Goal: Transaction & Acquisition: Purchase product/service

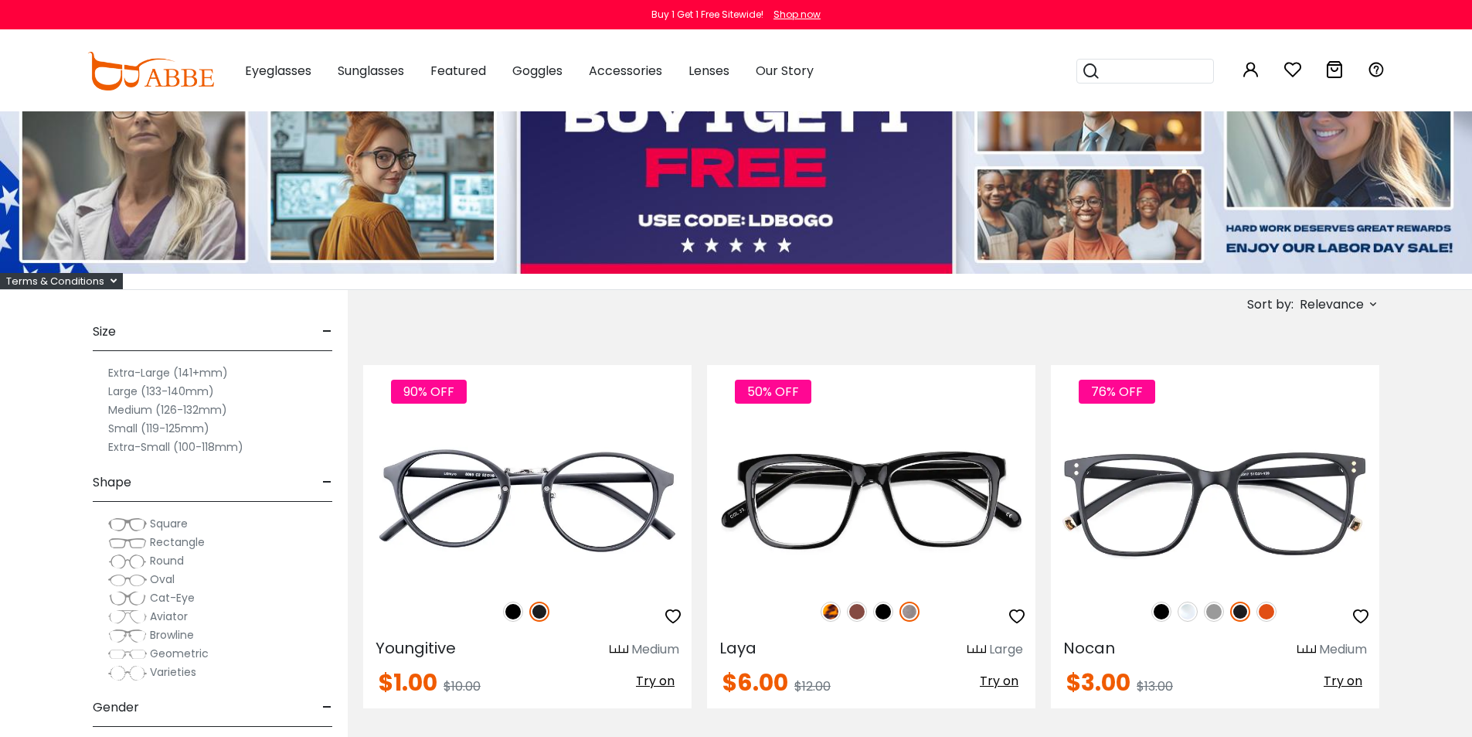
scroll to position [232, 0]
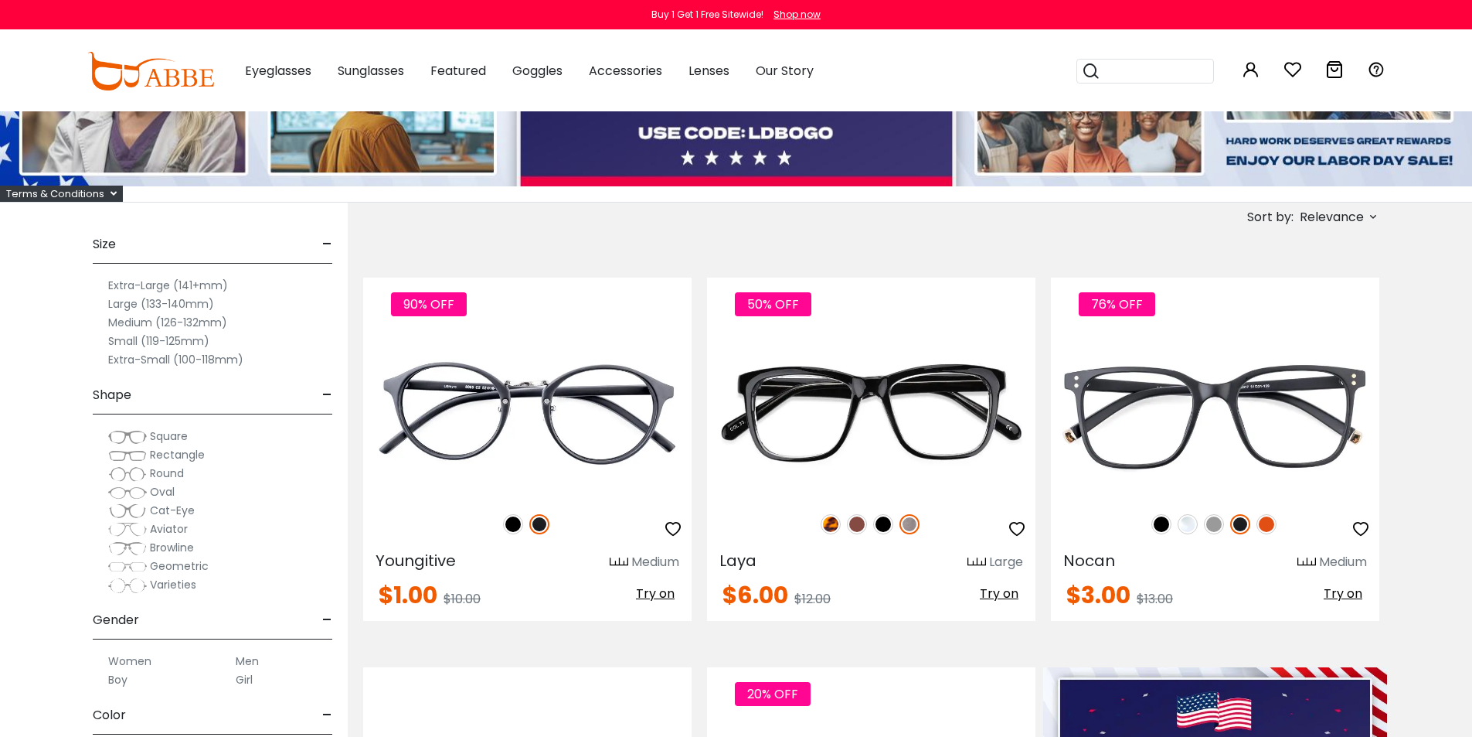
click at [0, 0] on button "Later" at bounding box center [0, 0] width 0 height 0
click at [139, 288] on label "Extra-Large (141+mm)" at bounding box center [168, 285] width 120 height 19
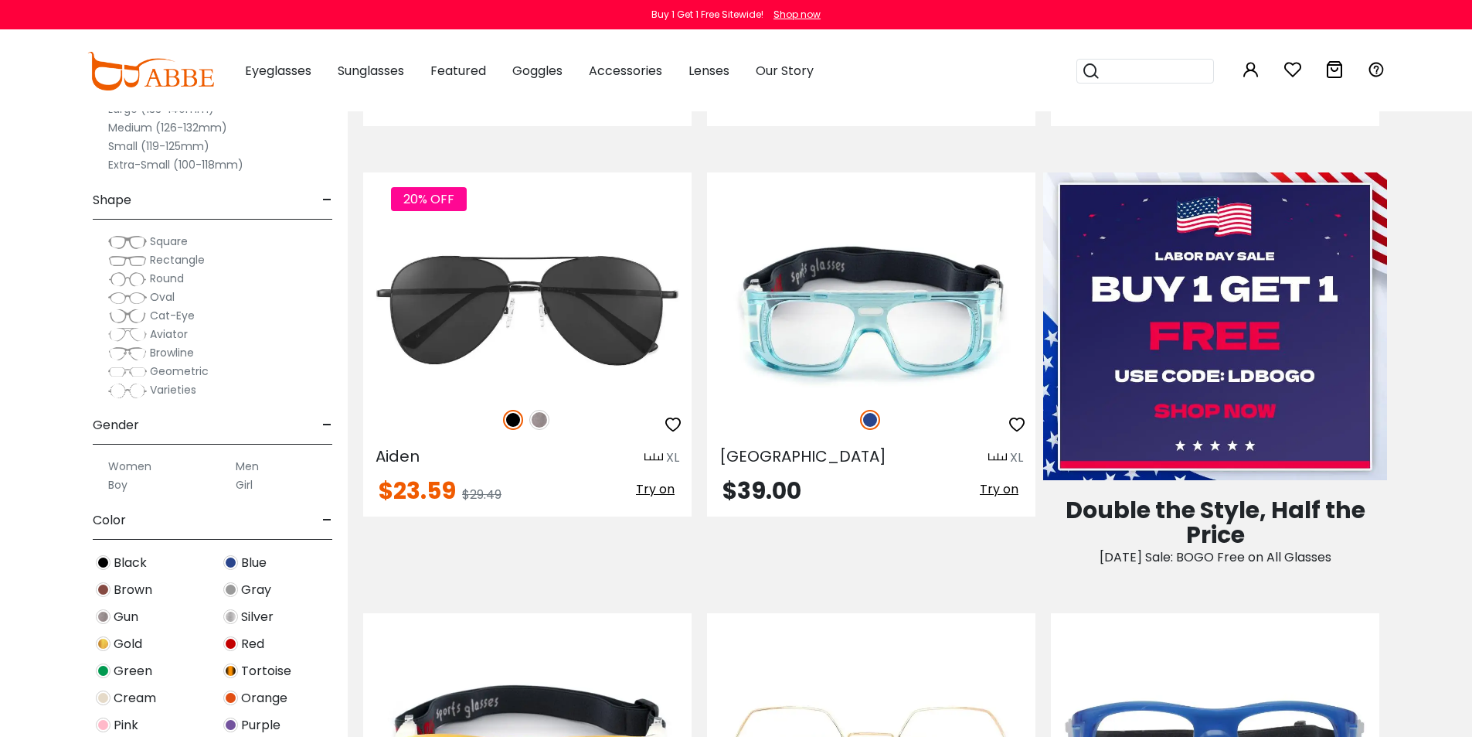
scroll to position [232, 0]
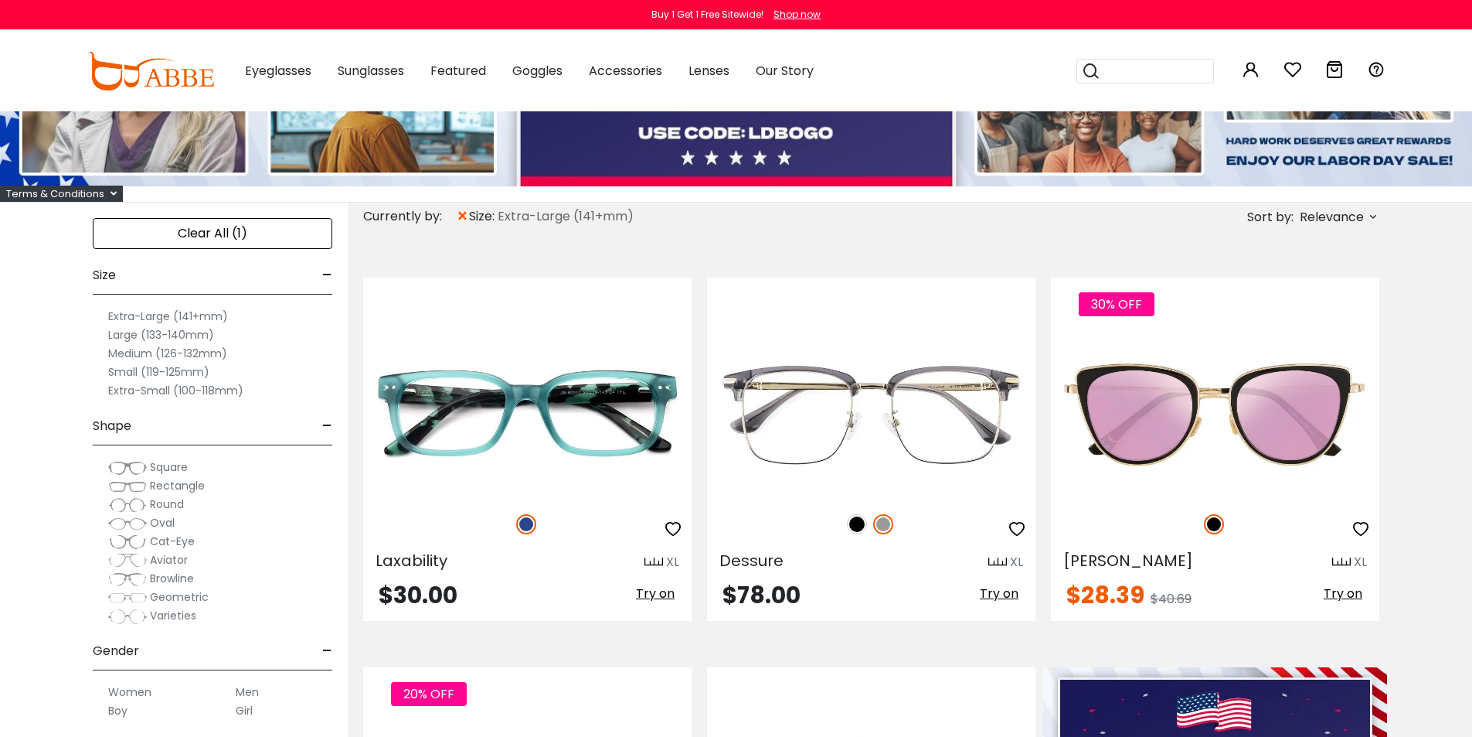
click at [1353, 224] on span "Relevance" at bounding box center [1332, 217] width 64 height 28
click at [1276, 282] on label "Best Sellers" at bounding box center [1295, 280] width 70 height 19
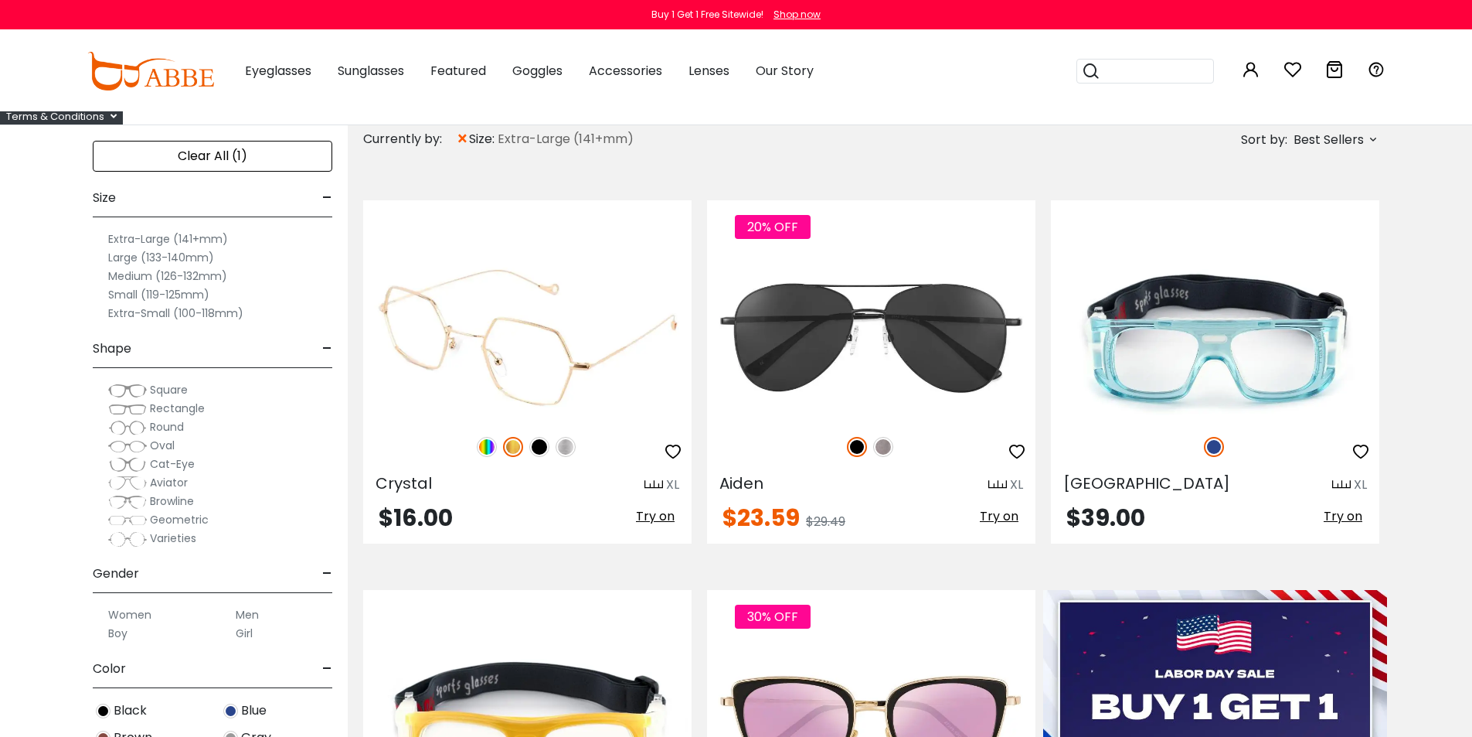
click at [563, 447] on img at bounding box center [566, 447] width 20 height 20
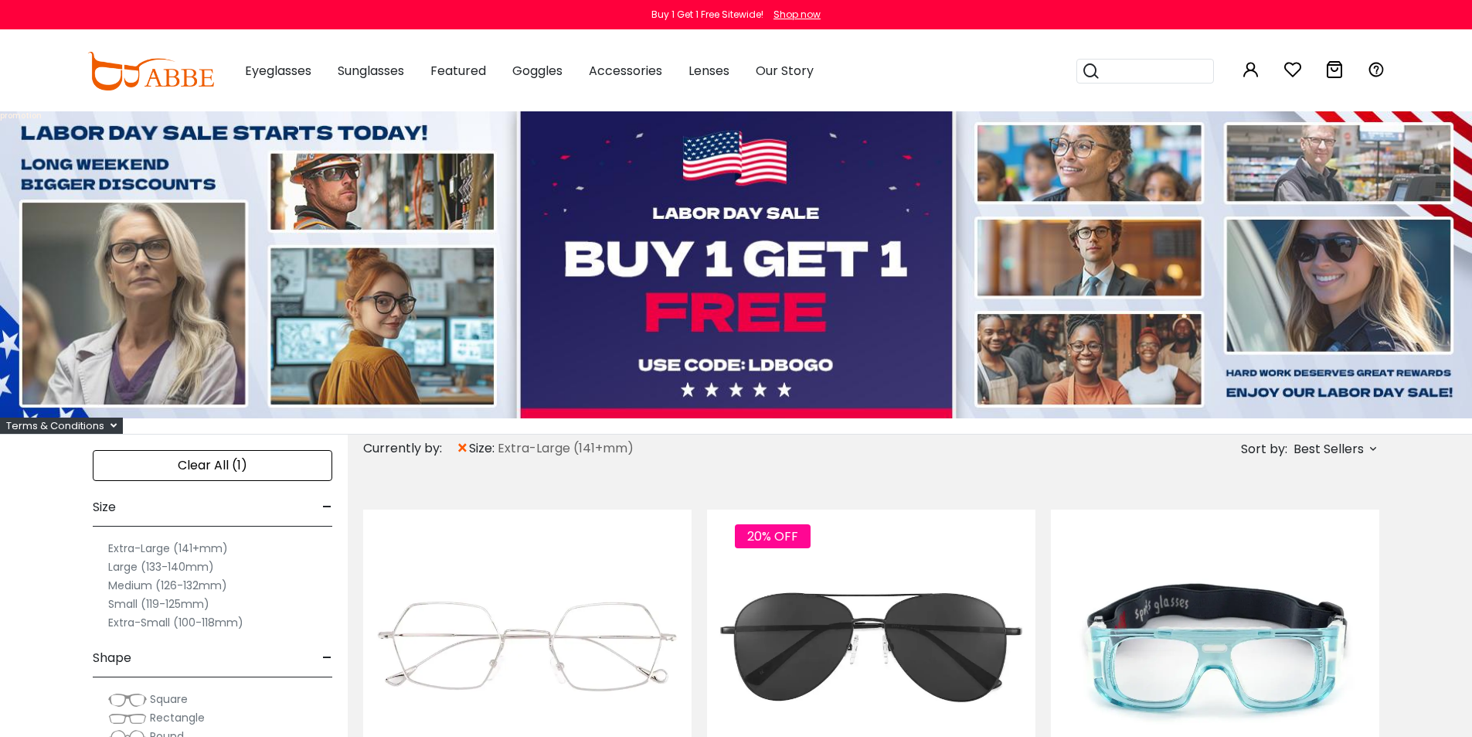
click at [137, 570] on label "Large (133-140mm)" at bounding box center [161, 566] width 106 height 19
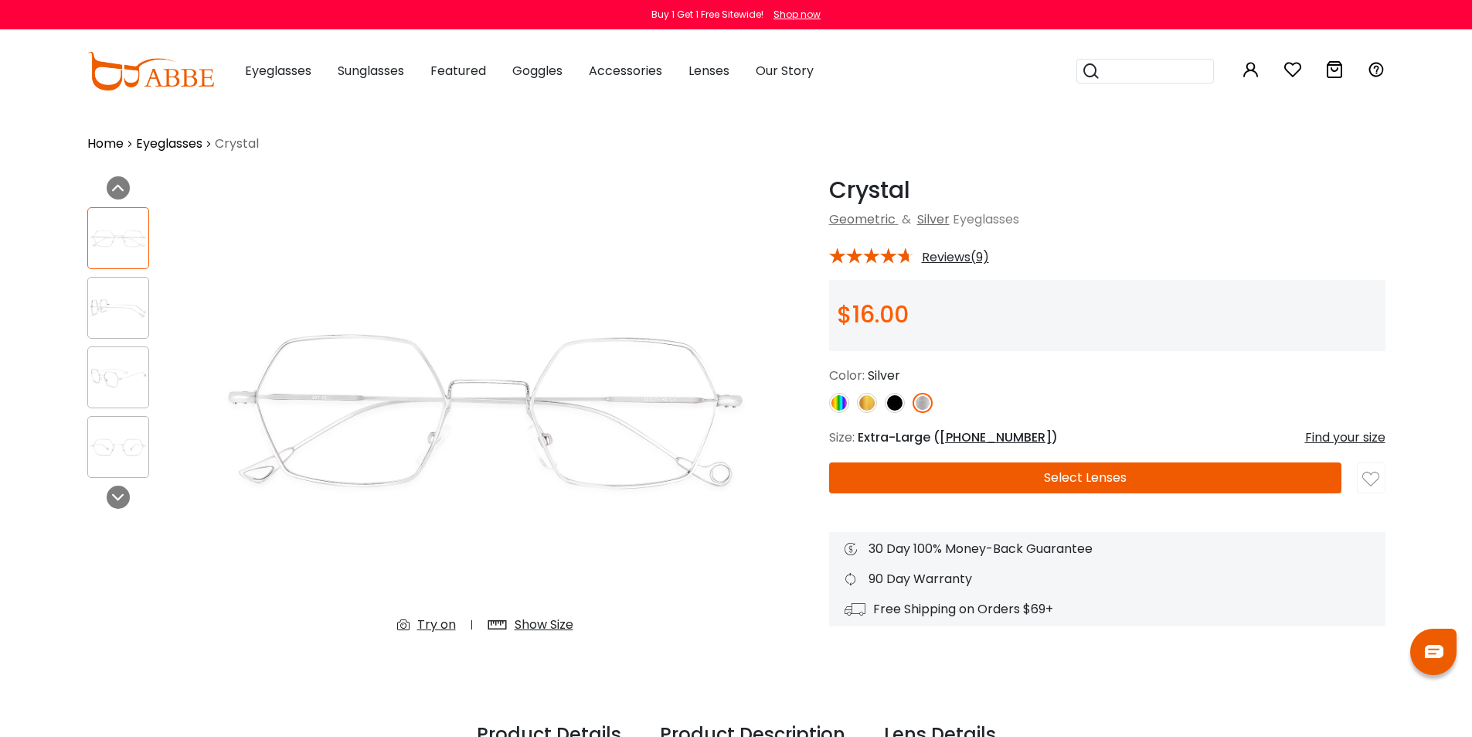
click at [966, 479] on button "Select Lenses" at bounding box center [1085, 477] width 512 height 31
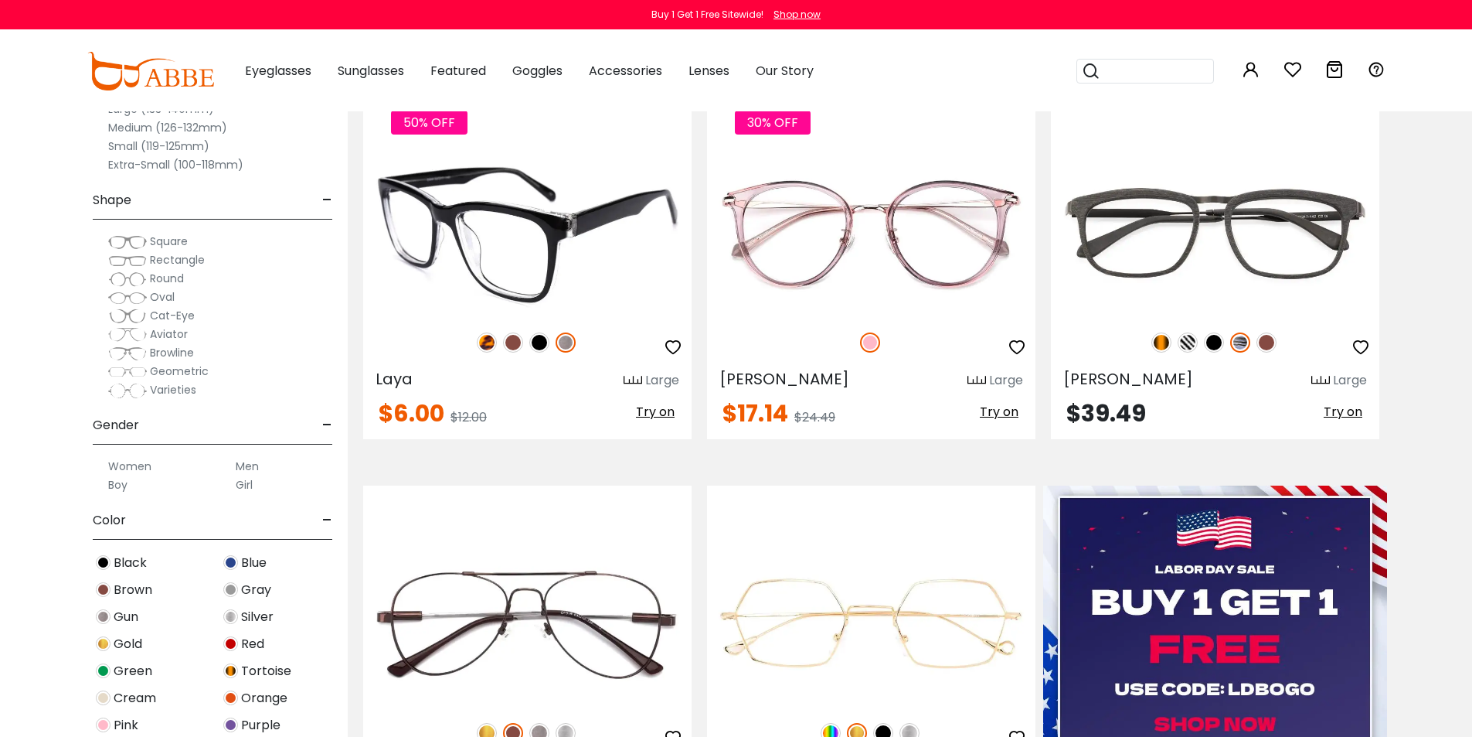
scroll to position [386, 0]
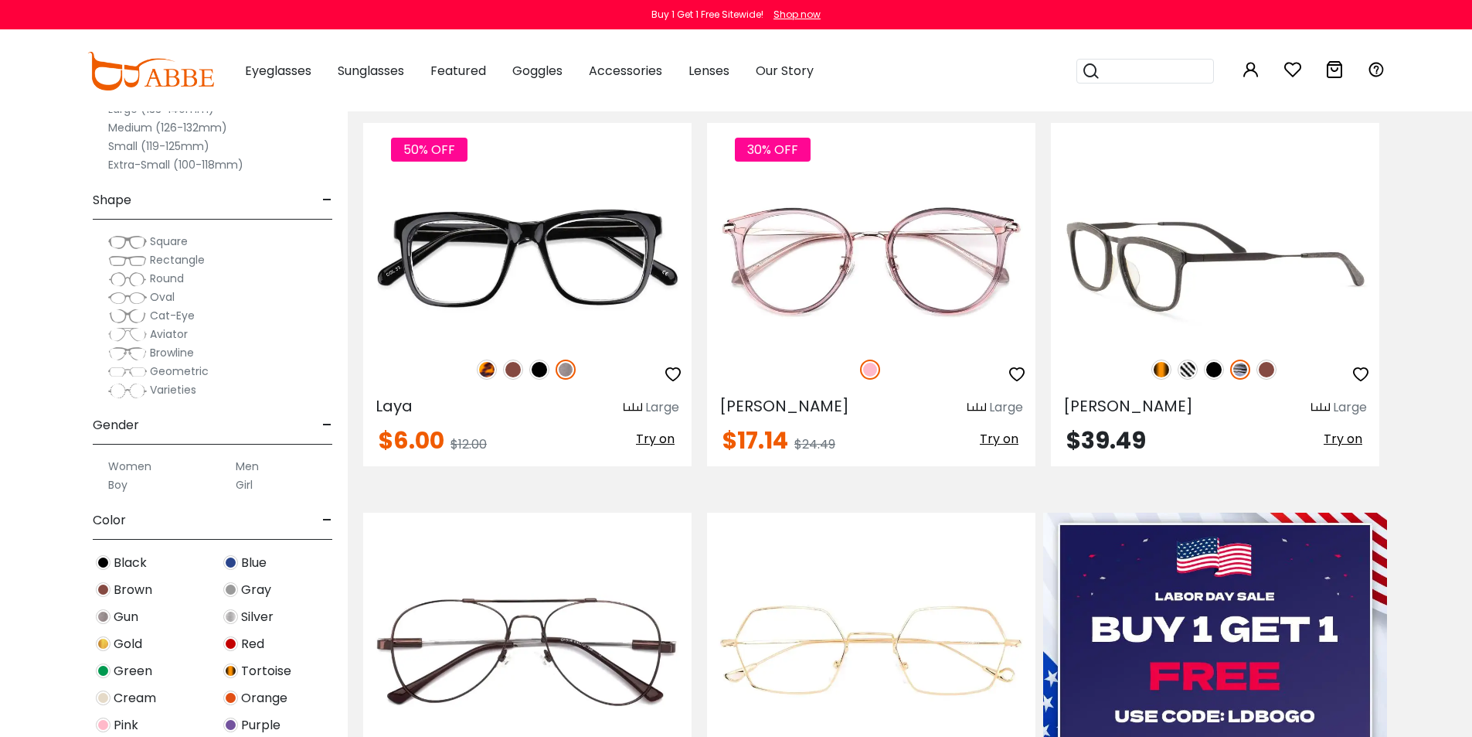
click at [1180, 369] on img at bounding box center [1188, 369] width 20 height 20
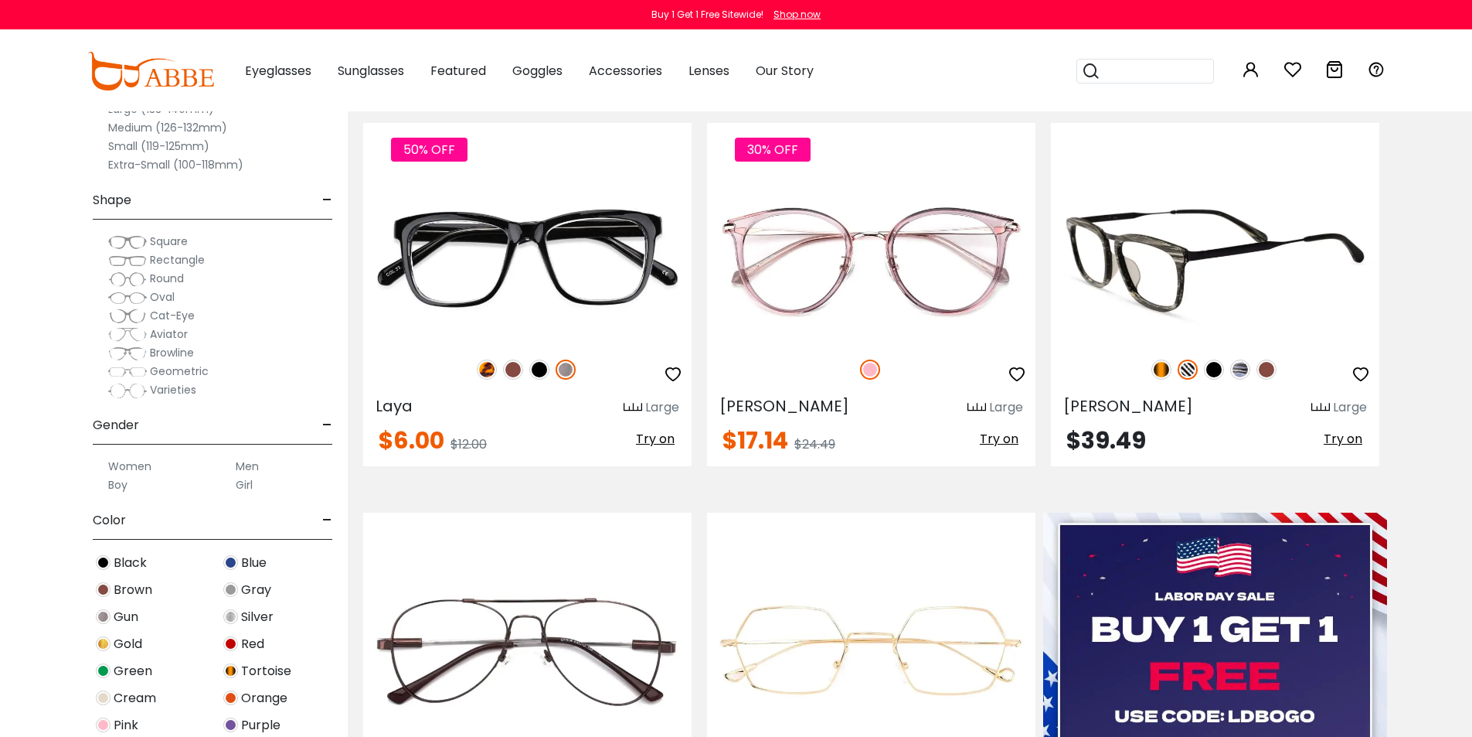
click at [1220, 373] on img at bounding box center [1214, 369] width 20 height 20
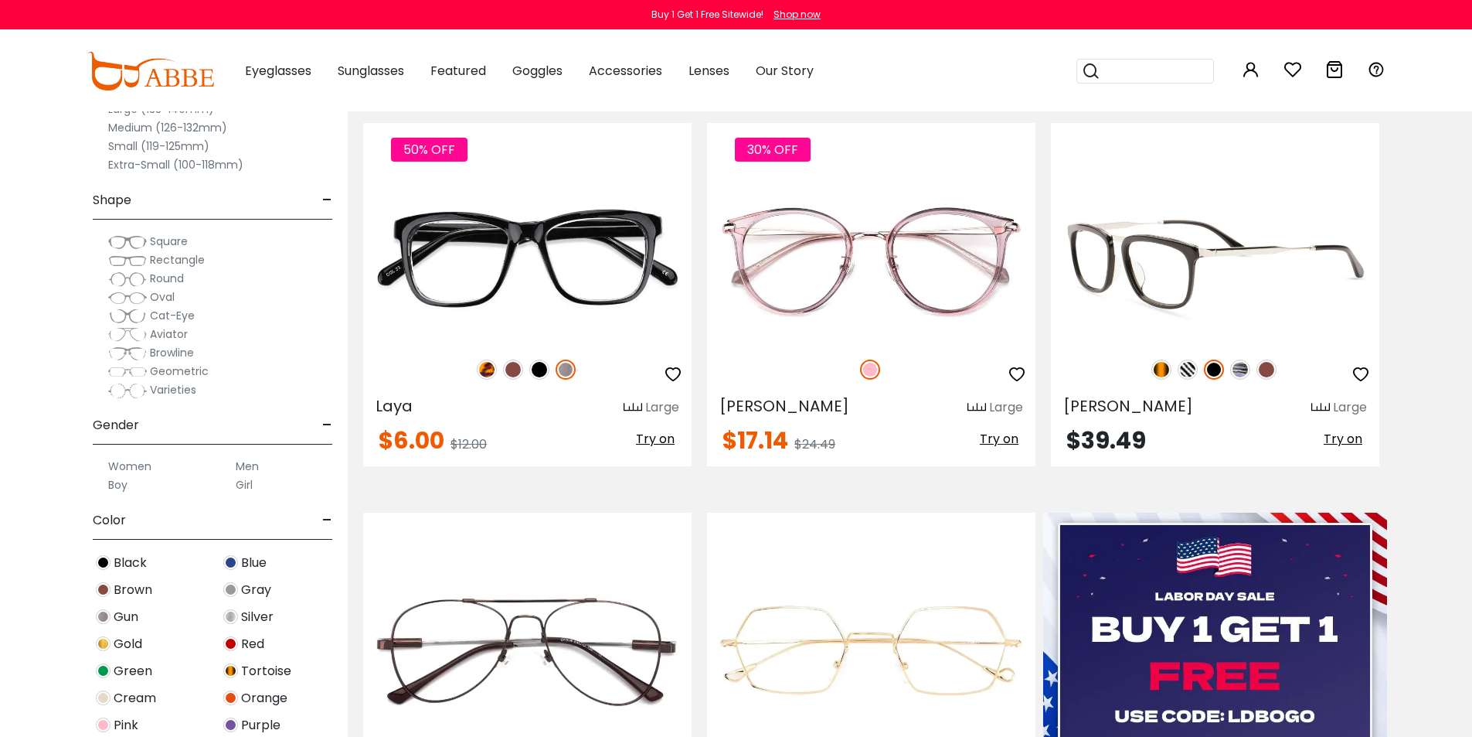
click at [1270, 373] on img at bounding box center [1267, 369] width 20 height 20
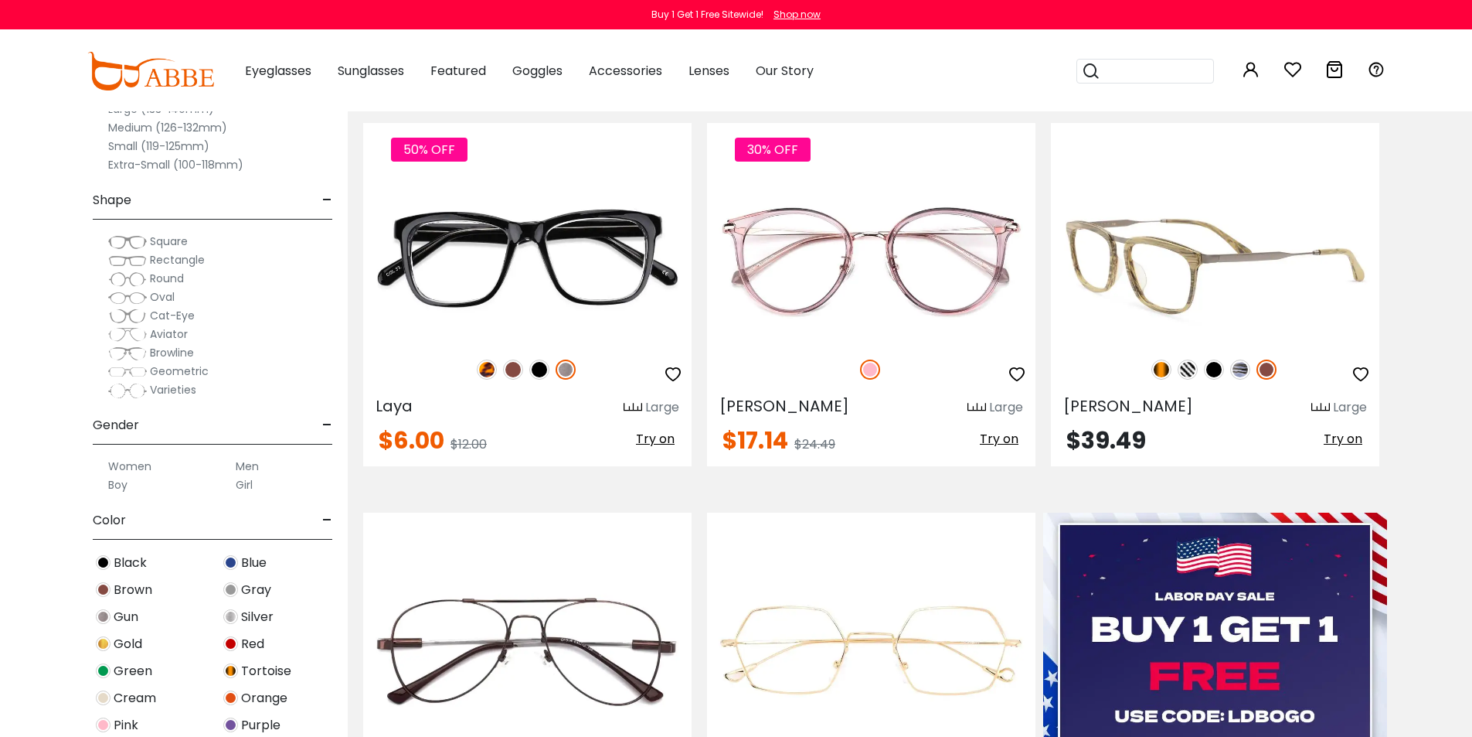
click at [1154, 367] on img at bounding box center [1162, 369] width 20 height 20
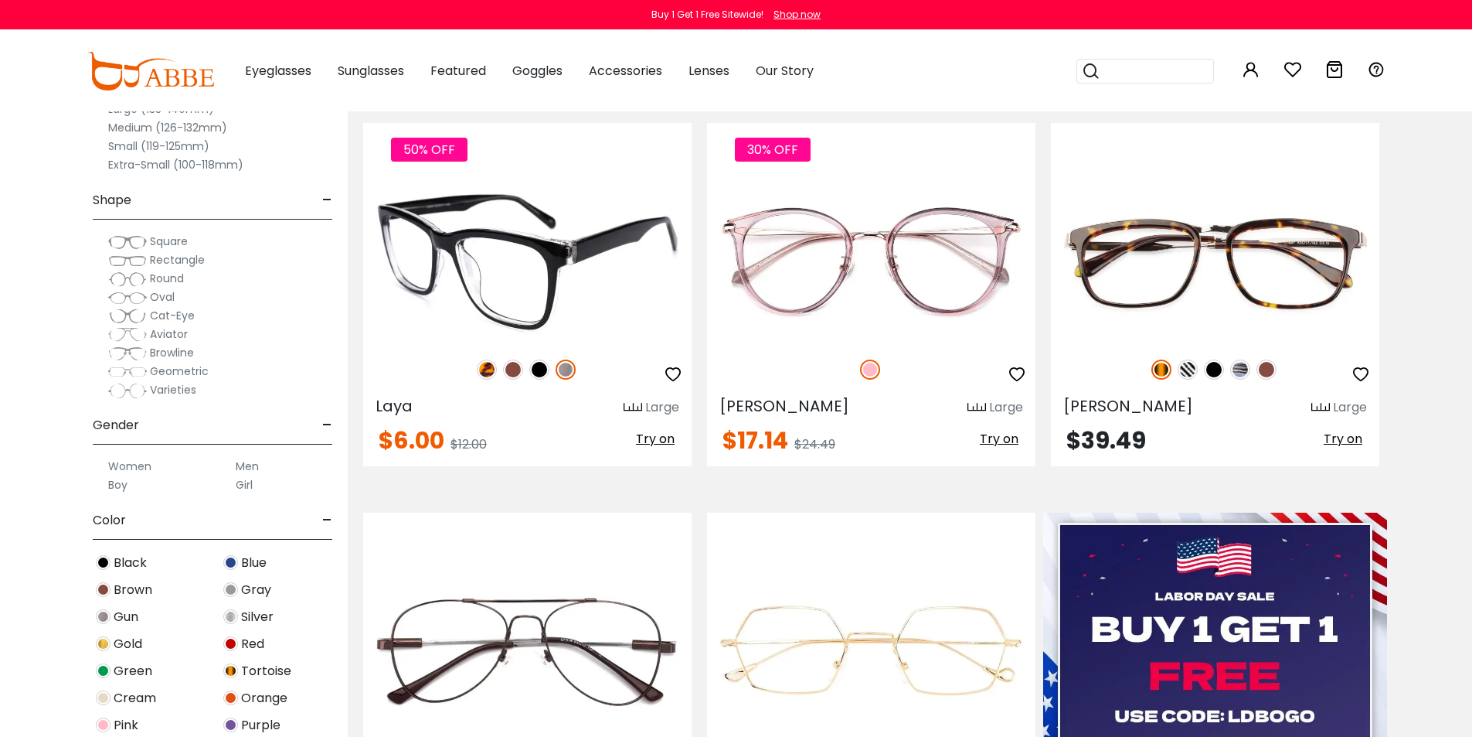
click at [488, 371] on img at bounding box center [487, 369] width 20 height 20
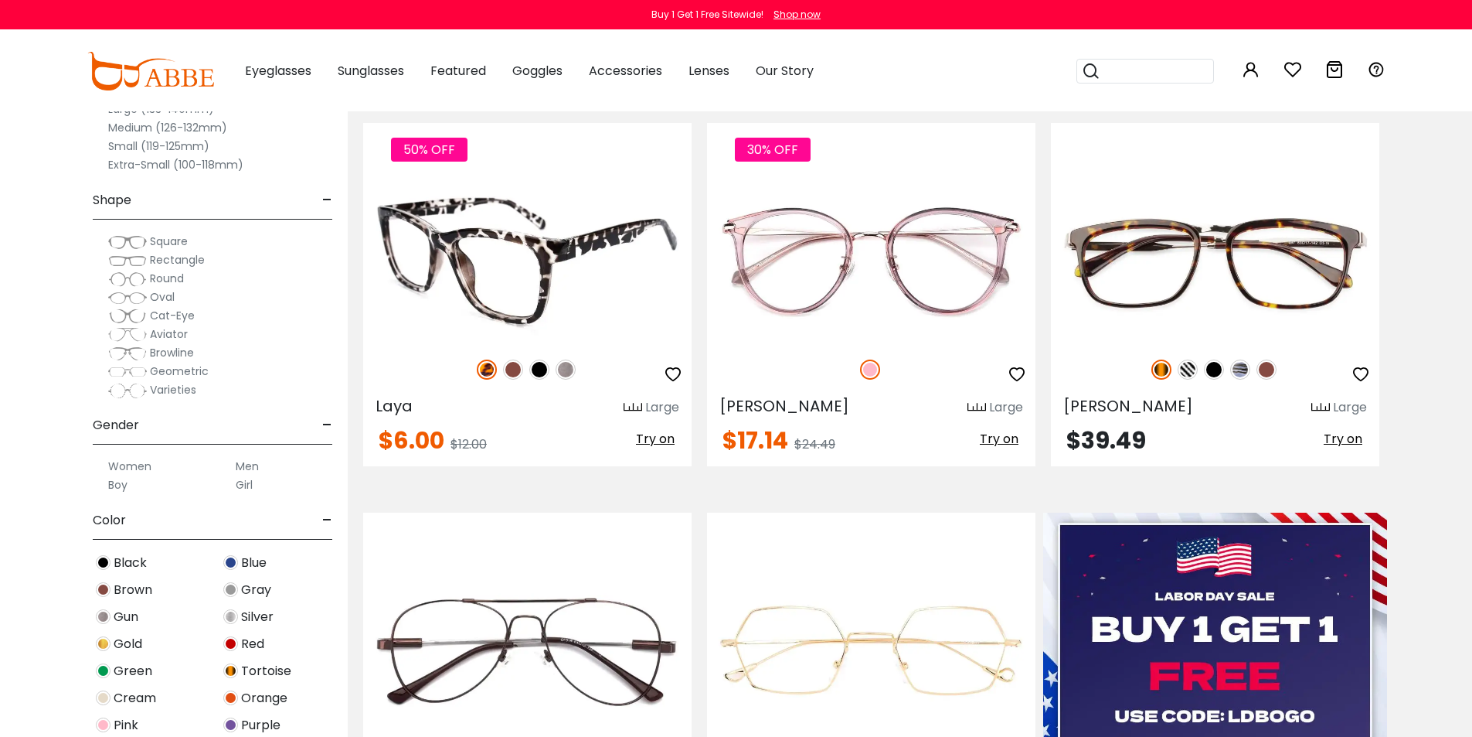
click at [501, 373] on div "50% OFF" at bounding box center [527, 369] width 329 height 32
click at [510, 373] on img at bounding box center [513, 369] width 20 height 20
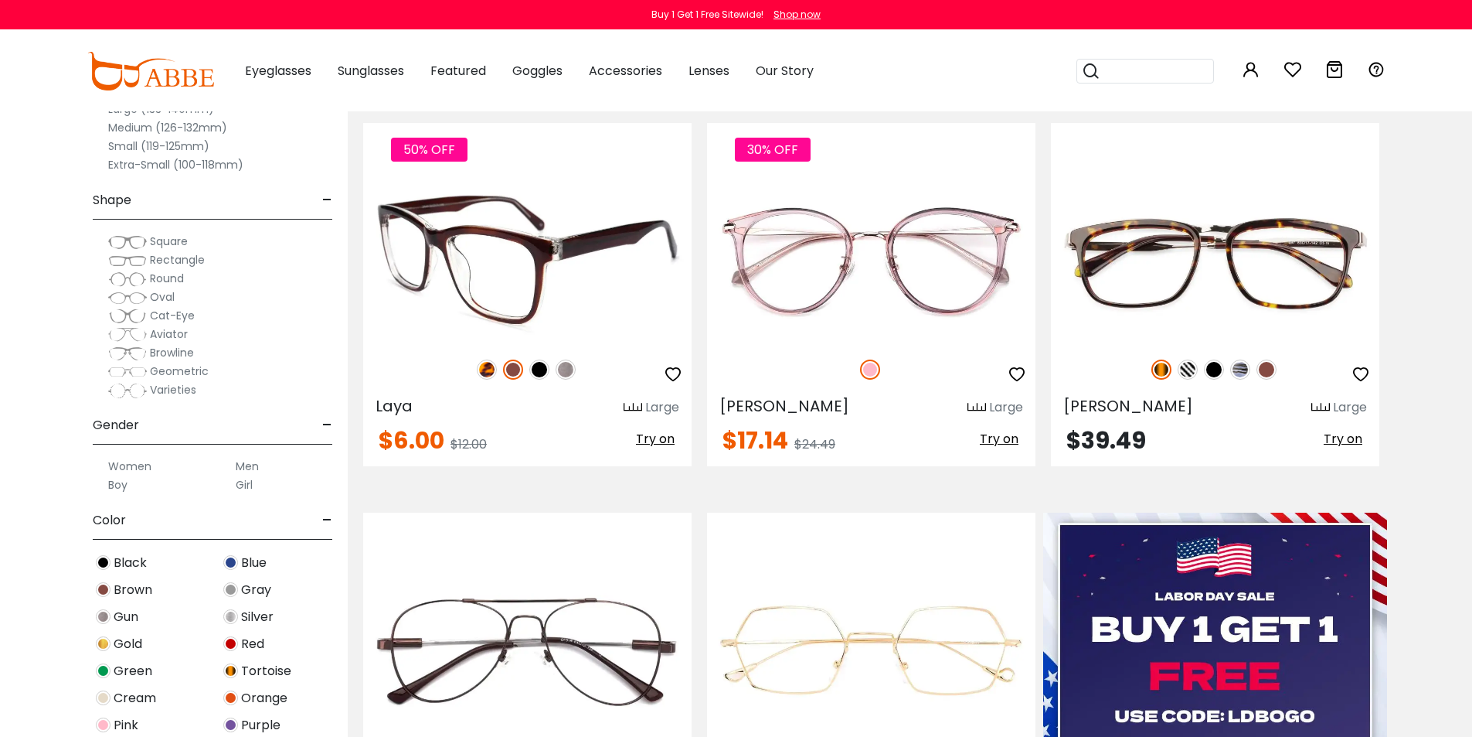
click at [546, 373] on img at bounding box center [539, 369] width 20 height 20
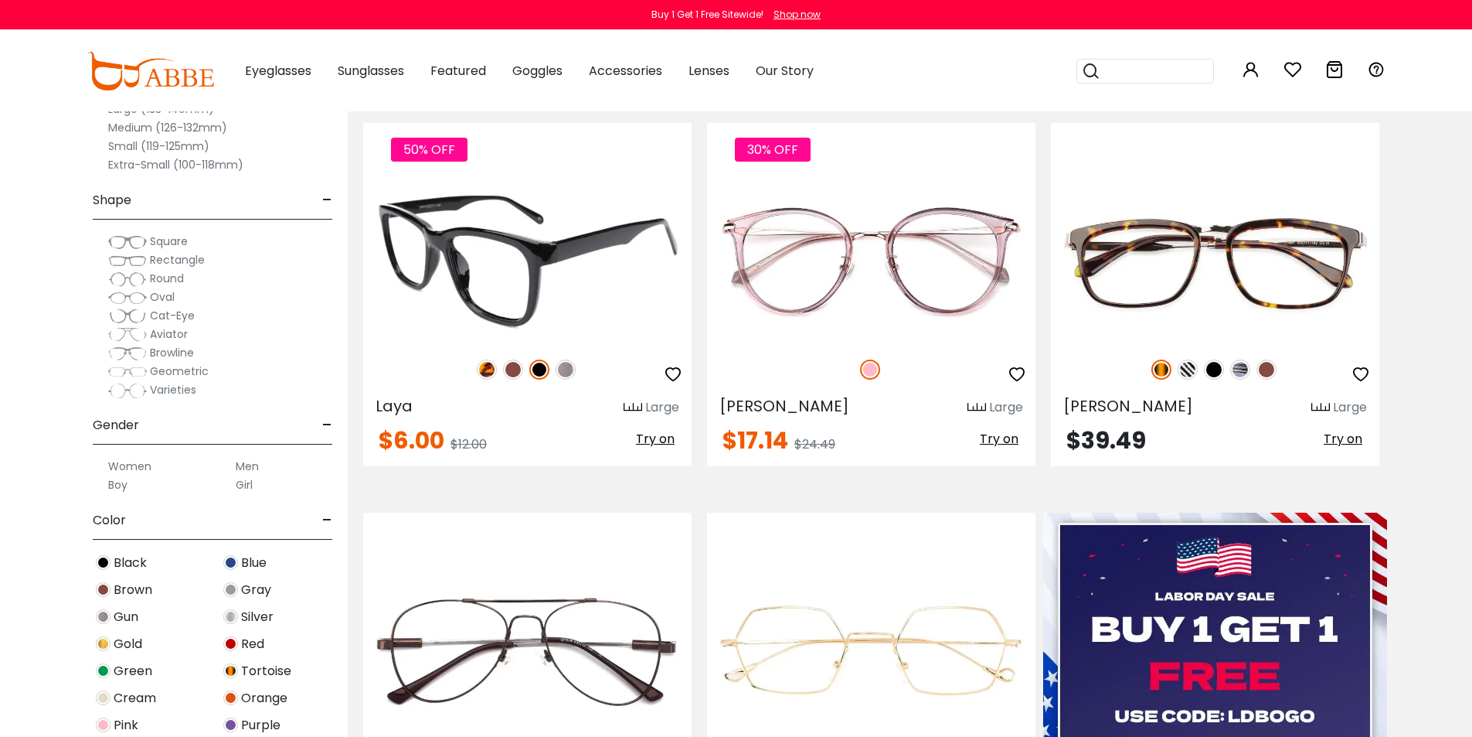
click at [578, 373] on div "50% OFF" at bounding box center [527, 369] width 329 height 32
click at [571, 372] on img at bounding box center [566, 369] width 20 height 20
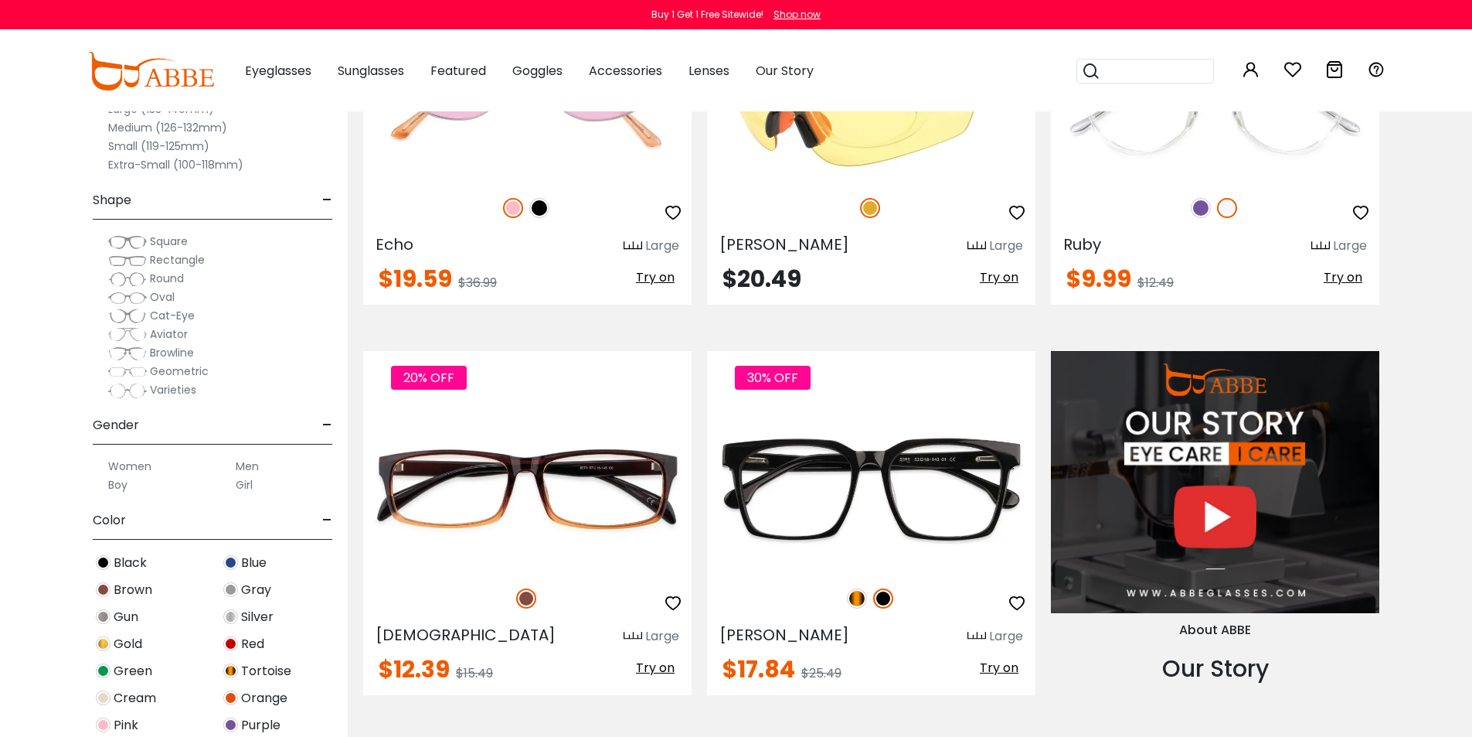
scroll to position [1391, 0]
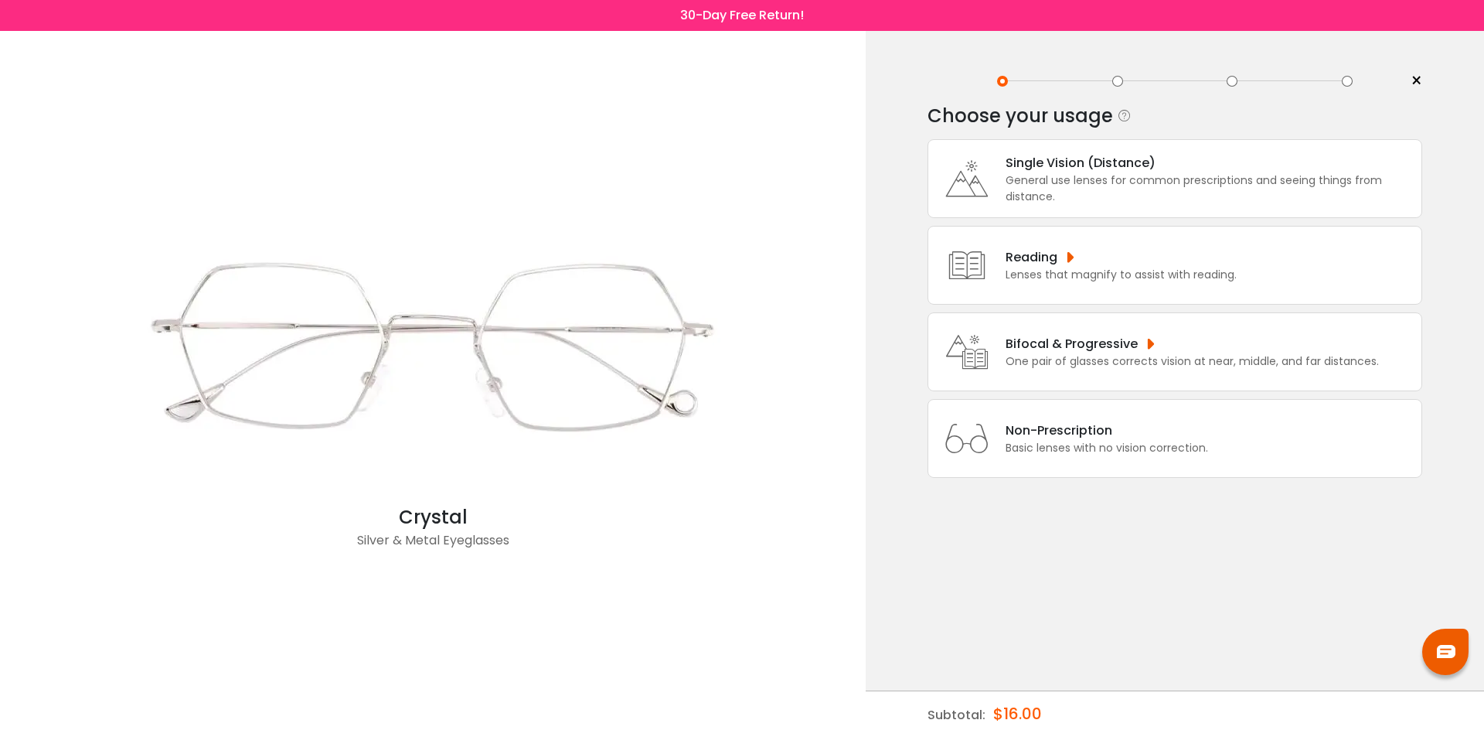
click at [1007, 193] on div "General use lenses for common prescriptions and seeing things from distance." at bounding box center [1210, 188] width 408 height 32
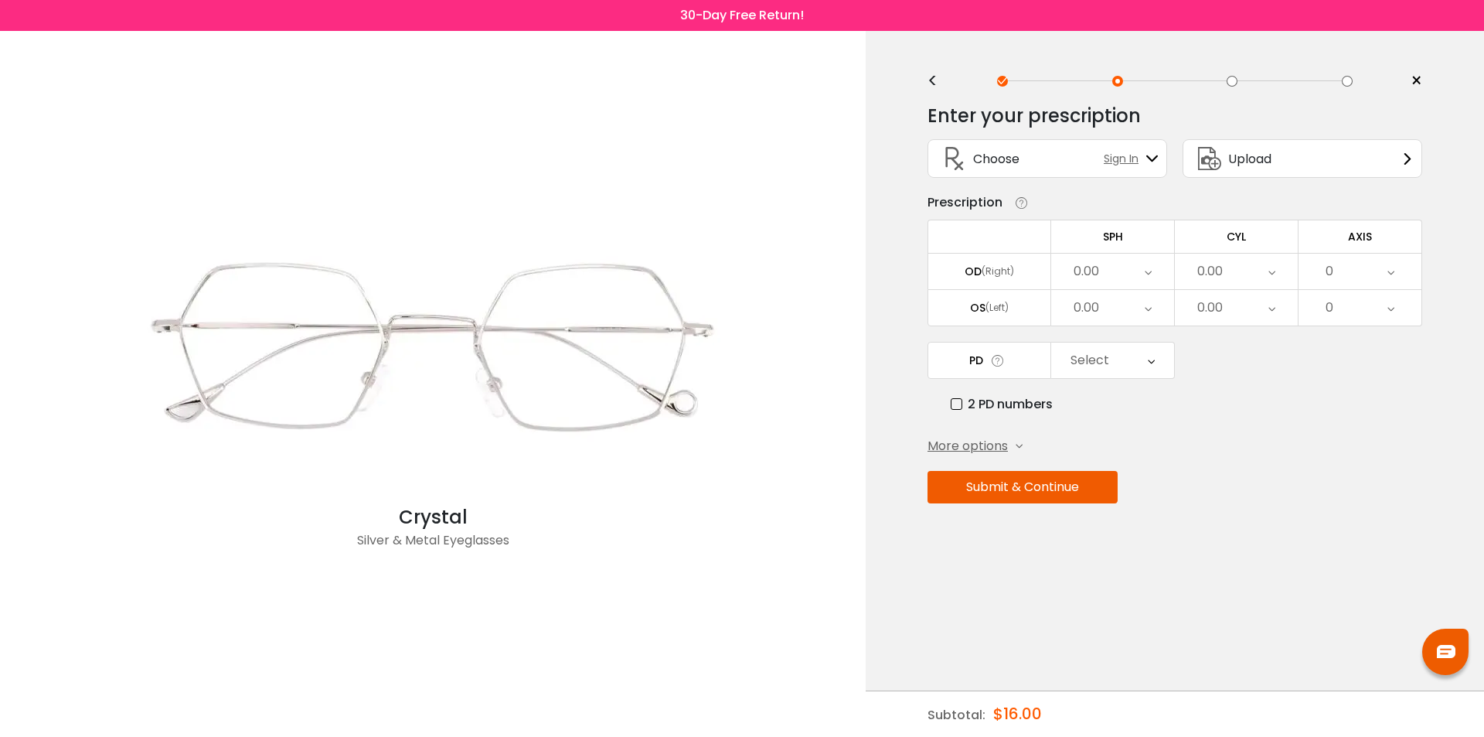
click at [1139, 161] on span "Sign In" at bounding box center [1125, 159] width 43 height 16
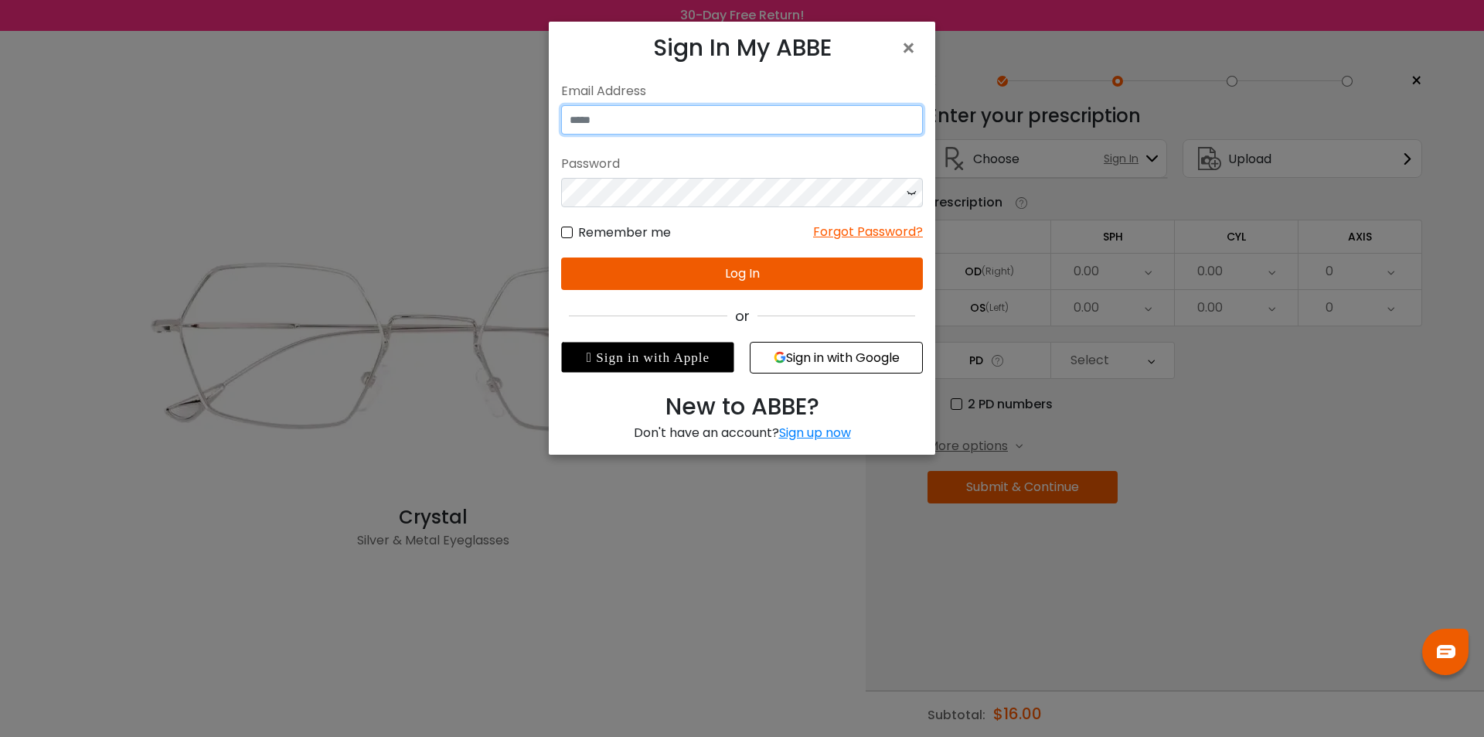
click at [666, 127] on input "email" at bounding box center [742, 119] width 362 height 29
click at [812, 356] on button "Sign in with Google" at bounding box center [836, 358] width 173 height 32
click at [788, 351] on button "Sign in with Google" at bounding box center [836, 358] width 173 height 32
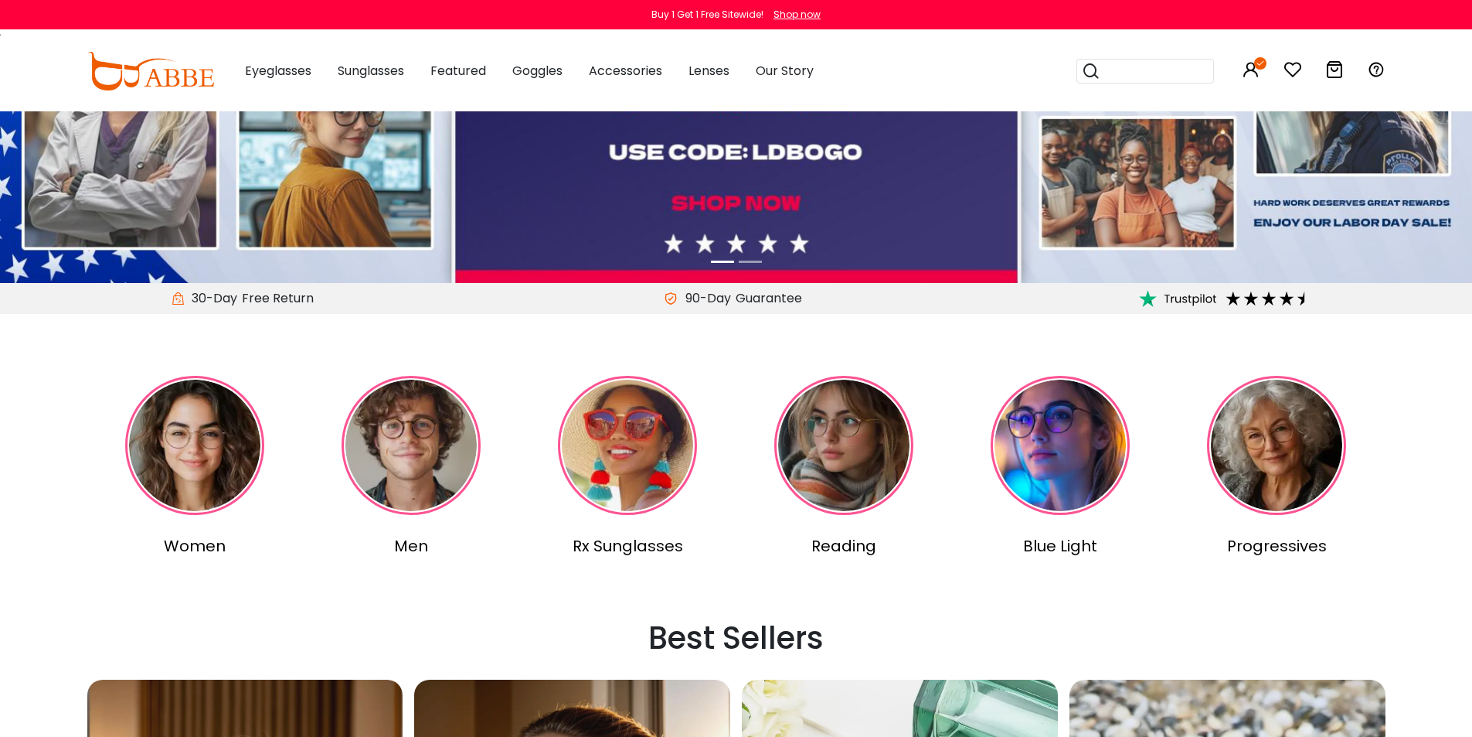
scroll to position [618, 0]
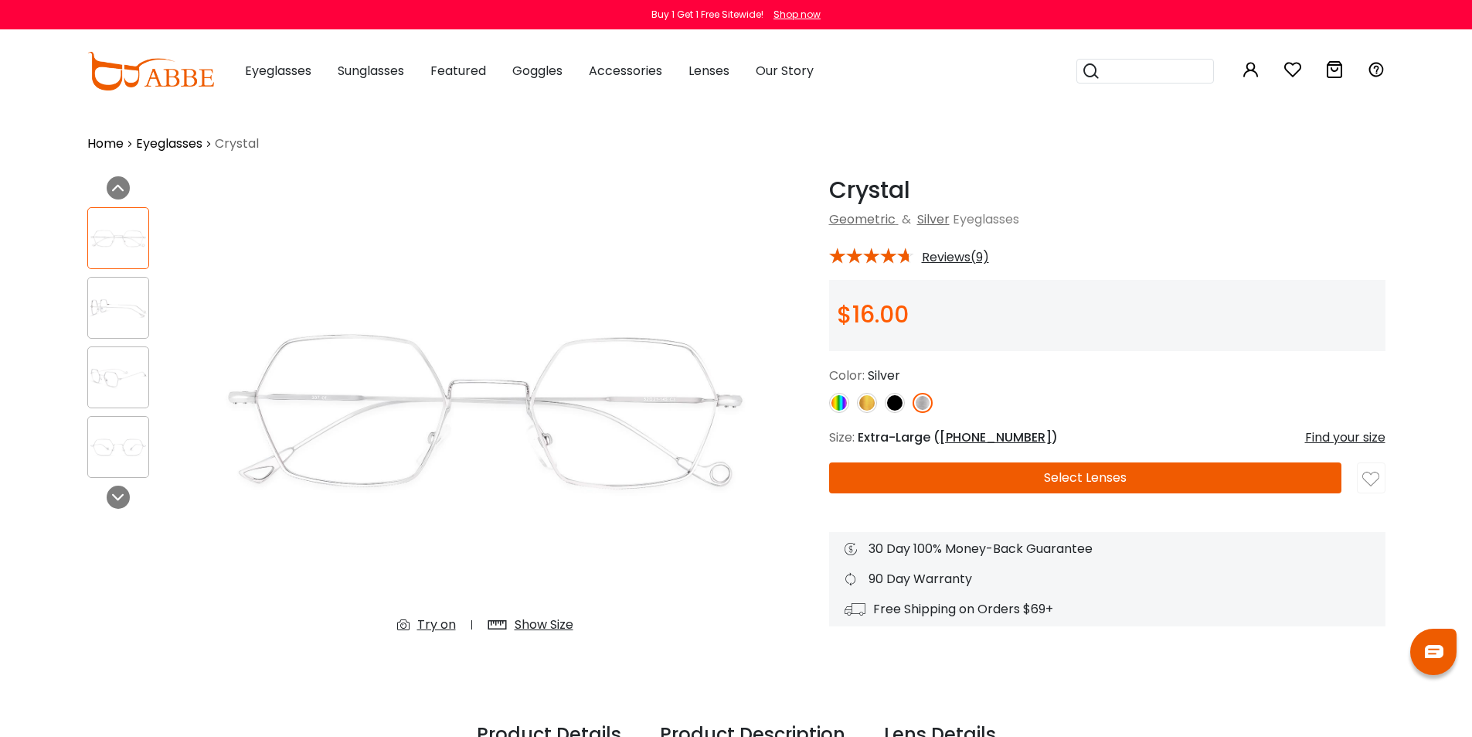
click at [1013, 479] on button "Select Lenses" at bounding box center [1085, 477] width 512 height 31
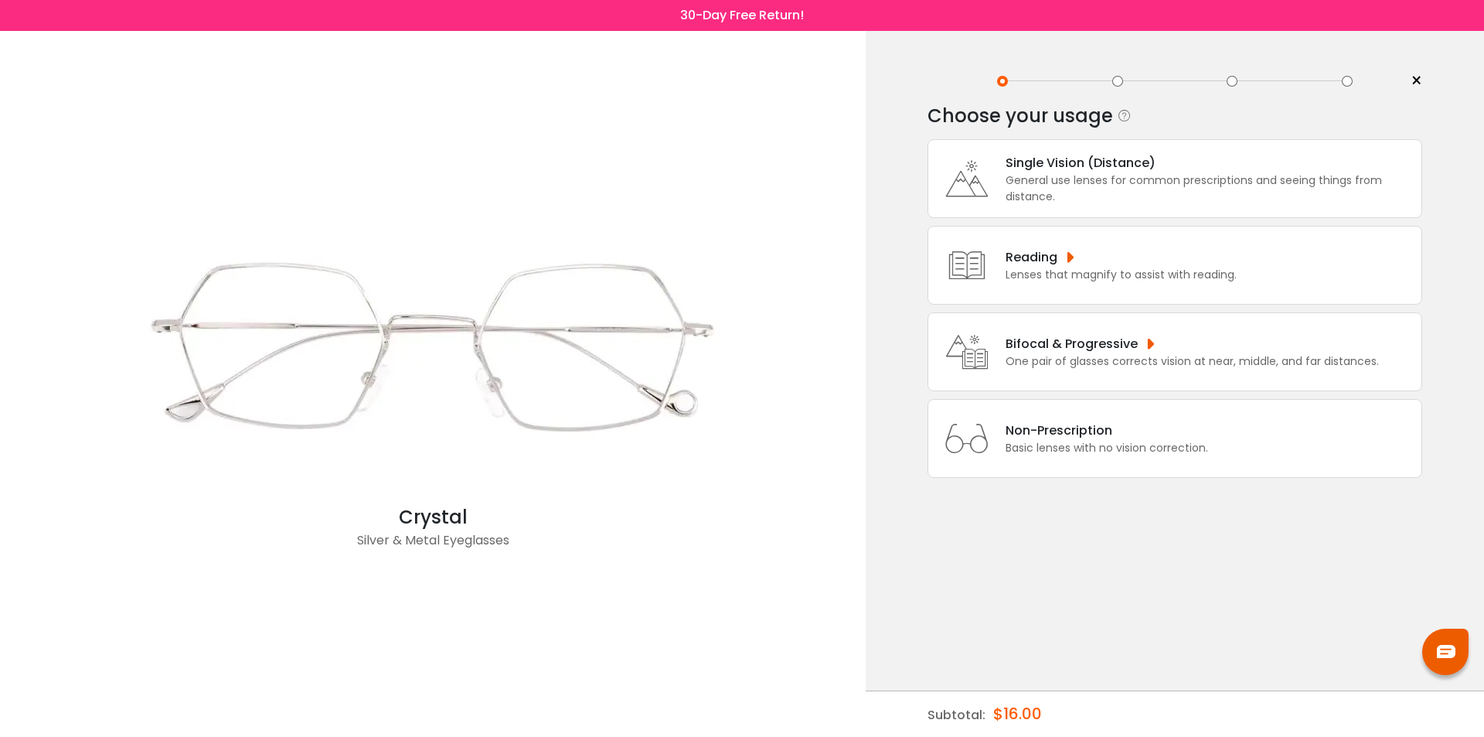
click at [986, 196] on icon at bounding box center [967, 179] width 62 height 62
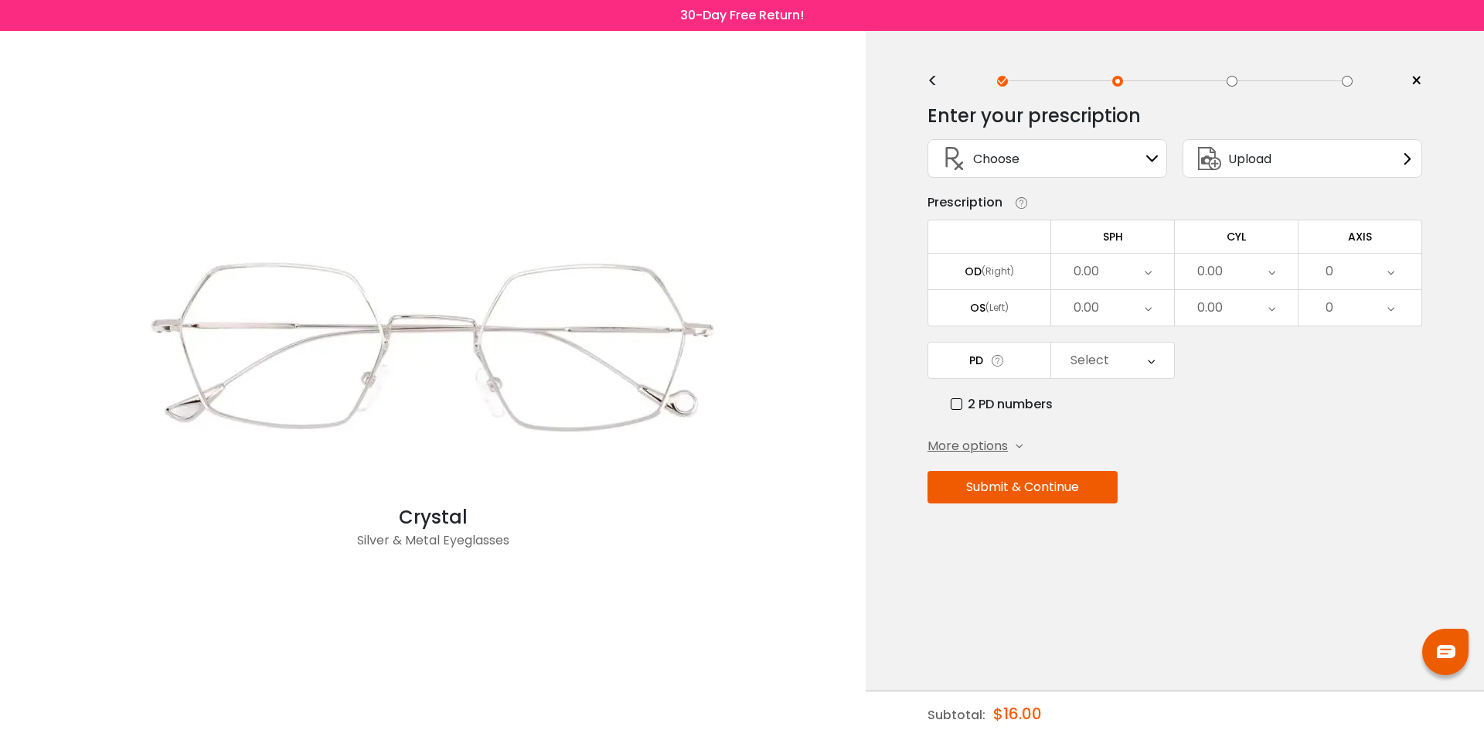
click at [992, 169] on div "Choose" at bounding box center [977, 158] width 83 height 37
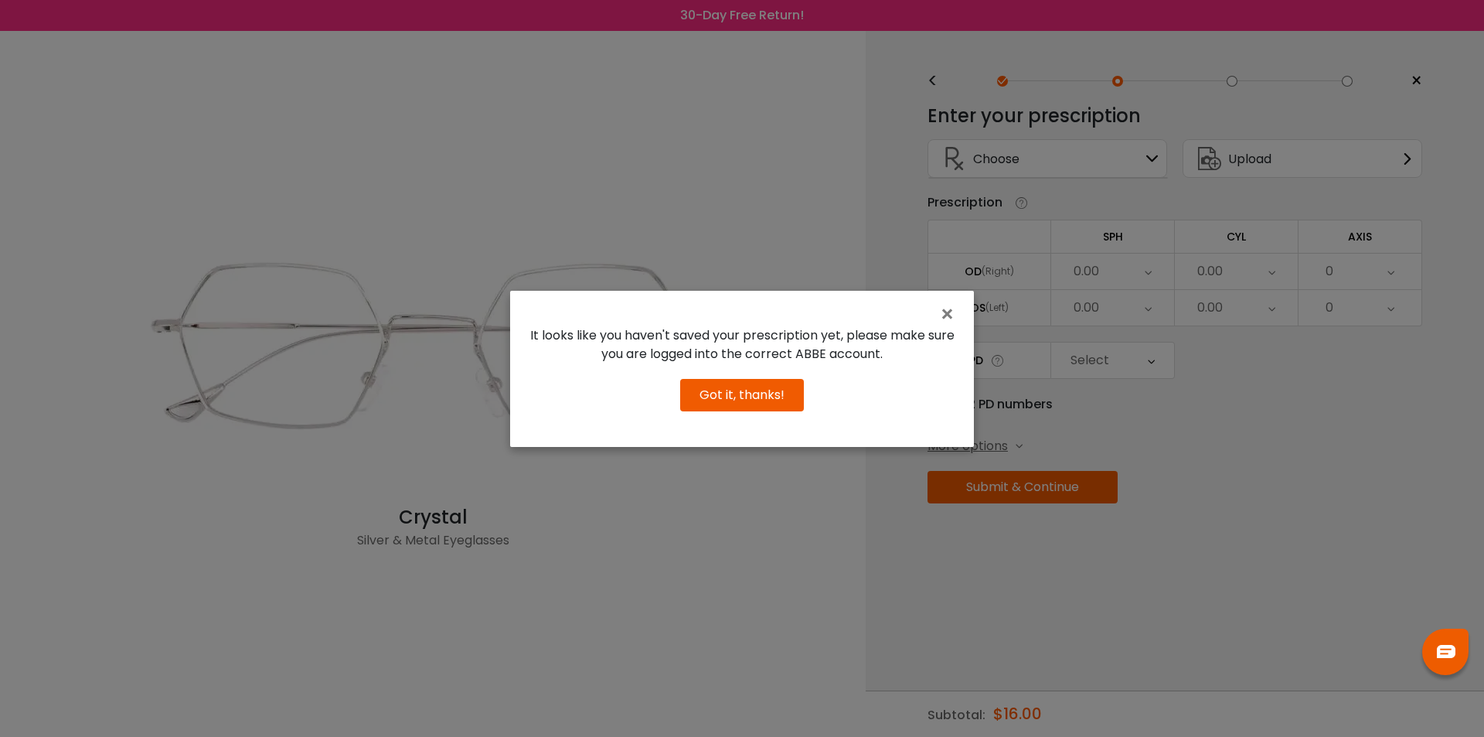
click at [768, 400] on button "Got it, thanks!" at bounding box center [742, 395] width 124 height 32
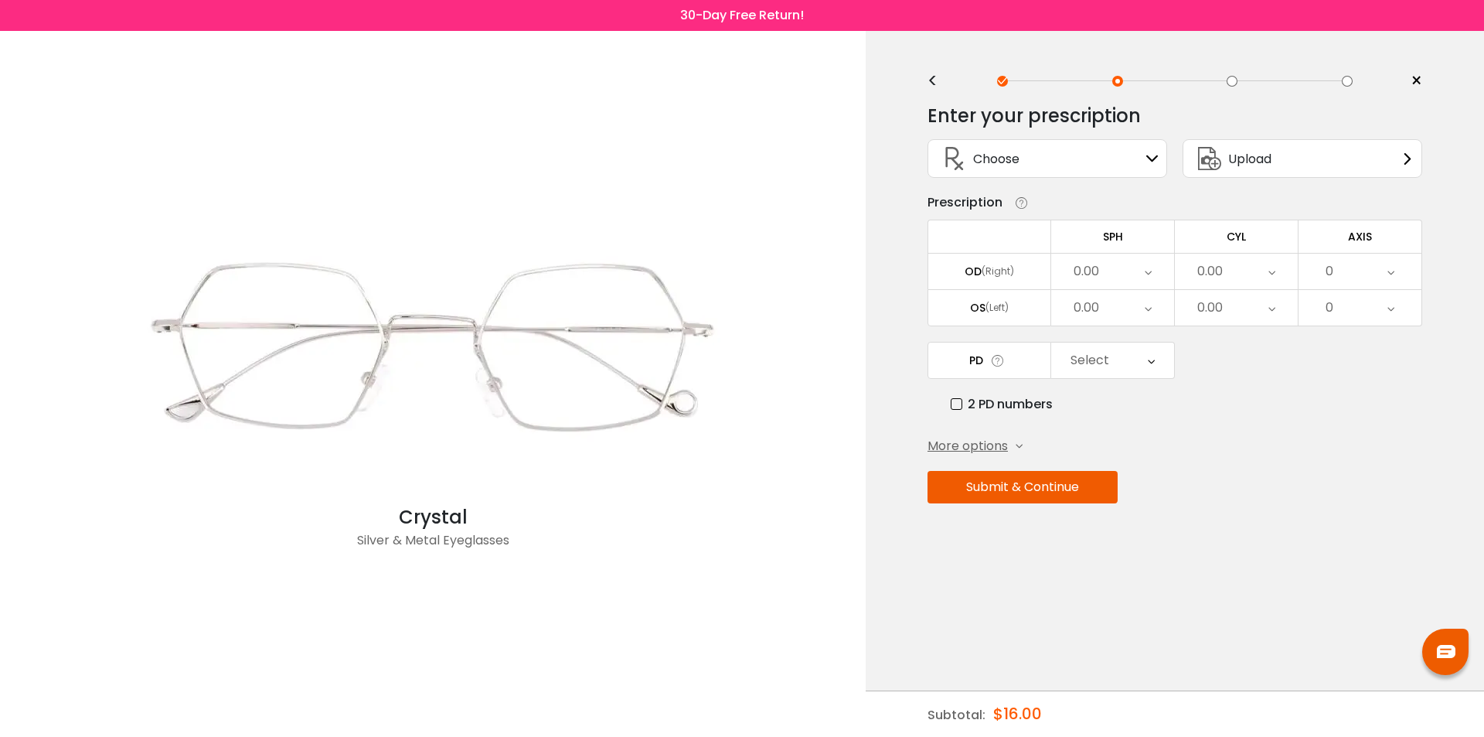
click at [998, 239] on td at bounding box center [990, 236] width 124 height 33
click at [1124, 266] on div "0.00" at bounding box center [1112, 272] width 123 height 36
click at [1125, 266] on div "0.00" at bounding box center [1112, 272] width 123 height 36
click at [1125, 274] on div "0.00" at bounding box center [1112, 272] width 123 height 36
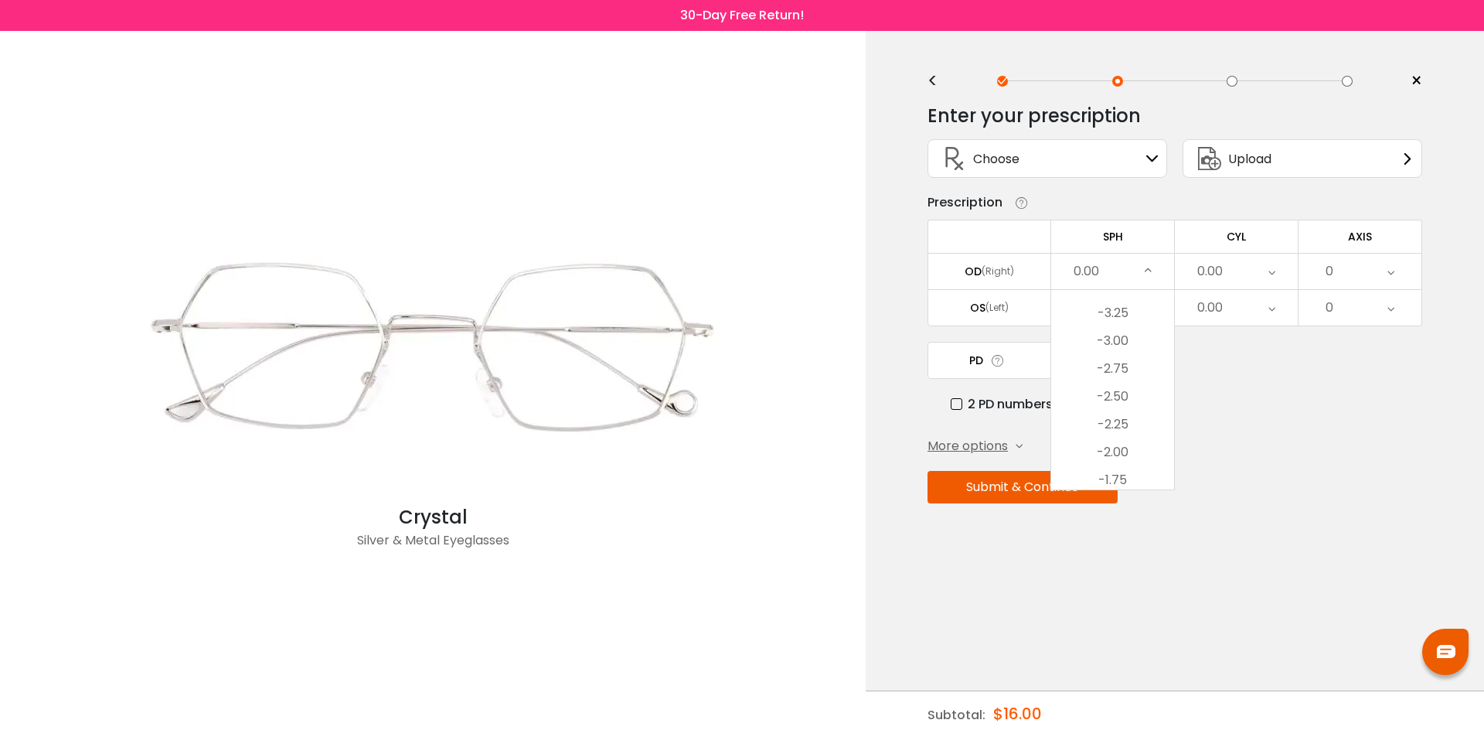
scroll to position [1816, 0]
click at [1131, 305] on li "-3.75" at bounding box center [1112, 296] width 123 height 28
click at [1125, 308] on div "0.00" at bounding box center [1112, 308] width 123 height 36
click at [1126, 395] on li "-1.75" at bounding box center [1112, 400] width 123 height 28
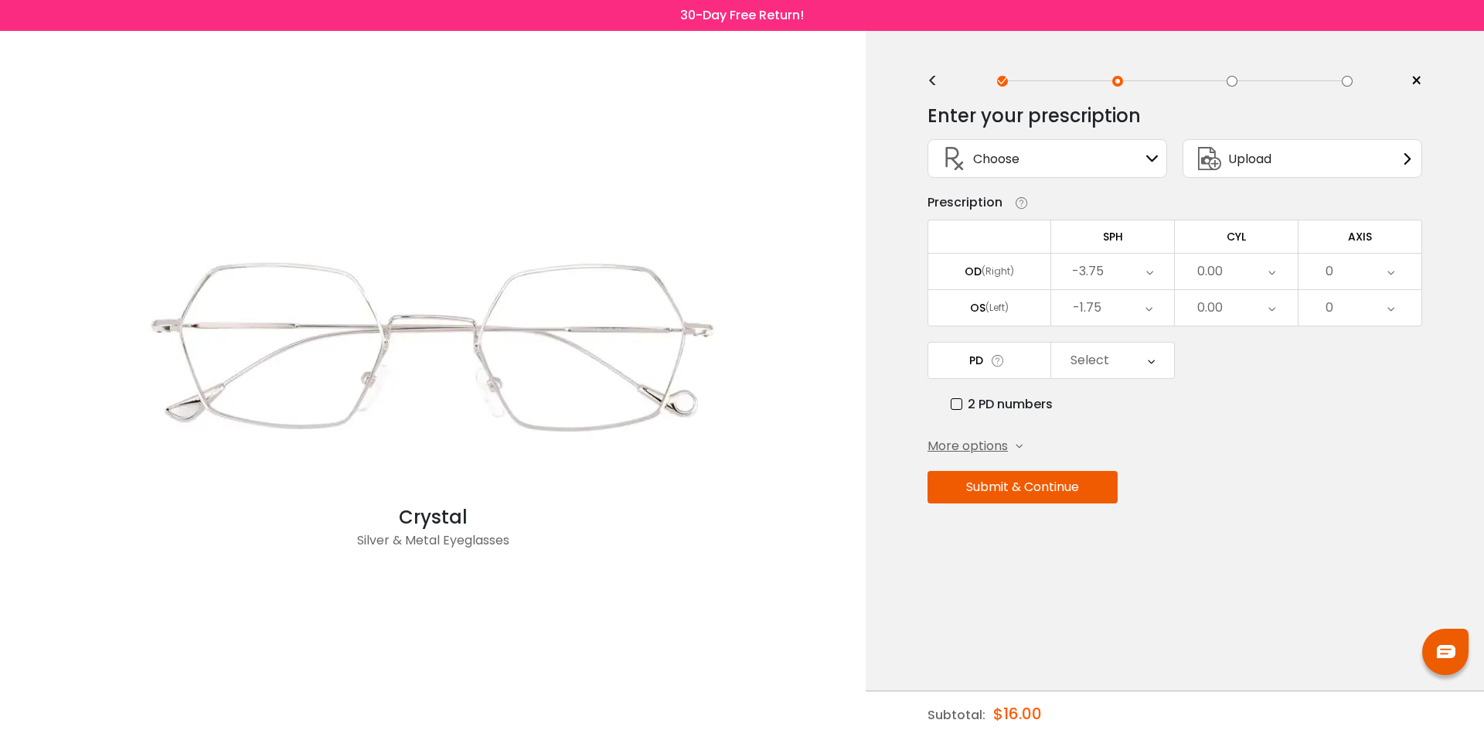
click at [1210, 264] on div "0.00" at bounding box center [1210, 271] width 26 height 31
click at [1239, 315] on li "-0.75" at bounding box center [1236, 321] width 123 height 28
click at [1254, 318] on div "0.00" at bounding box center [1236, 308] width 123 height 36
click at [1242, 360] on li "-0.75" at bounding box center [1236, 357] width 123 height 28
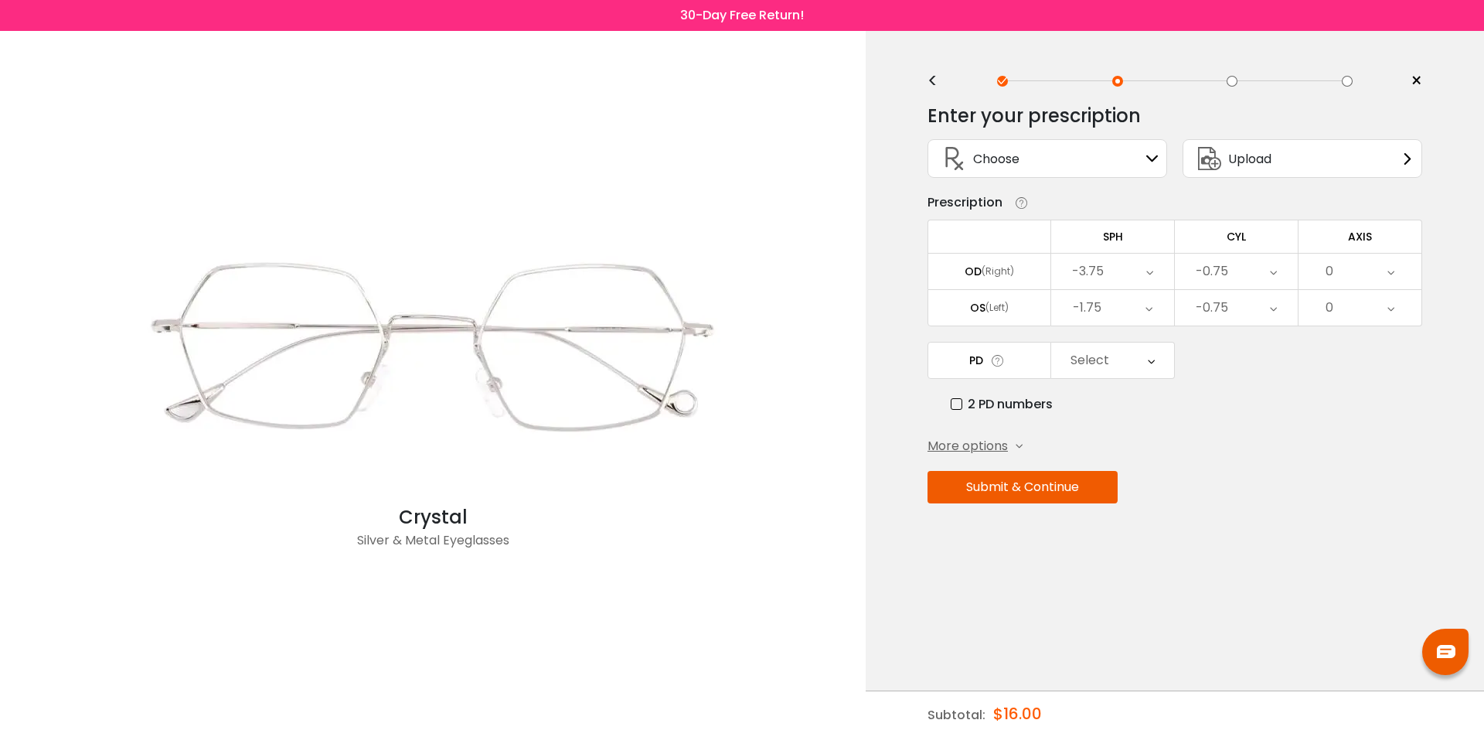
click at [1303, 226] on td "AXIS" at bounding box center [1361, 236] width 124 height 33
click at [1346, 265] on div "0" at bounding box center [1360, 272] width 123 height 36
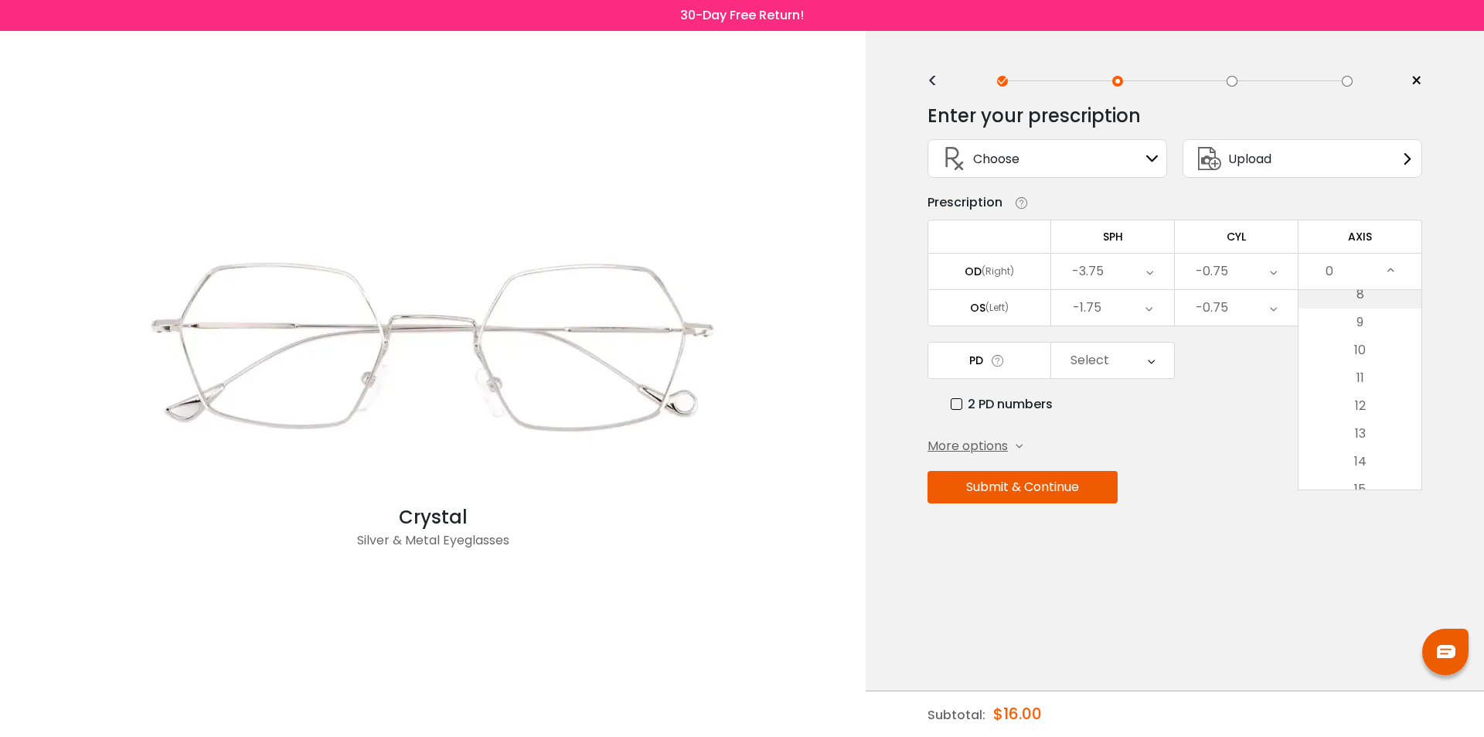
click at [1357, 305] on li "8" at bounding box center [1360, 295] width 123 height 28
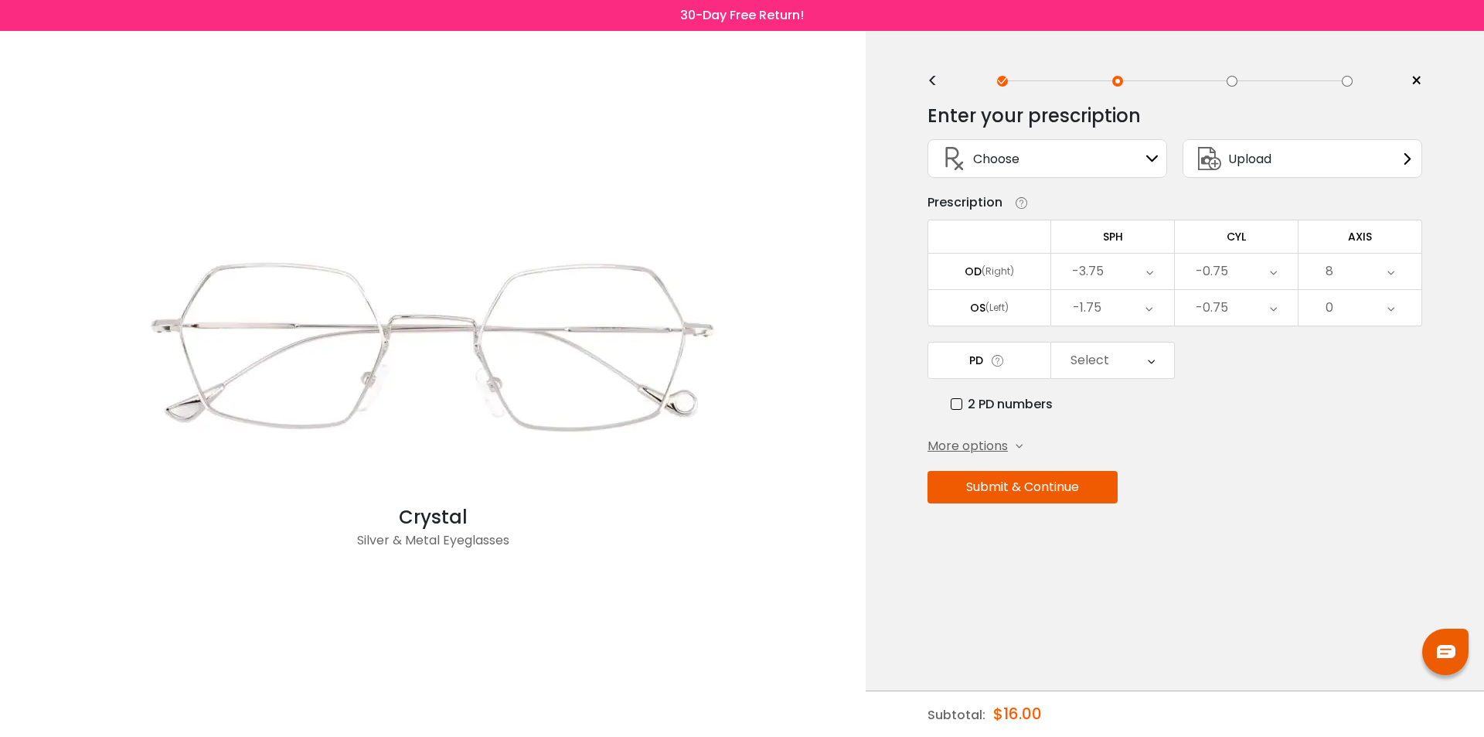
click at [1340, 306] on div "0" at bounding box center [1360, 308] width 123 height 36
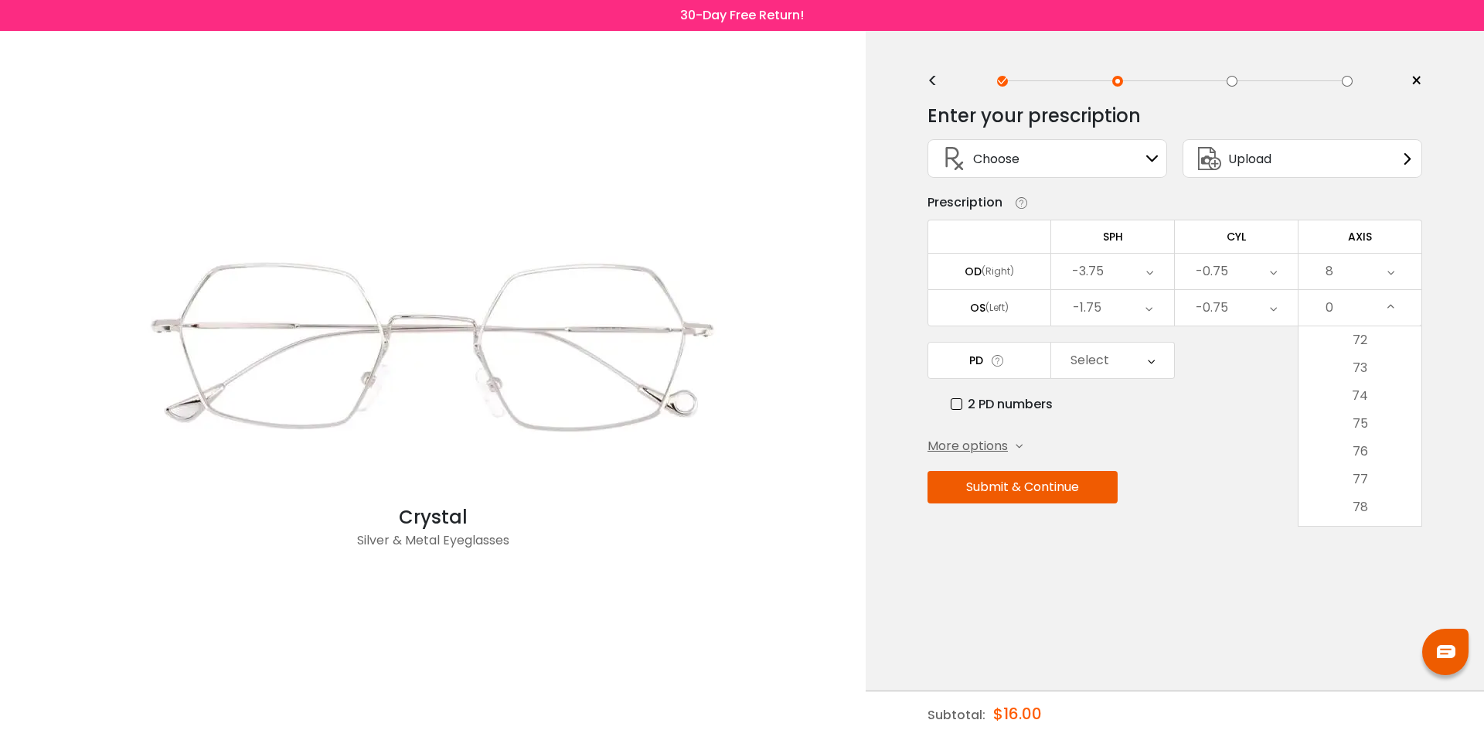
scroll to position [2010, 0]
click at [1372, 420] on li "75" at bounding box center [1360, 417] width 123 height 28
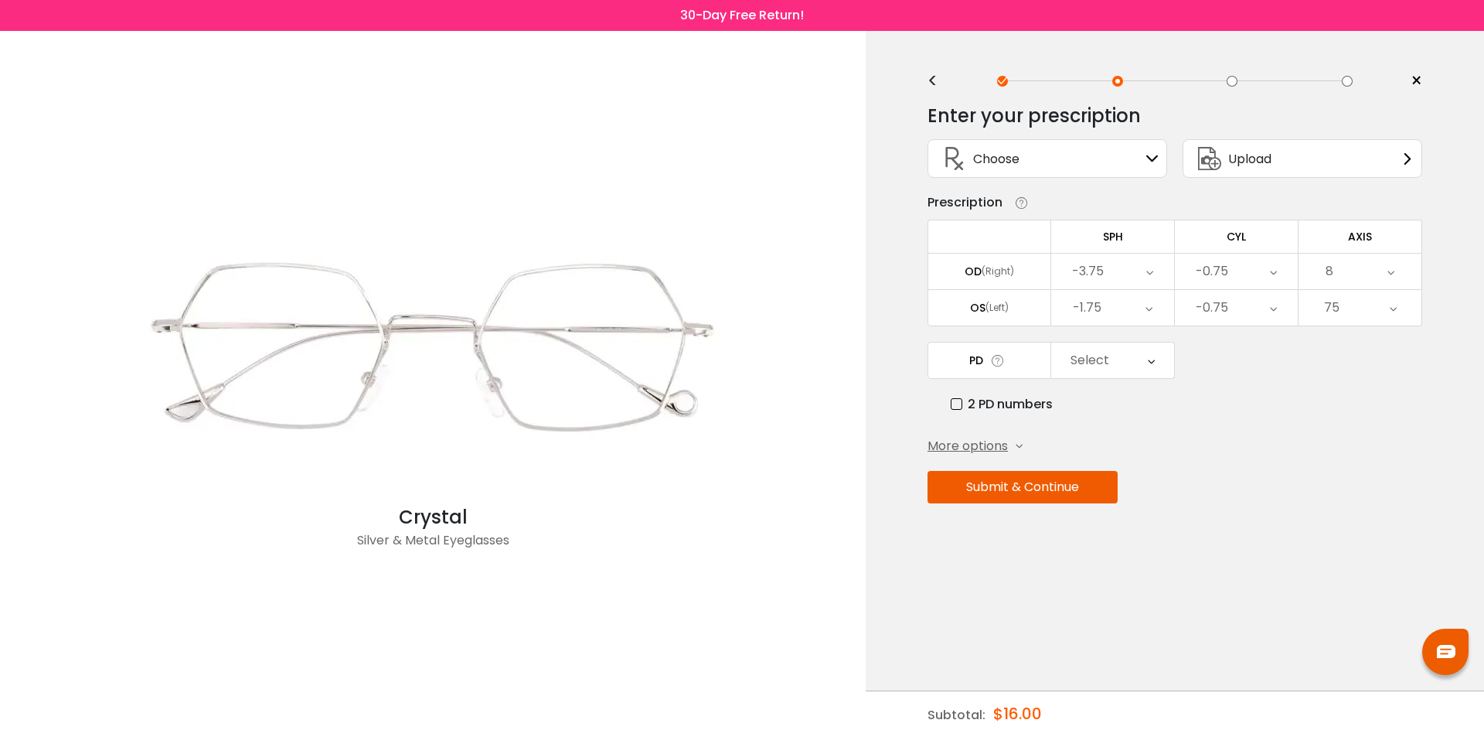
click at [1354, 276] on div "8" at bounding box center [1360, 272] width 123 height 36
click at [1379, 323] on li "80" at bounding box center [1360, 321] width 123 height 28
click at [979, 400] on label "2 PD numbers" at bounding box center [1002, 403] width 102 height 19
click at [1123, 353] on div "Right PD" at bounding box center [1112, 360] width 123 height 36
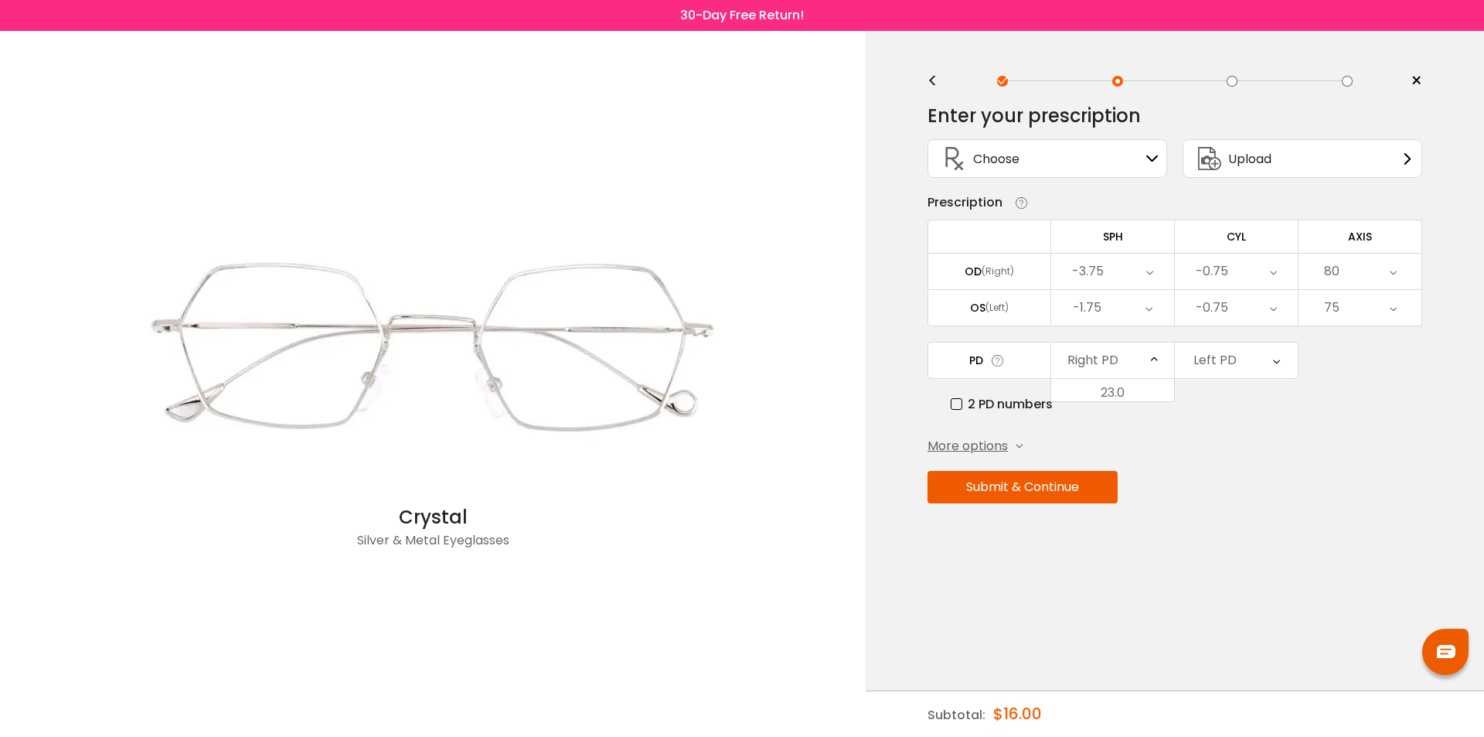
scroll to position [345, 0]
click at [1129, 435] on li "30.0" at bounding box center [1112, 438] width 123 height 28
click at [1232, 349] on div "Left PD" at bounding box center [1214, 360] width 43 height 31
click at [1246, 499] on li "32.5" at bounding box center [1236, 499] width 123 height 28
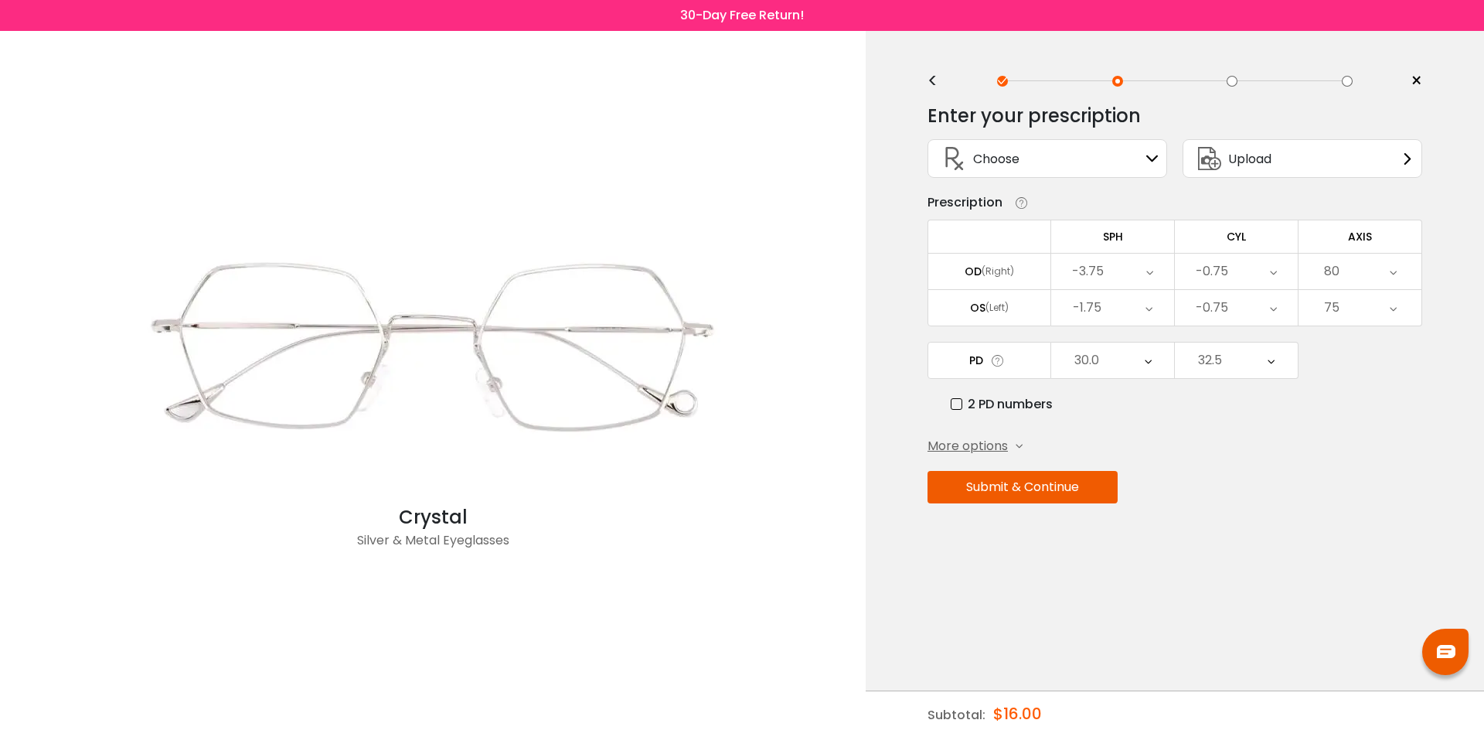
click at [1019, 456] on div "Enter your prescription SPH (Sphere) Lens strength needed to correct your visio…" at bounding box center [1175, 337] width 495 height 488
click at [1013, 446] on div "More options" at bounding box center [975, 446] width 95 height 19
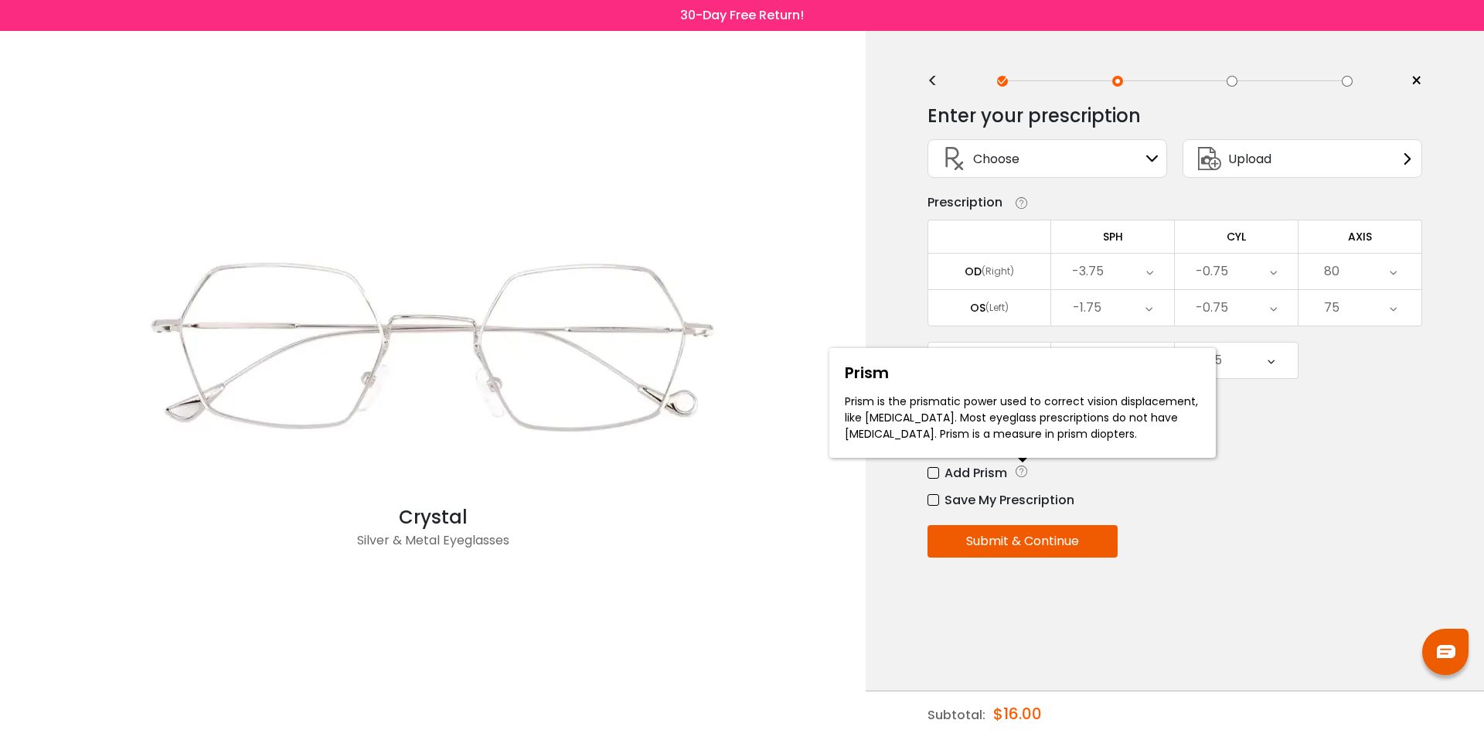
click at [1020, 471] on icon at bounding box center [1021, 471] width 15 height 16
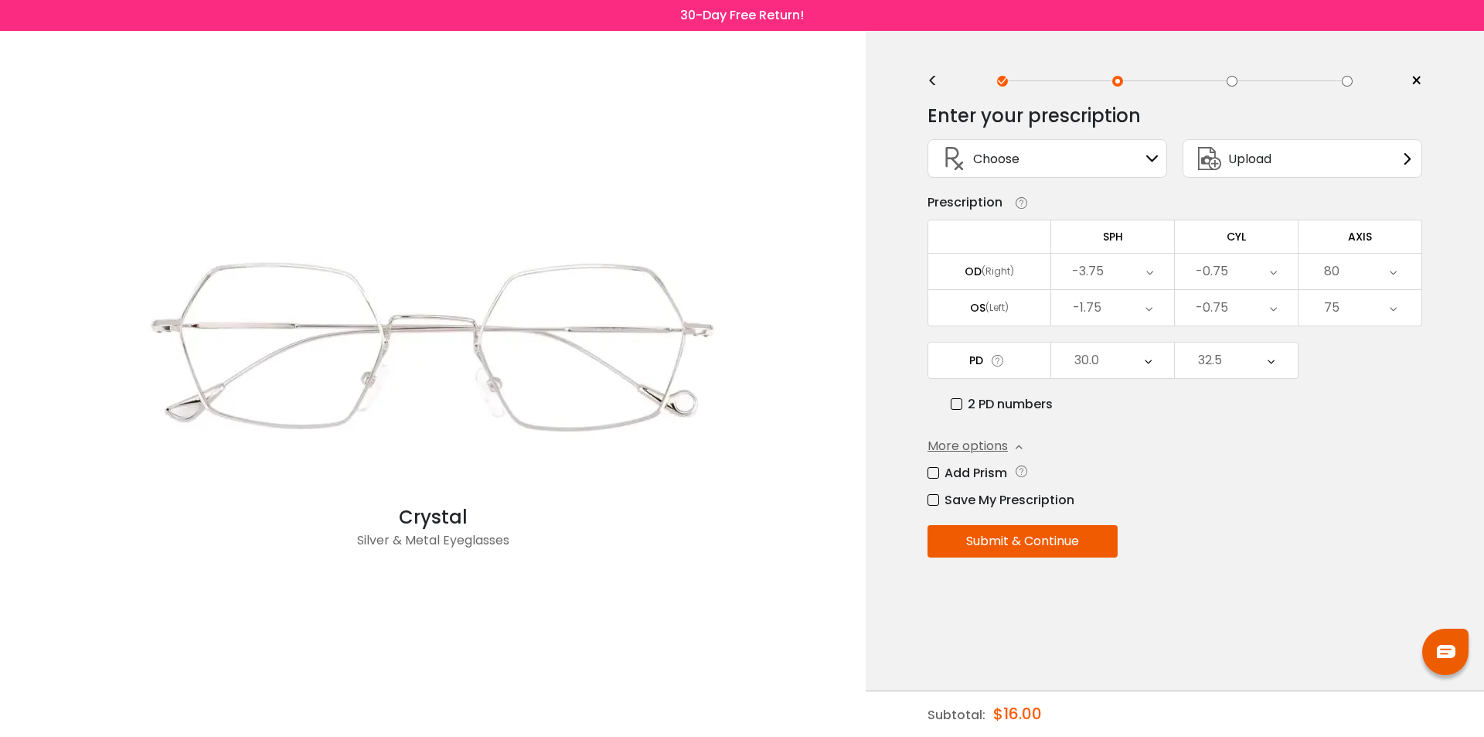
click at [1207, 529] on div "Submit & Continue" at bounding box center [1175, 541] width 495 height 32
click at [936, 502] on label "Save My Prescription" at bounding box center [1001, 499] width 147 height 19
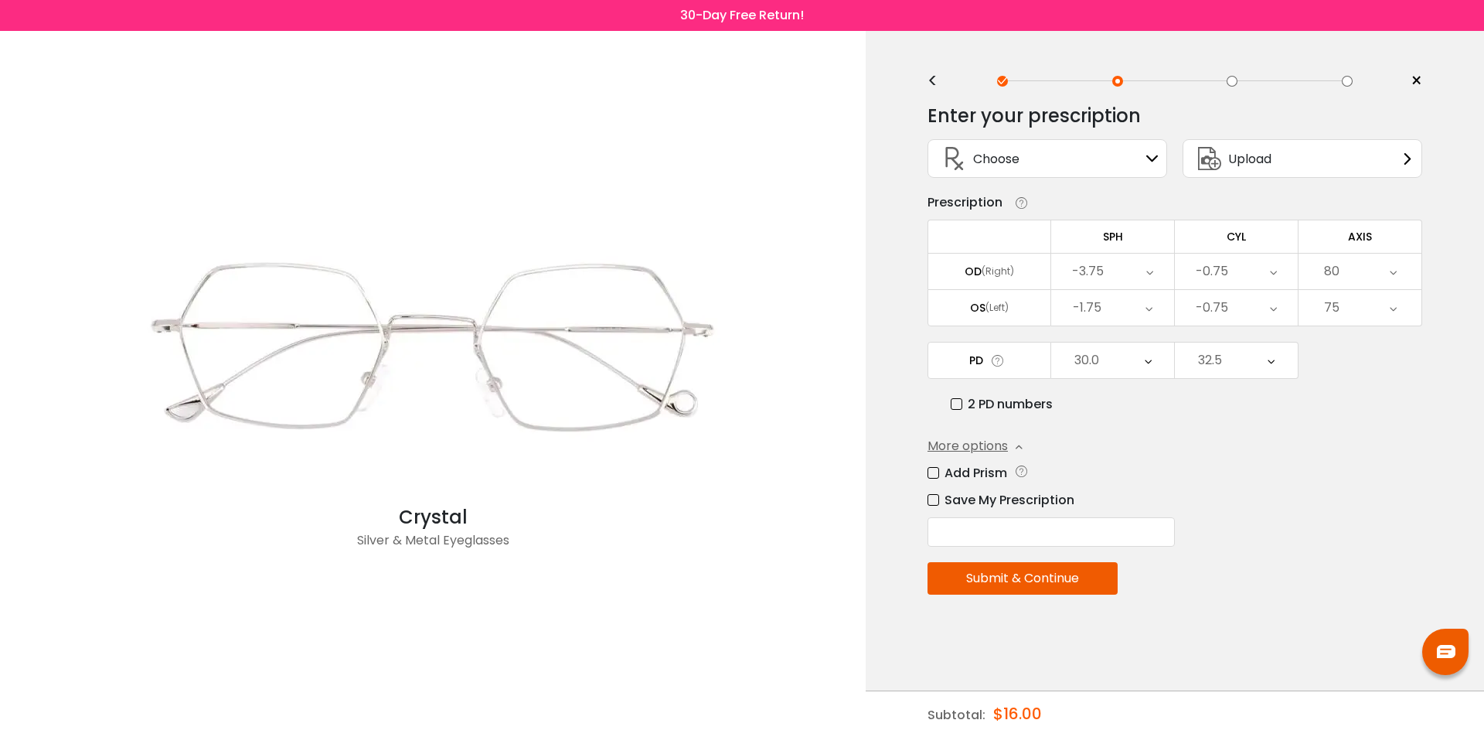
click at [956, 516] on div "Save My Prescription" at bounding box center [1175, 518] width 495 height 56
click at [958, 528] on input "text" at bounding box center [1051, 531] width 247 height 29
type input "**********"
click at [996, 568] on button "Submit & Continue" at bounding box center [1023, 578] width 190 height 32
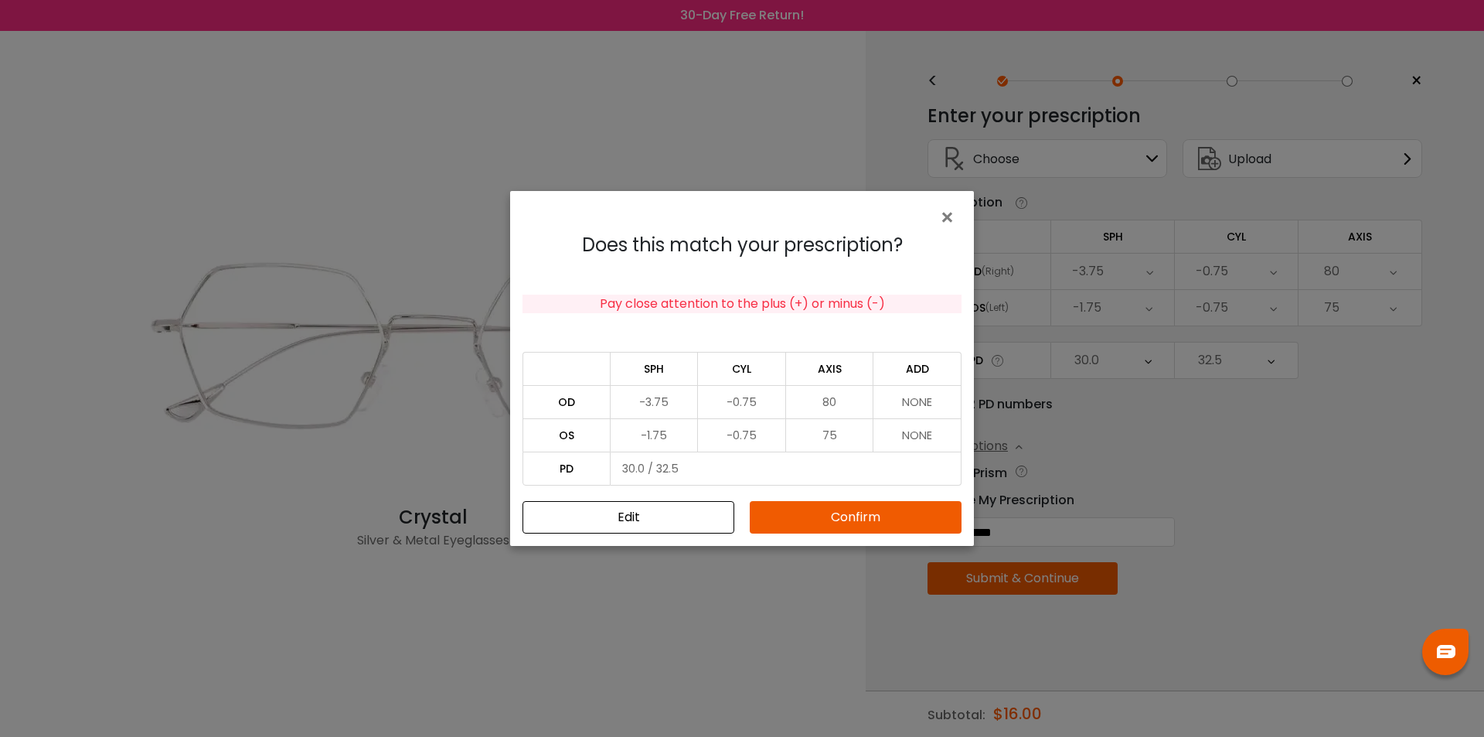
click at [821, 519] on button "Confirm" at bounding box center [856, 517] width 212 height 32
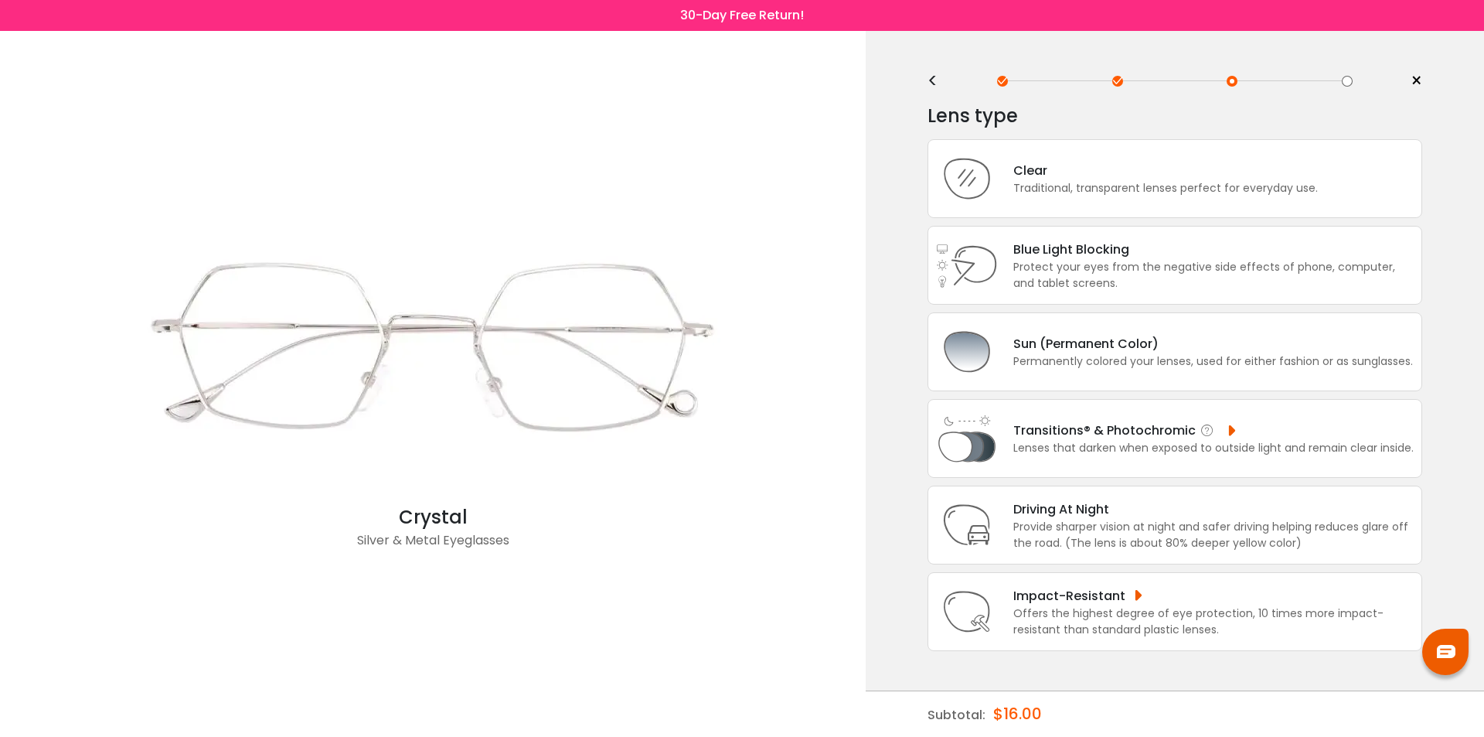
click at [972, 444] on img at bounding box center [967, 438] width 62 height 62
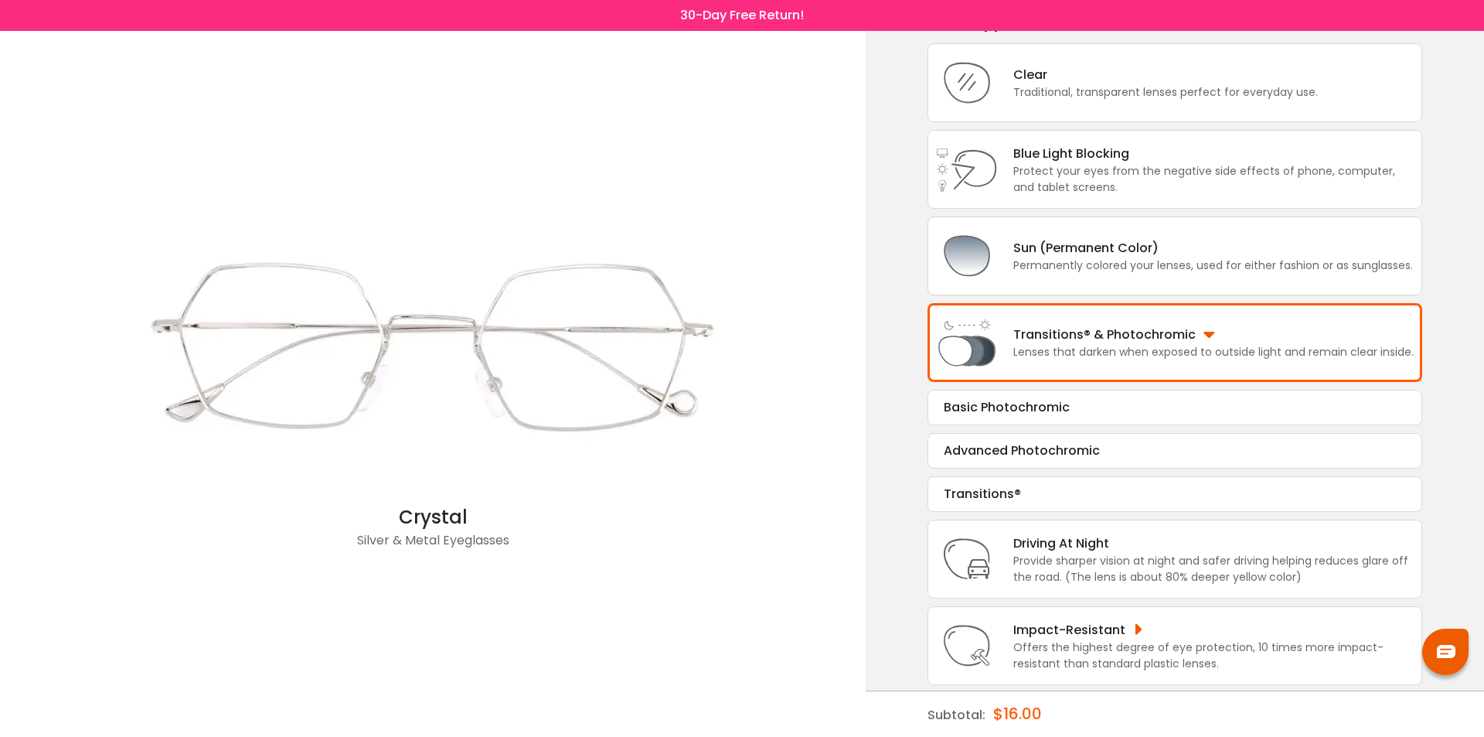
scroll to position [106, 0]
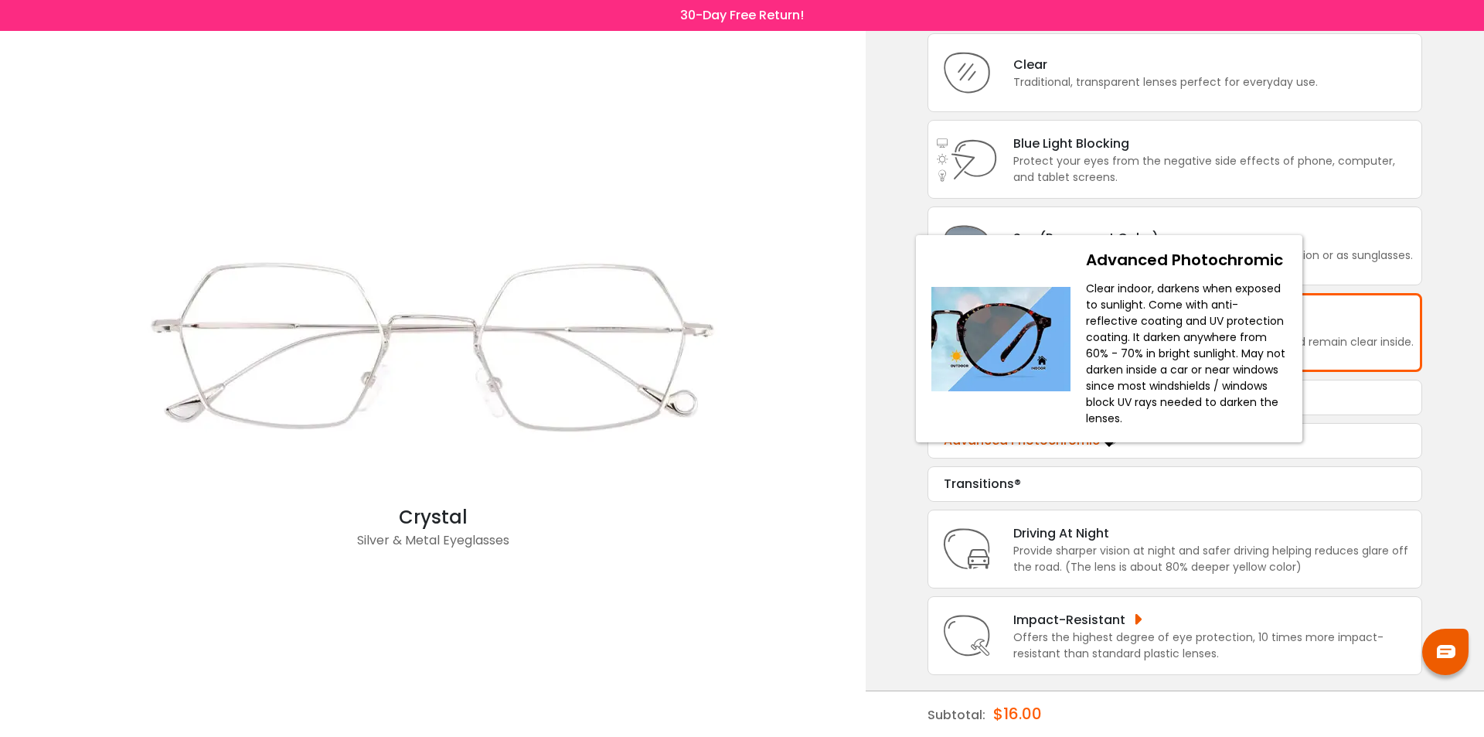
click at [1112, 441] on icon at bounding box center [1111, 440] width 15 height 19
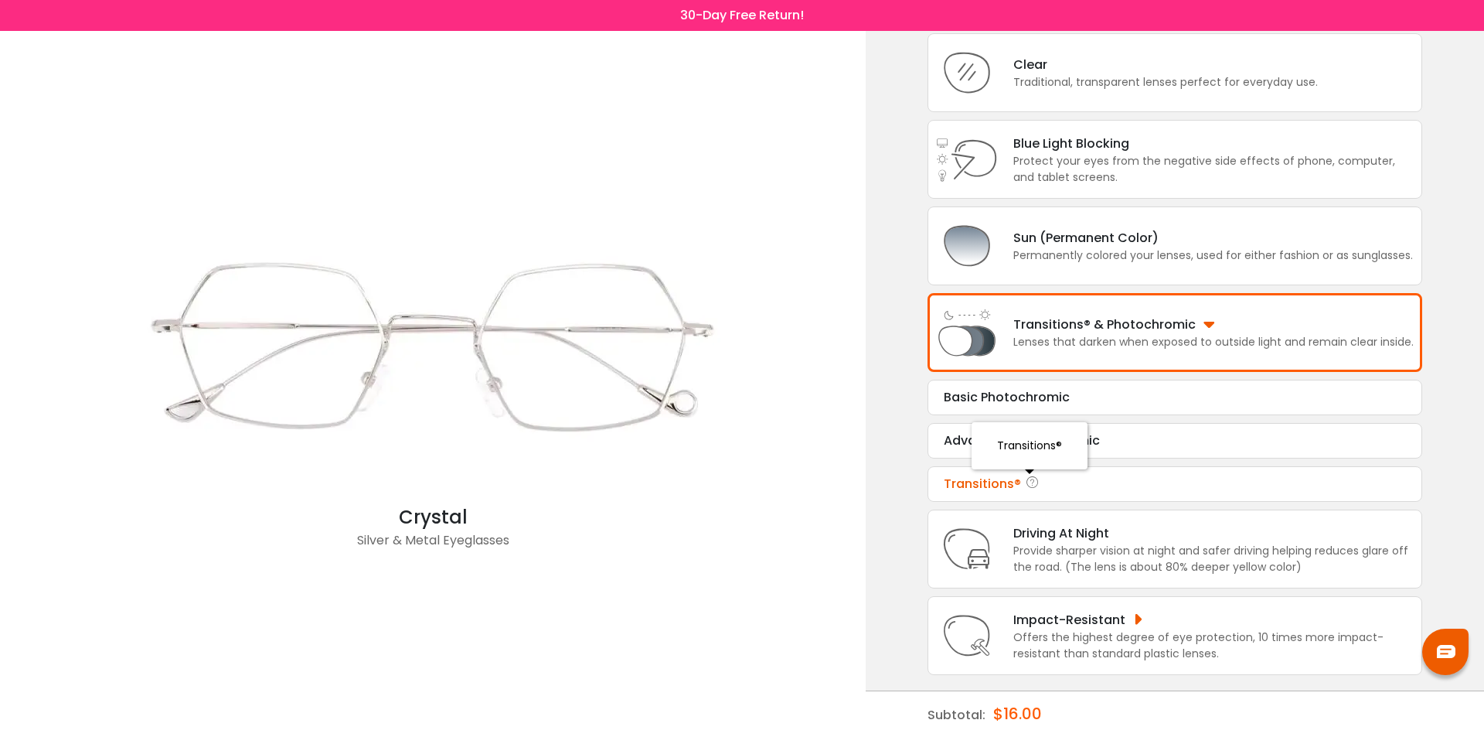
click at [1030, 482] on icon at bounding box center [1032, 484] width 15 height 19
click at [996, 439] on div "Advanced Photochromic" at bounding box center [1175, 440] width 462 height 19
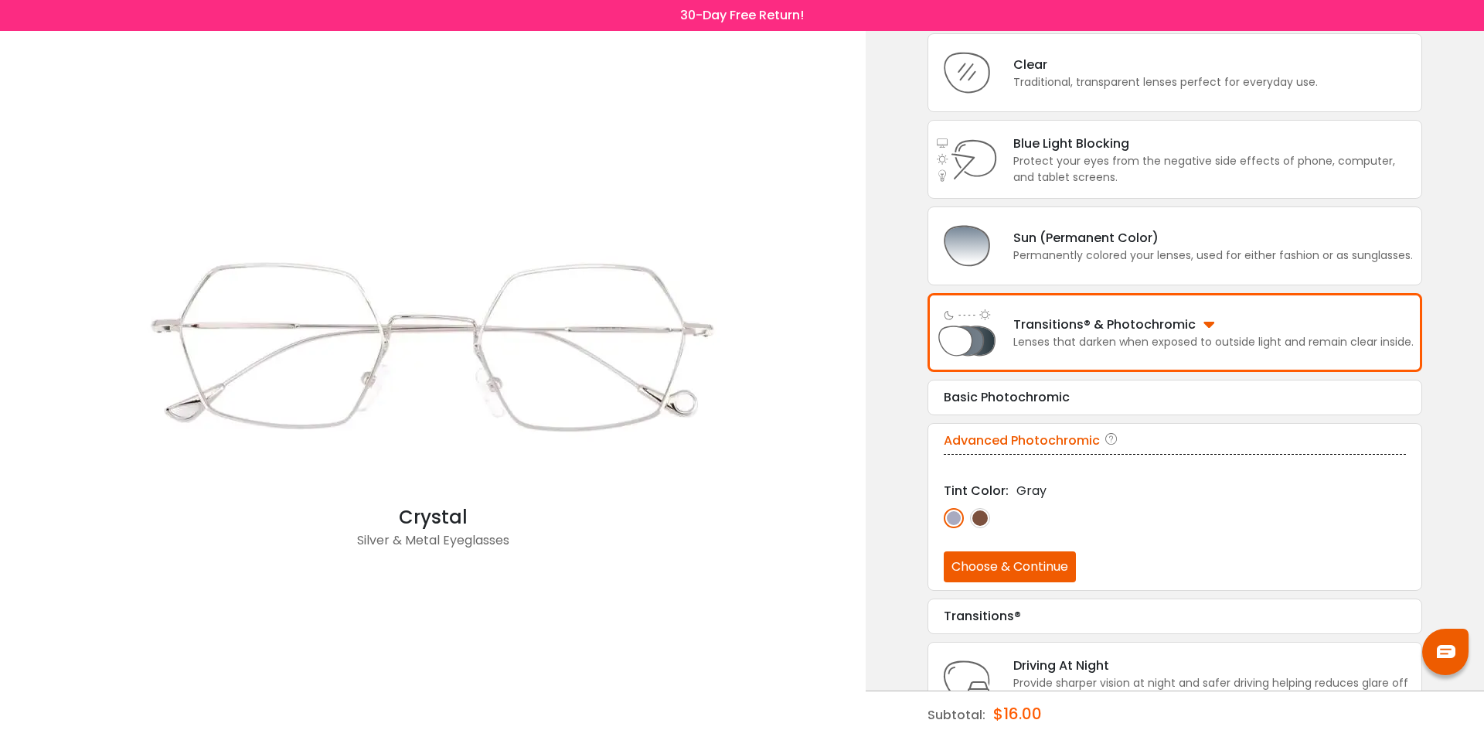
click at [979, 517] on img at bounding box center [980, 518] width 20 height 20
click at [962, 518] on img at bounding box center [954, 518] width 20 height 20
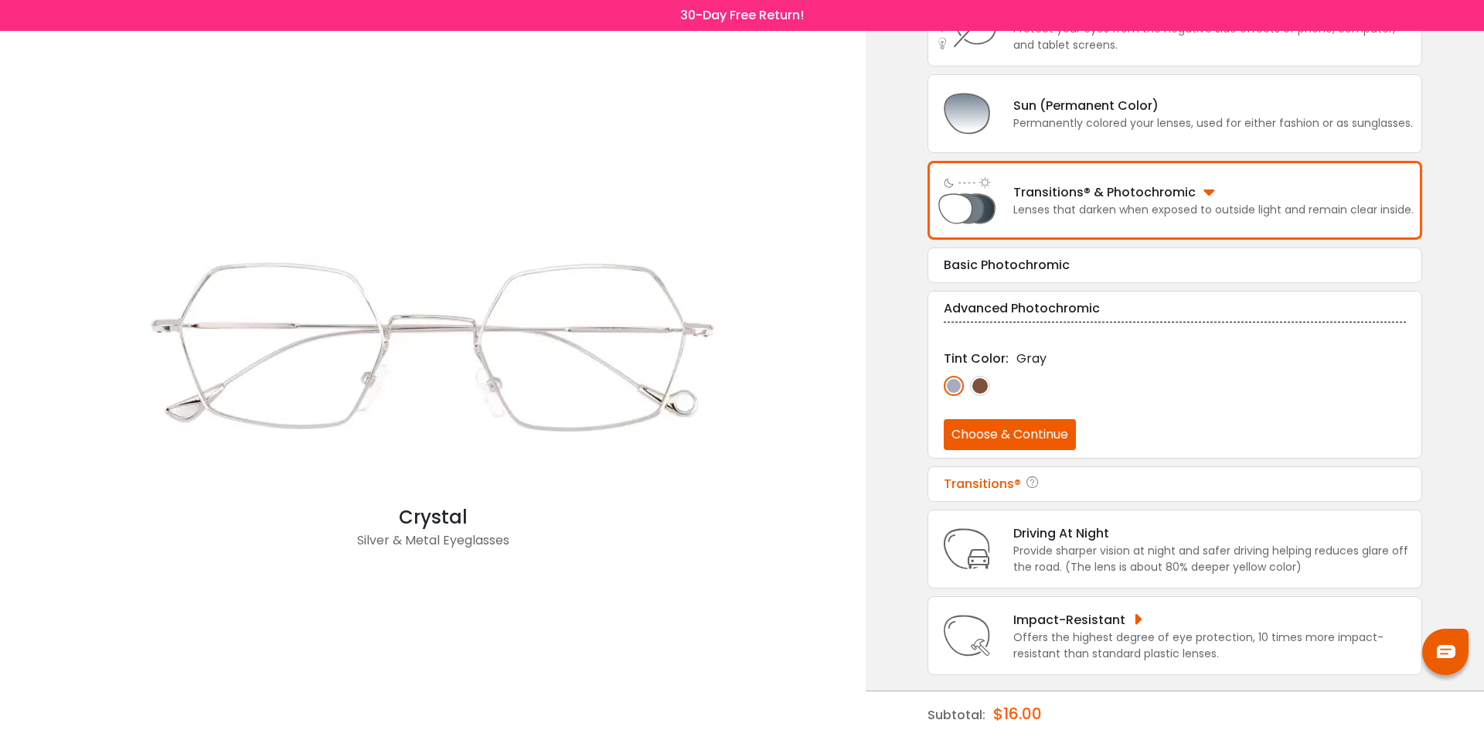
click at [998, 487] on div "Transitions®" at bounding box center [1175, 484] width 462 height 19
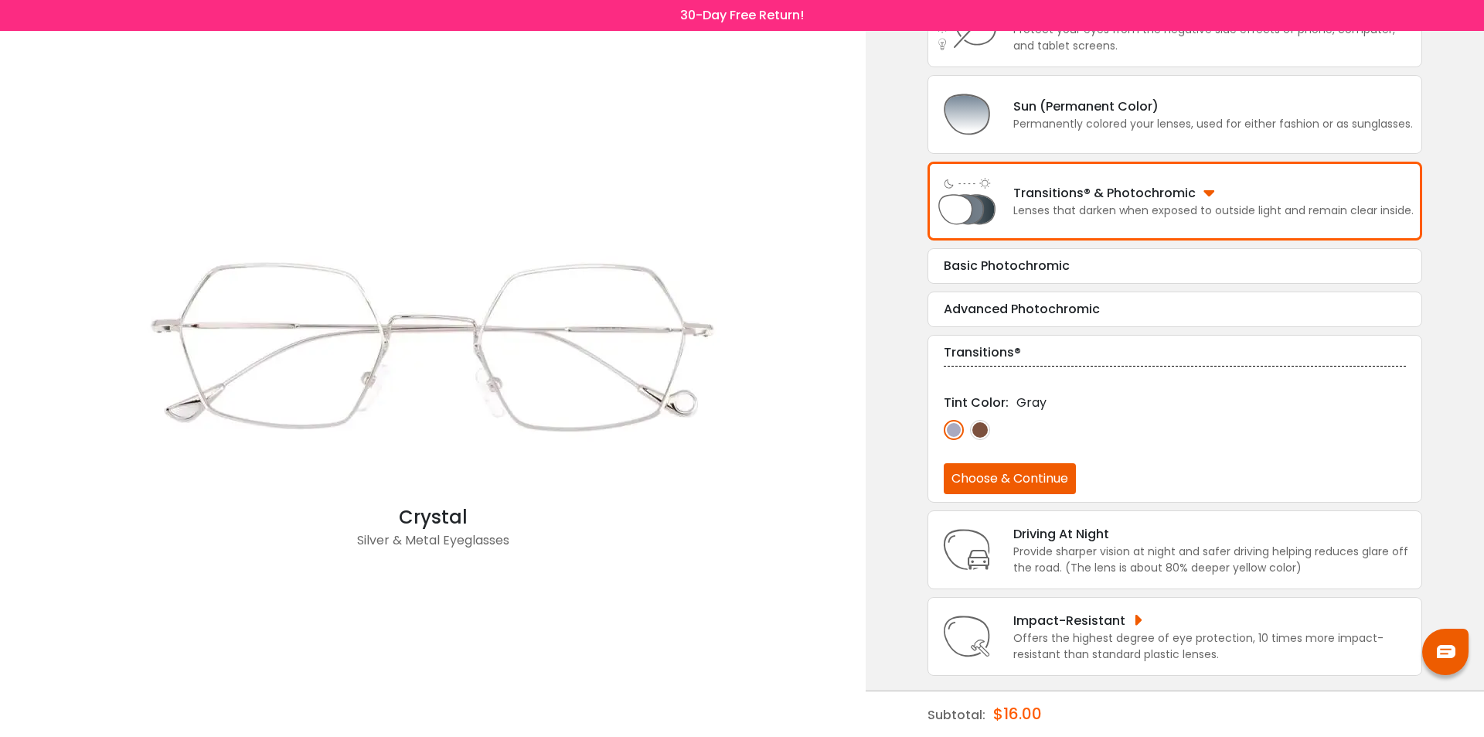
scroll to position [238, 0]
click at [975, 426] on img at bounding box center [980, 429] width 20 height 20
click at [955, 427] on img at bounding box center [954, 429] width 20 height 20
click at [977, 473] on button "Choose & Continue" at bounding box center [1010, 477] width 132 height 31
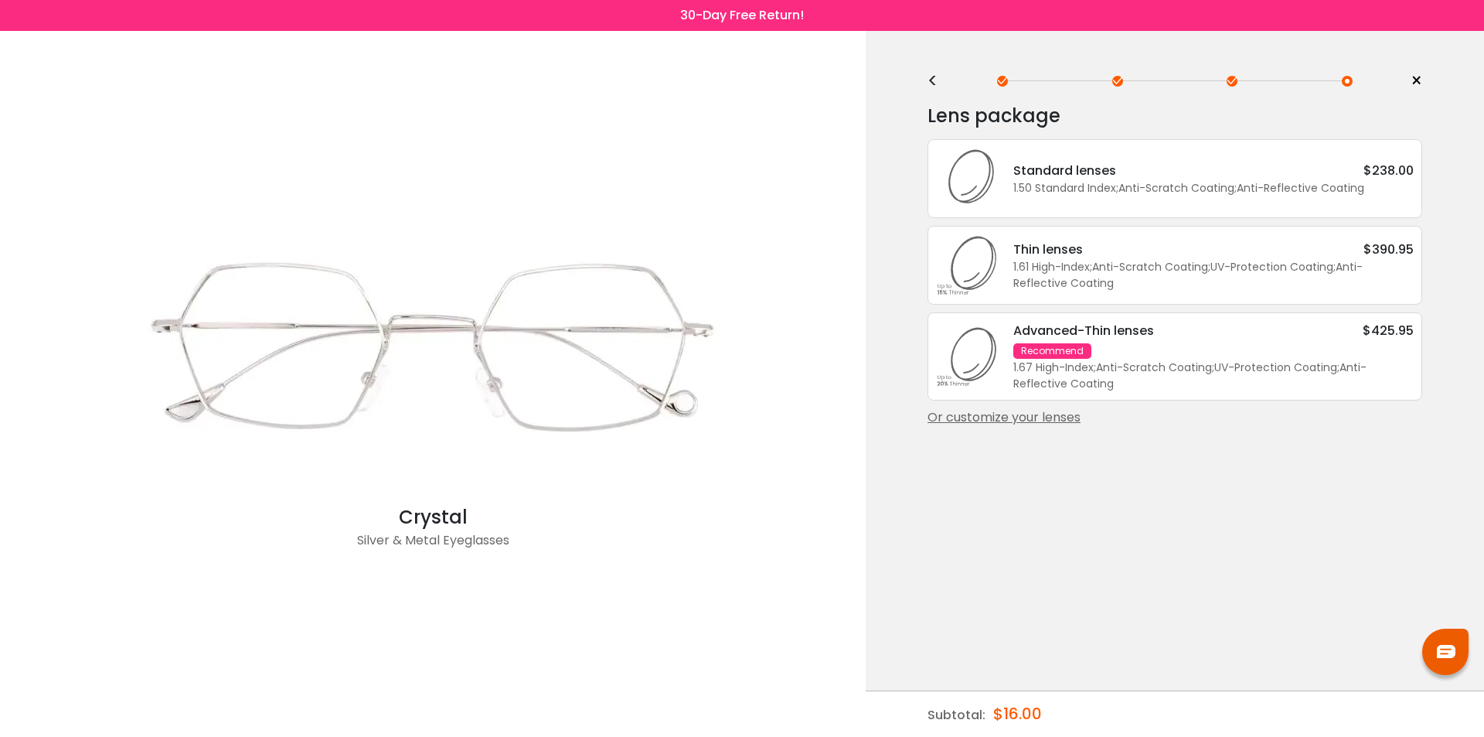
scroll to position [0, 0]
click at [1135, 335] on div "Advanced-Thin lenses" at bounding box center [1083, 330] width 141 height 19
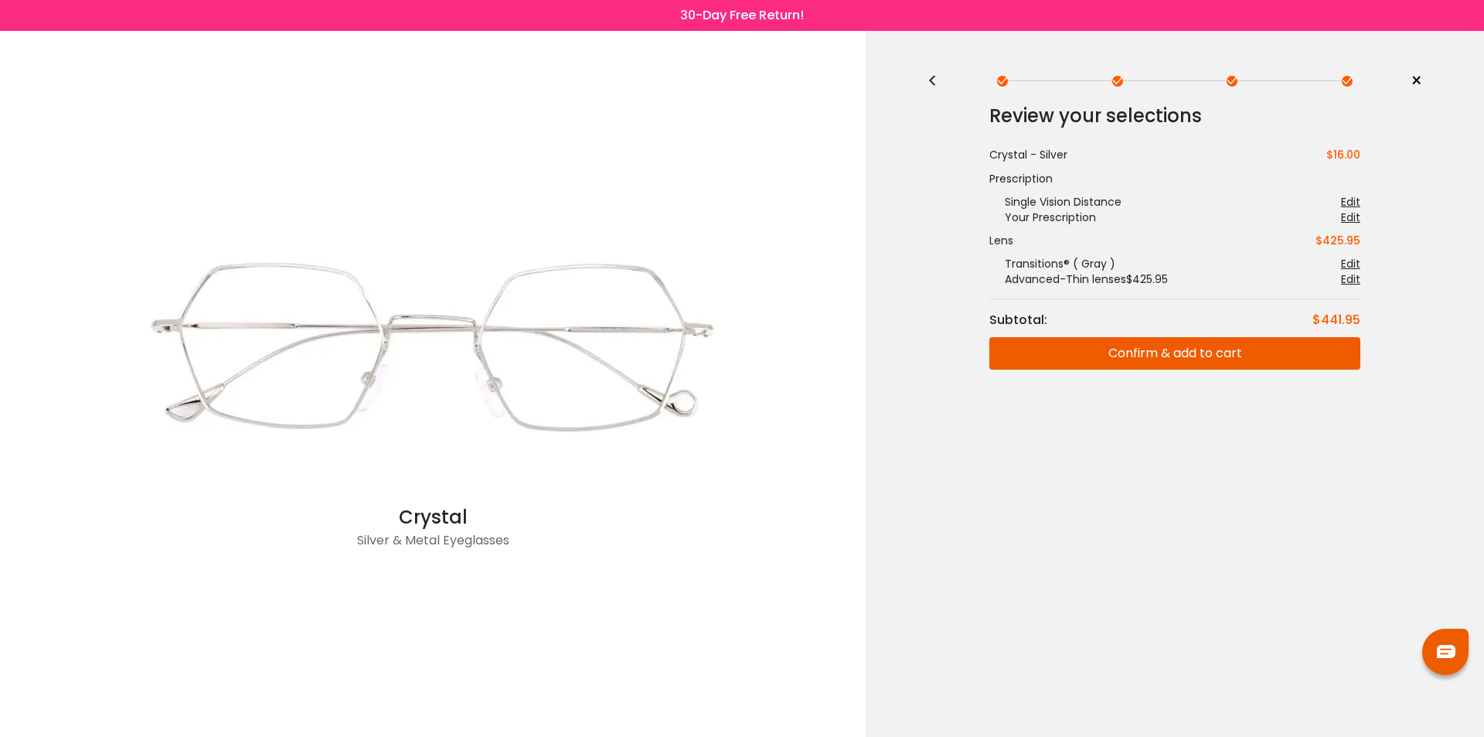
click at [1122, 353] on button "Confirm & add to cart" at bounding box center [1174, 353] width 371 height 32
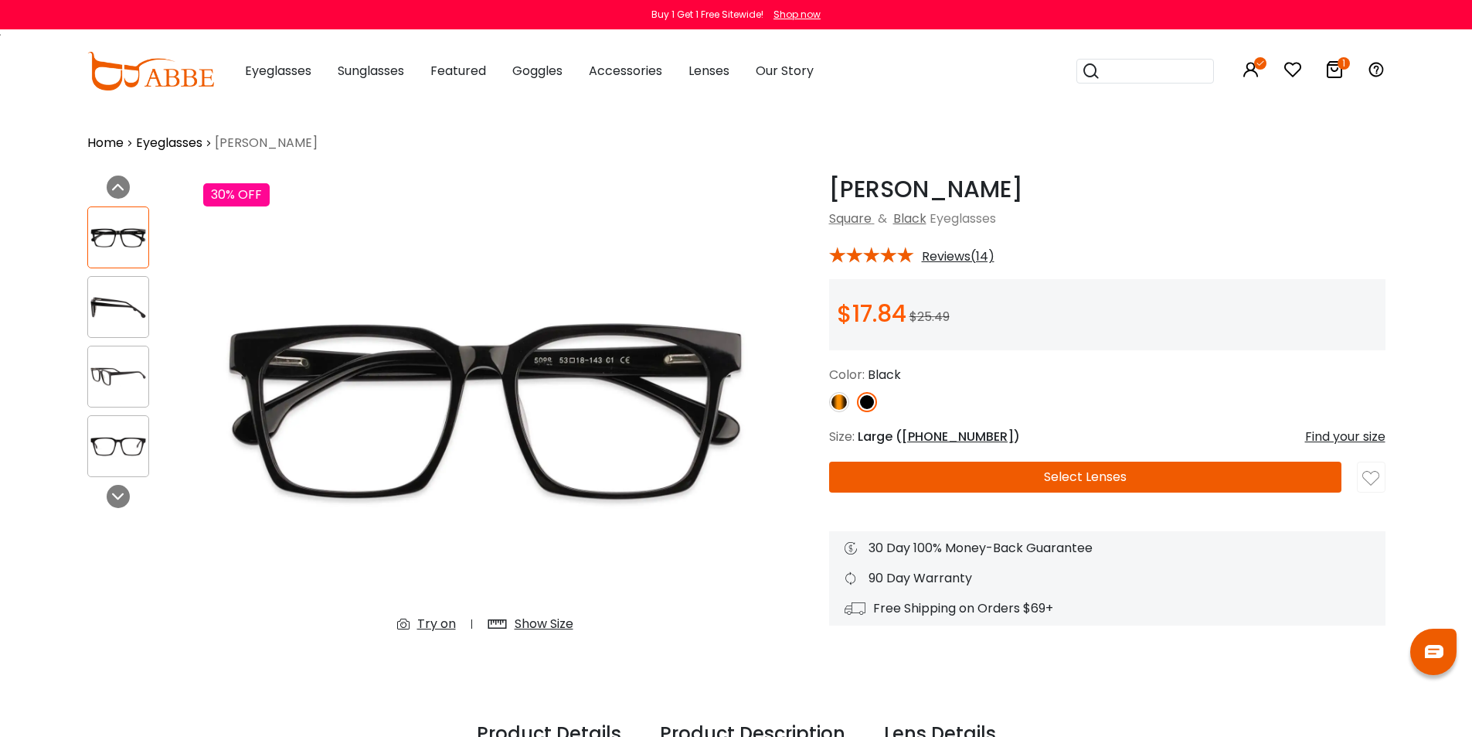
click at [1084, 475] on button "Select Lenses" at bounding box center [1085, 476] width 512 height 31
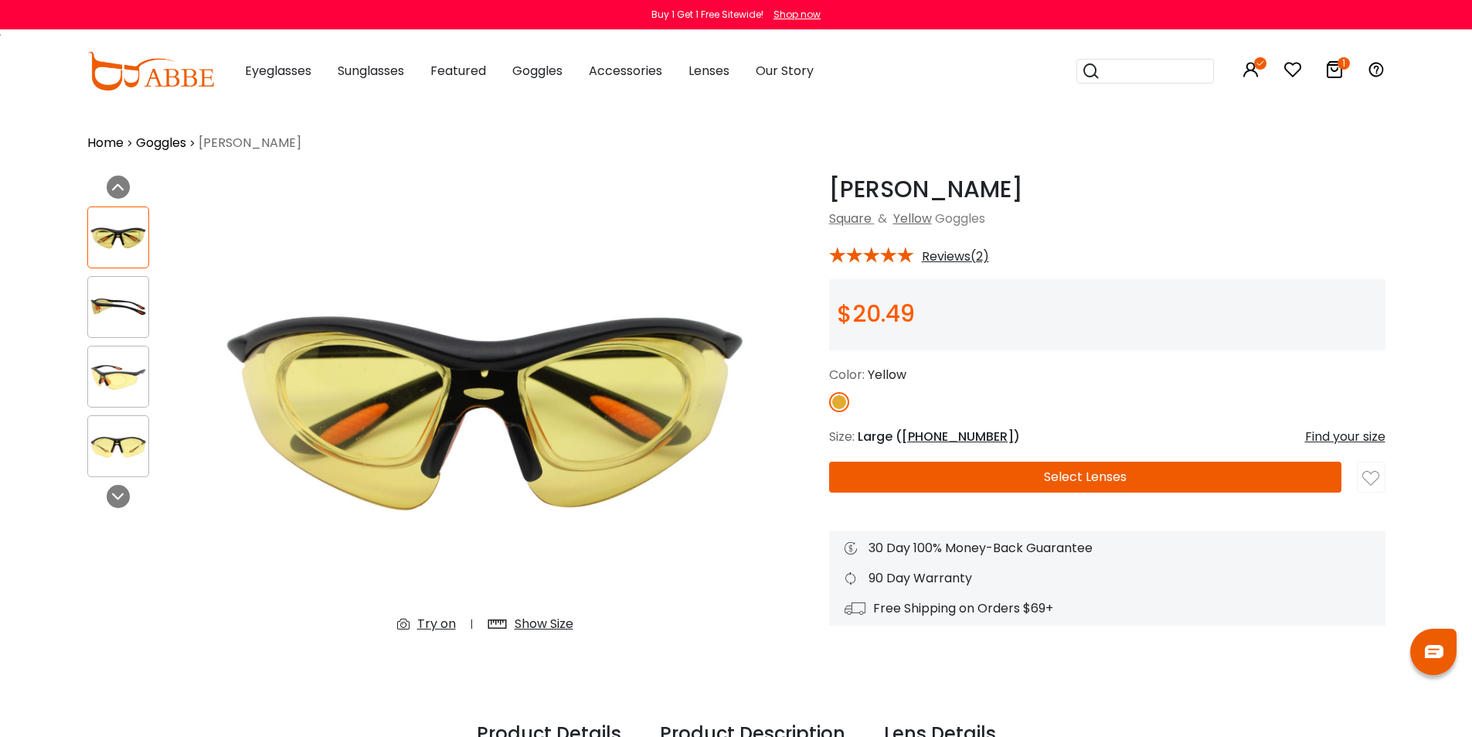
click at [924, 465] on button "Select Lenses" at bounding box center [1085, 476] width 512 height 31
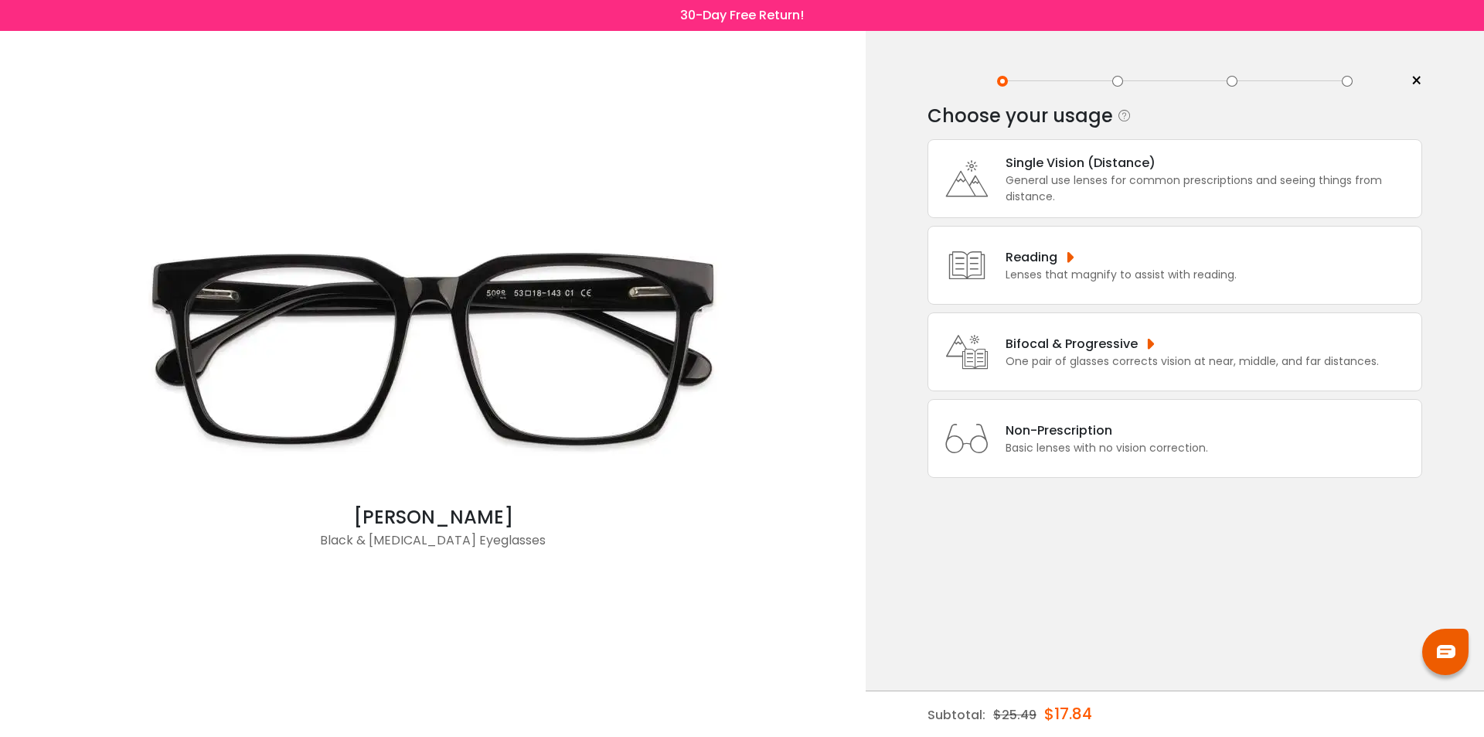
click at [1009, 194] on div "General use lenses for common prescriptions and seeing things from distance." at bounding box center [1210, 188] width 408 height 32
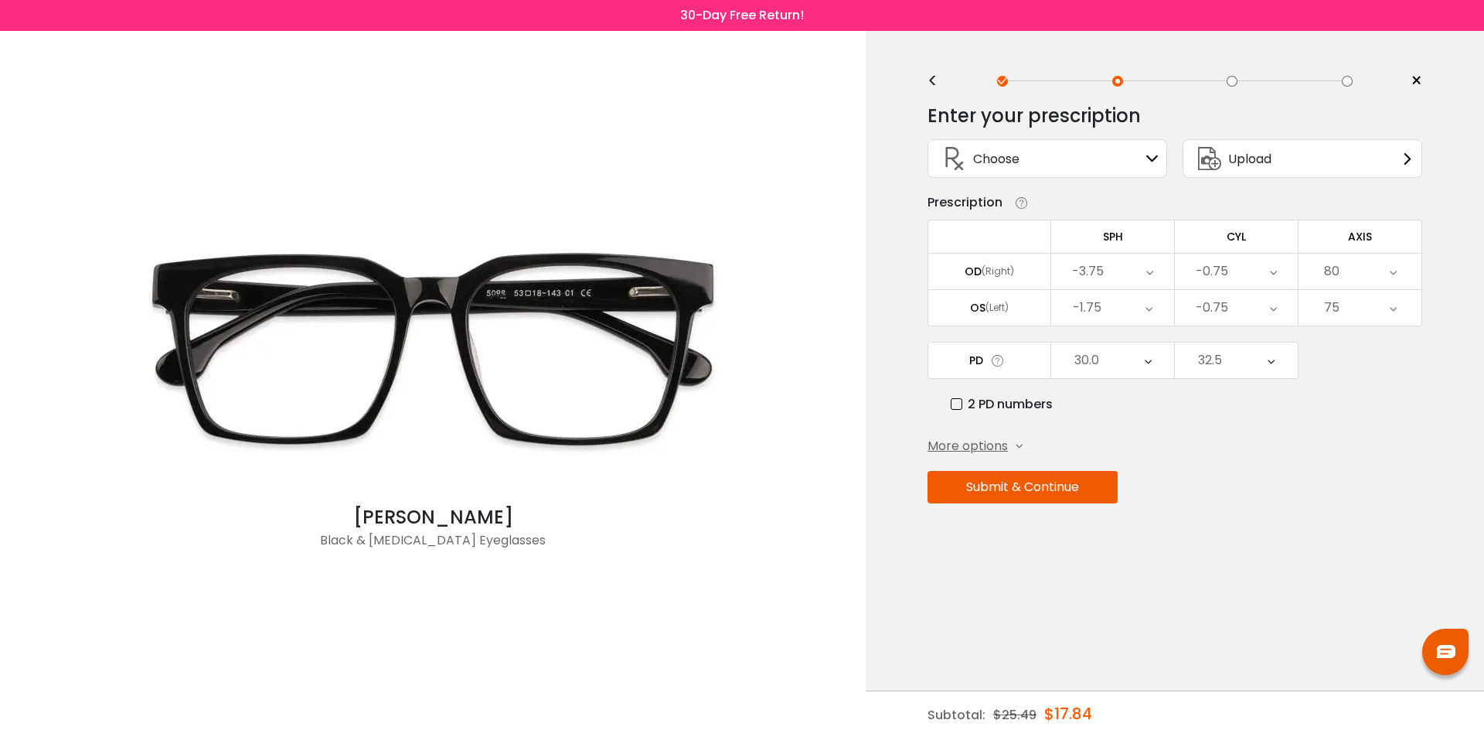
click at [1020, 496] on button "Submit & Continue" at bounding box center [1023, 487] width 190 height 32
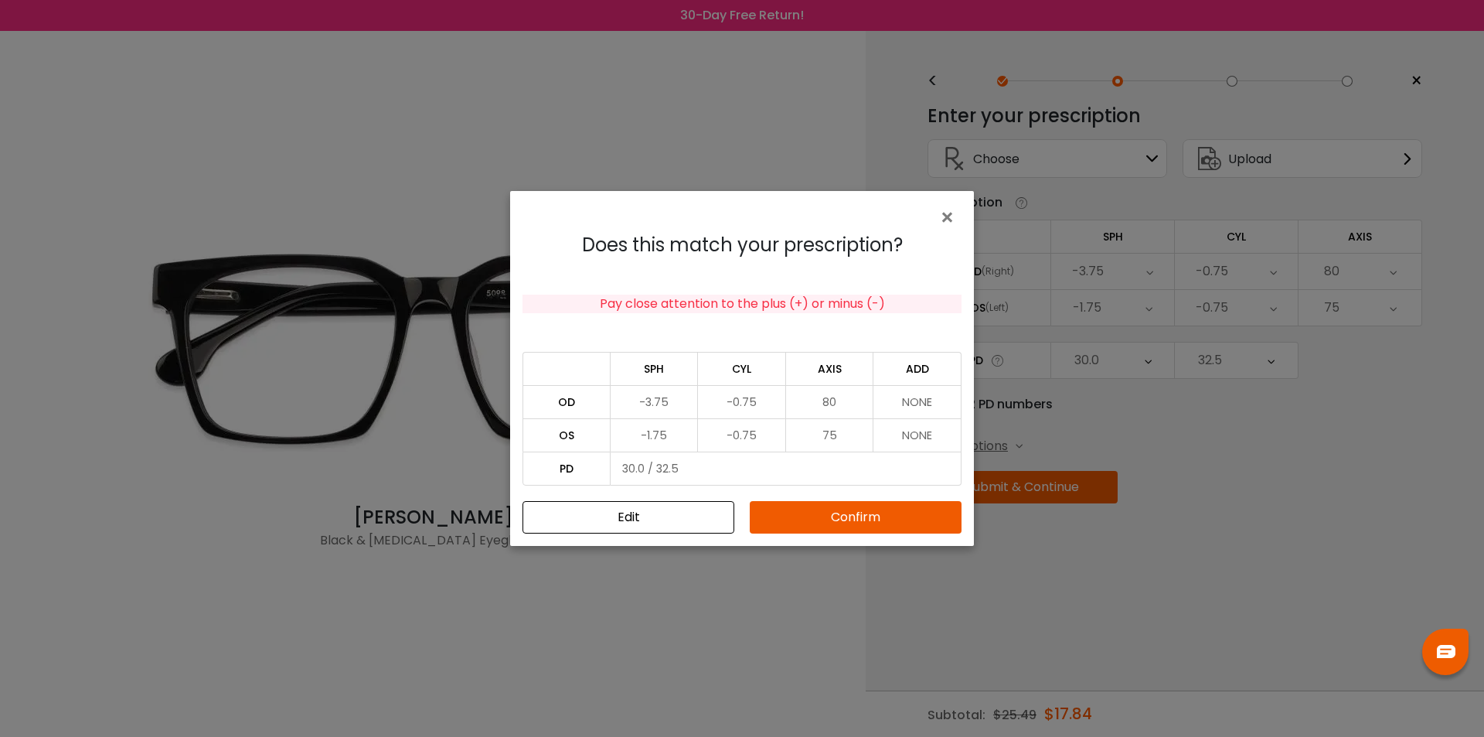
click at [826, 512] on button "Confirm" at bounding box center [856, 517] width 212 height 32
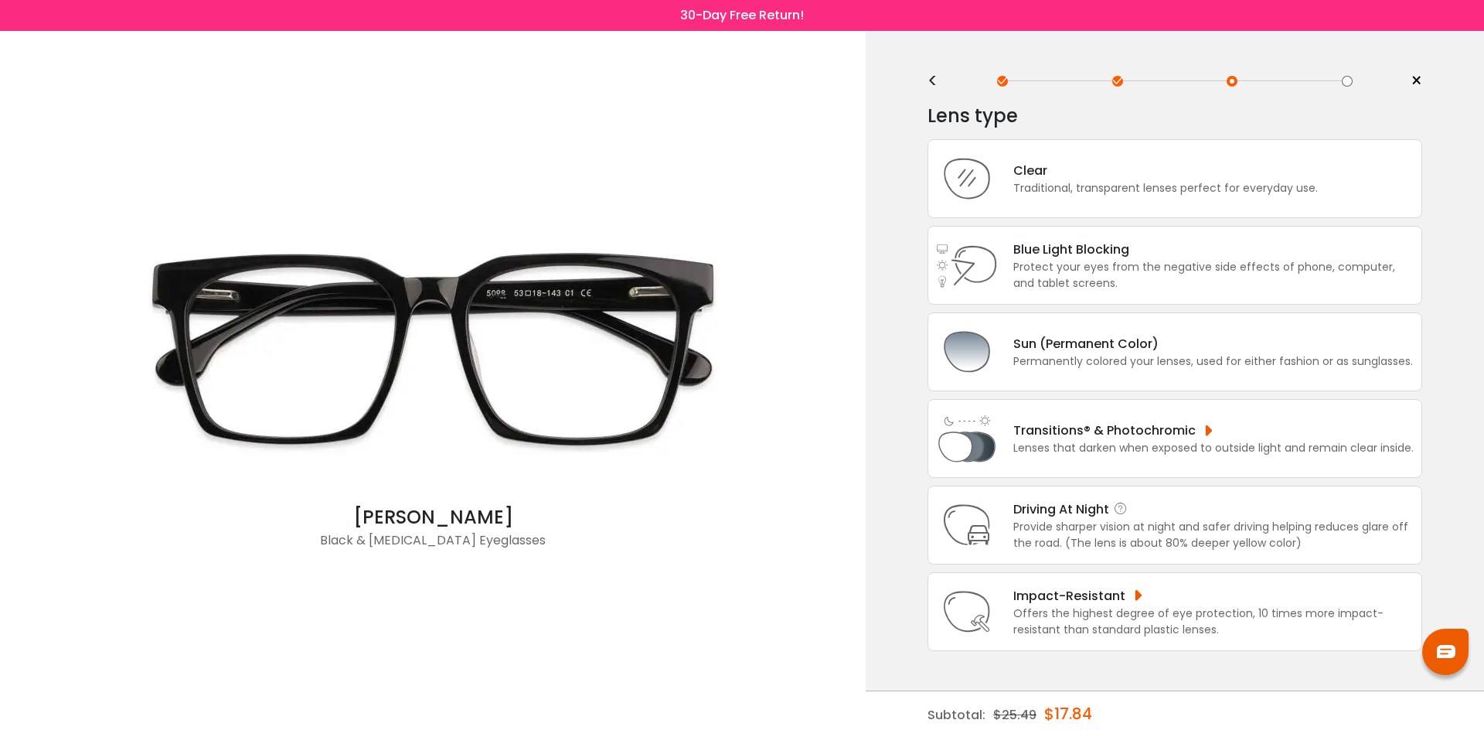
click at [1015, 521] on div "Provide sharper vision at night and safer driving helping reduces glare off the…" at bounding box center [1213, 535] width 400 height 32
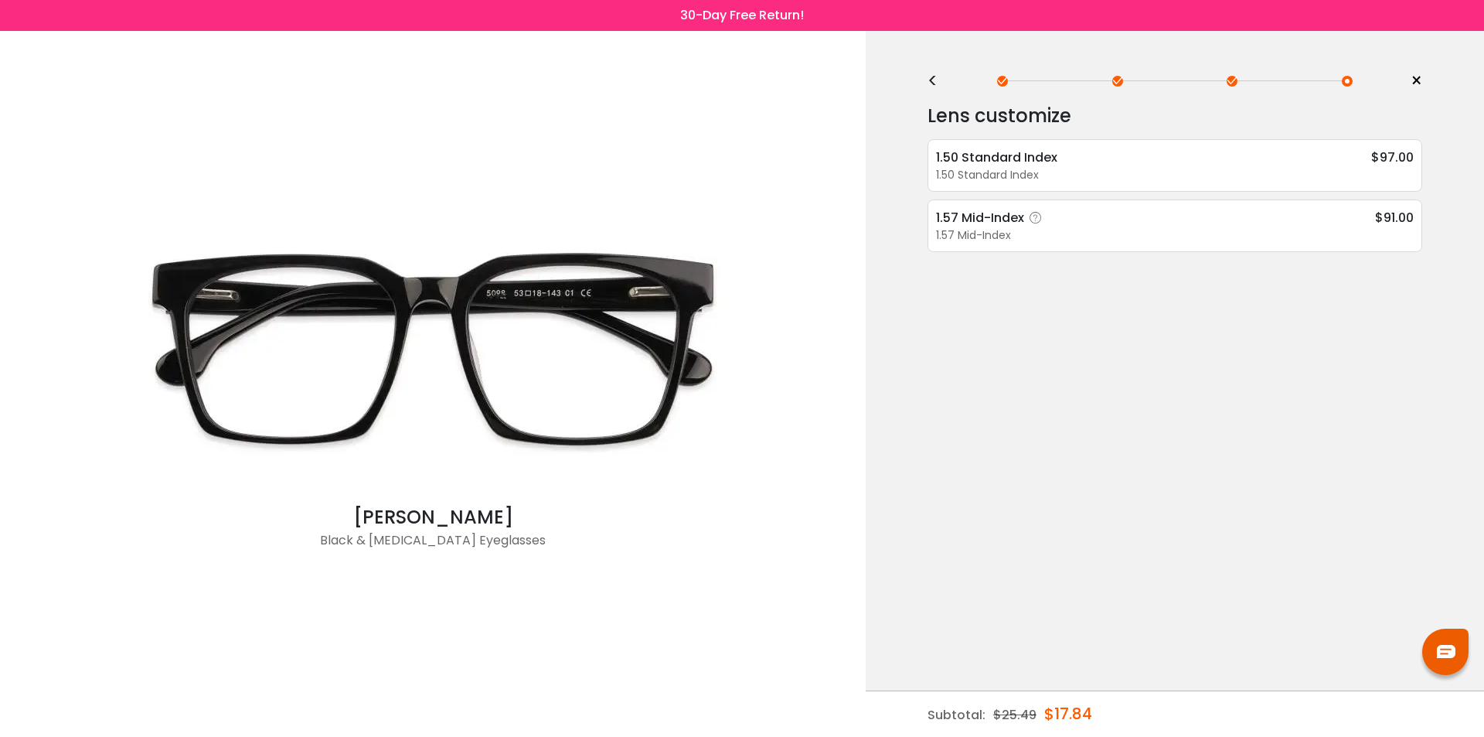
click at [998, 230] on div "1.57 Mid-Index" at bounding box center [1175, 235] width 478 height 16
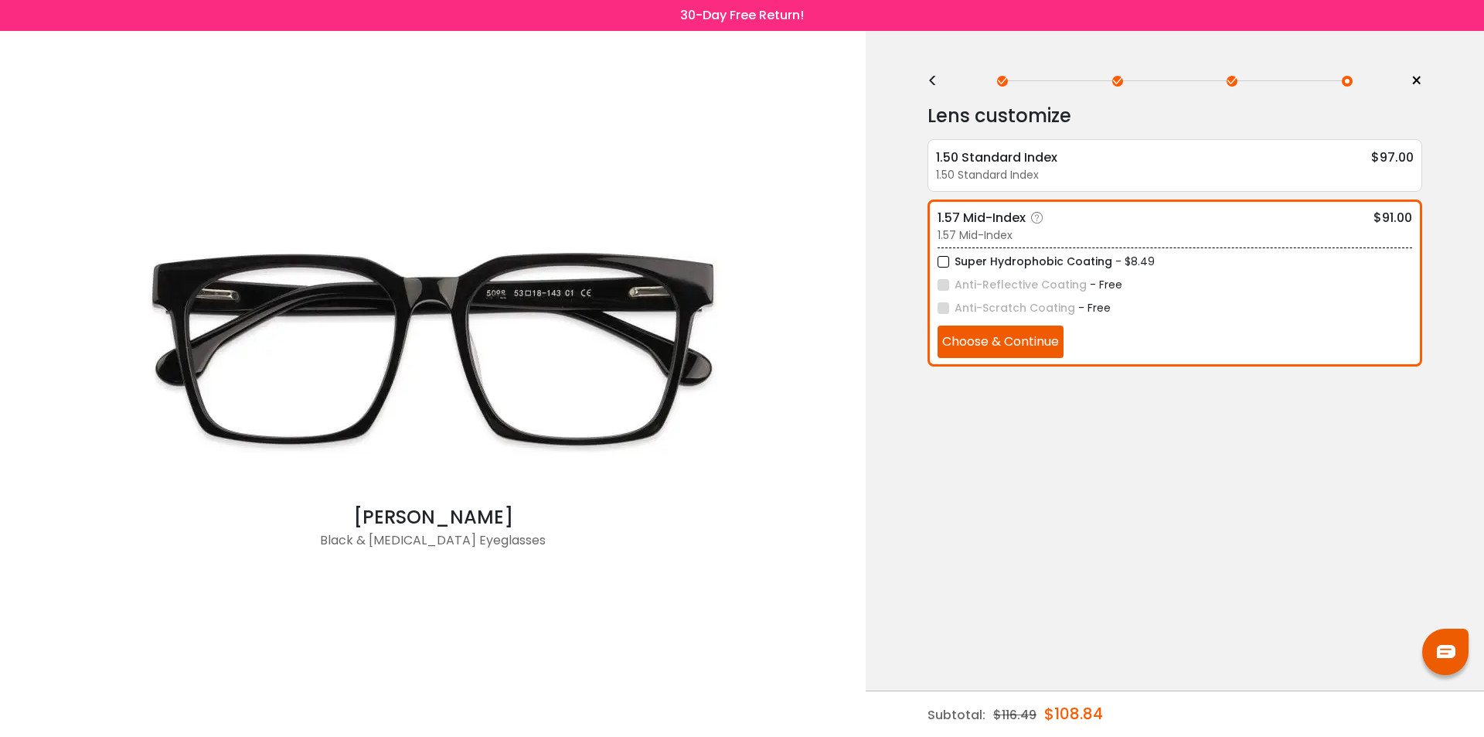
click at [1005, 260] on label "Super Hydrophobic Coating" at bounding box center [1025, 261] width 175 height 19
click at [1004, 333] on button "Choose & Continue" at bounding box center [1001, 341] width 126 height 32
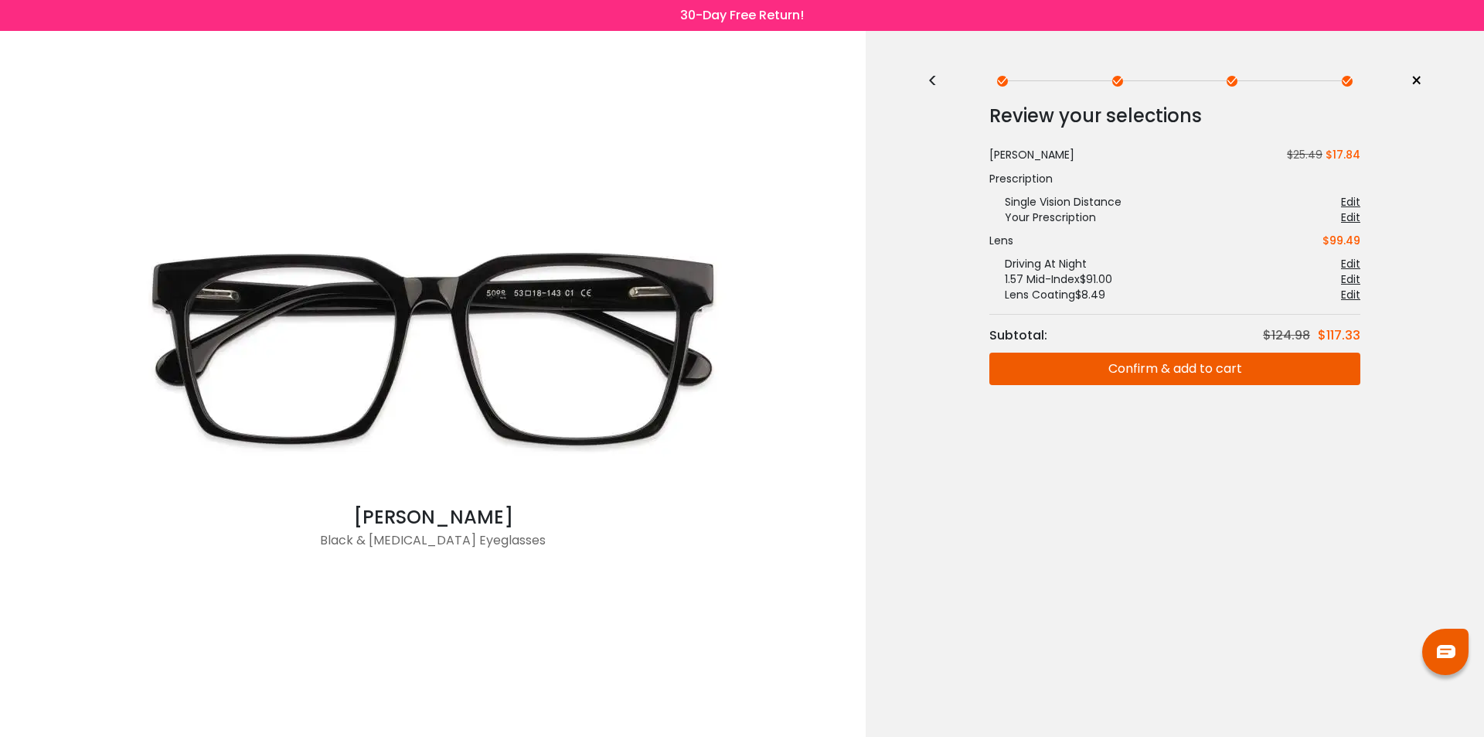
click at [1058, 366] on button "Confirm & add to cart" at bounding box center [1174, 368] width 371 height 32
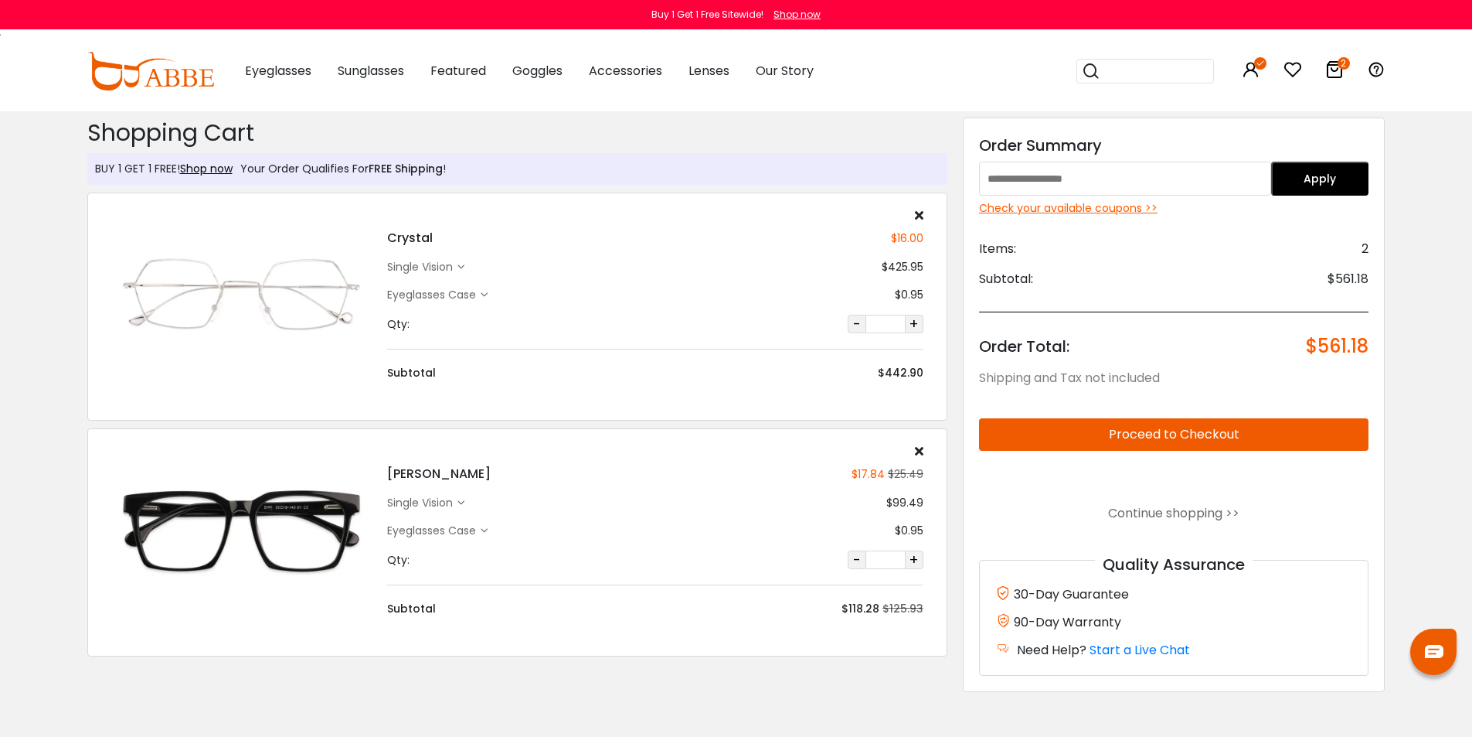
click at [1030, 206] on div "Check your available coupons >>" at bounding box center [1174, 208] width 390 height 16
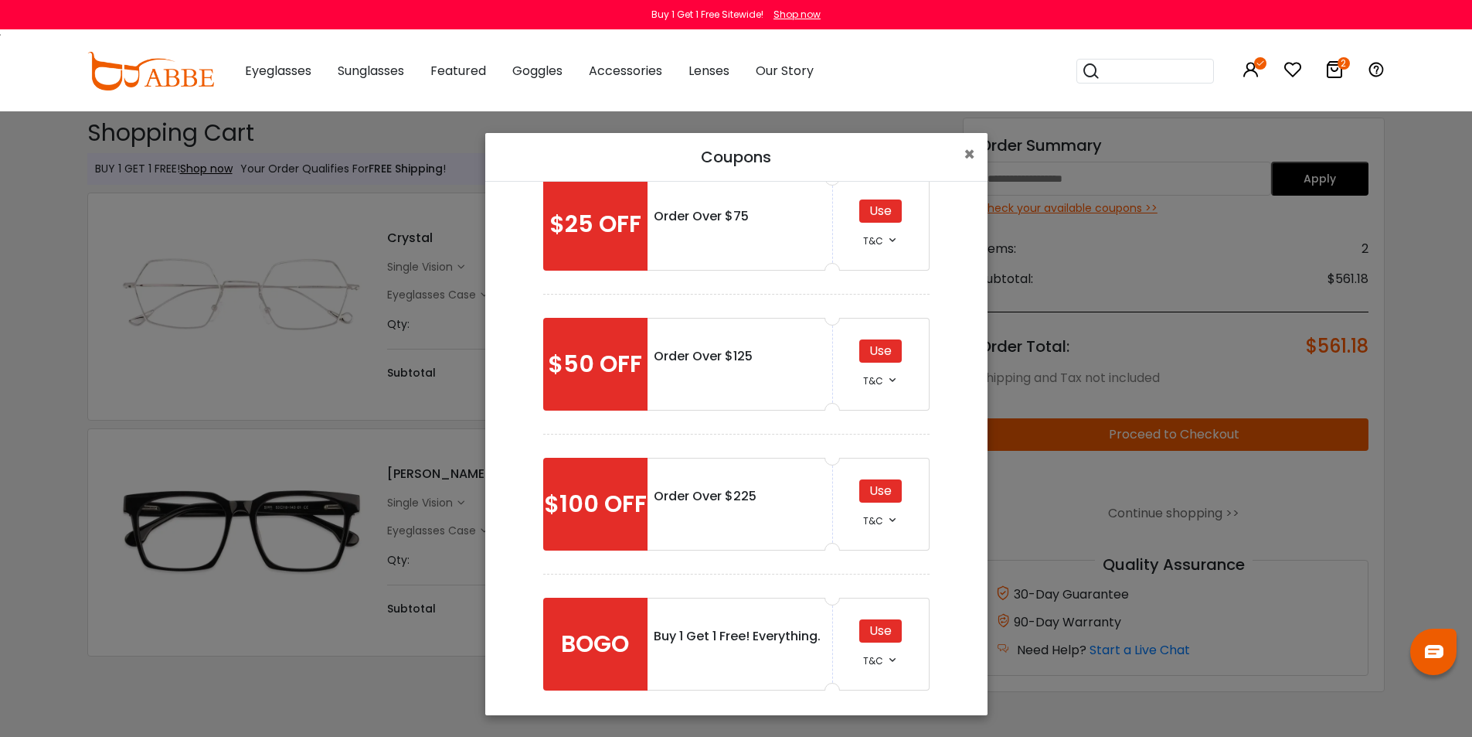
scroll to position [50, 0]
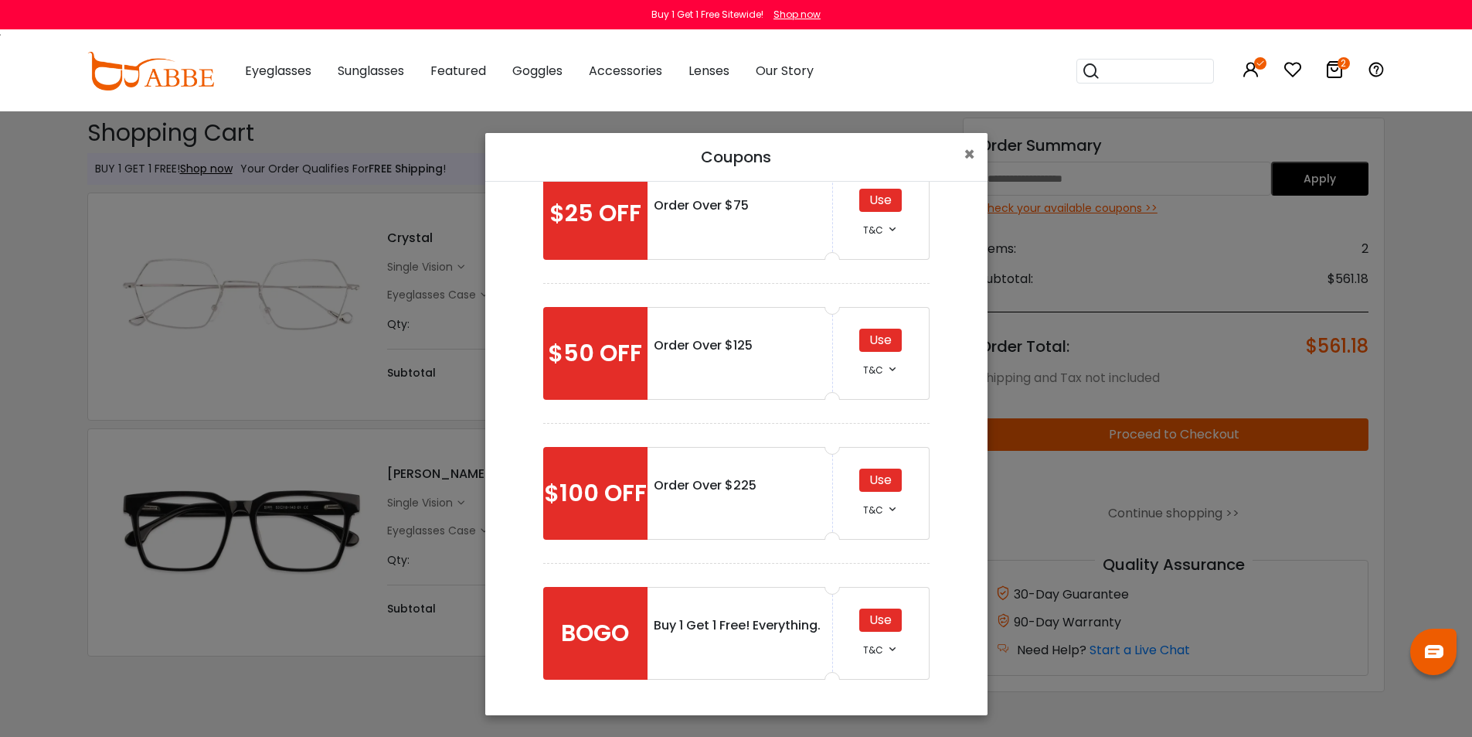
click at [880, 622] on div "Use" at bounding box center [881, 619] width 43 height 23
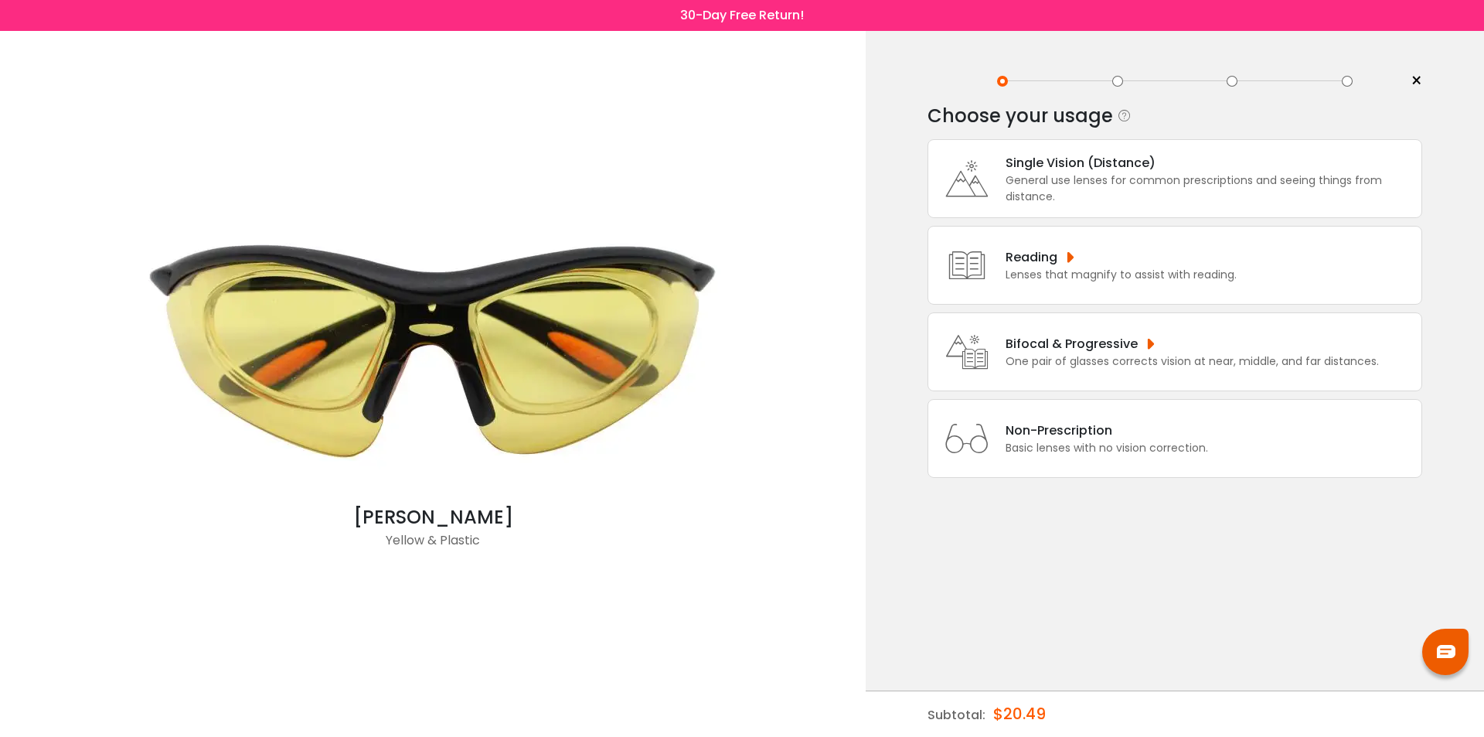
click at [984, 175] on icon at bounding box center [967, 179] width 62 height 62
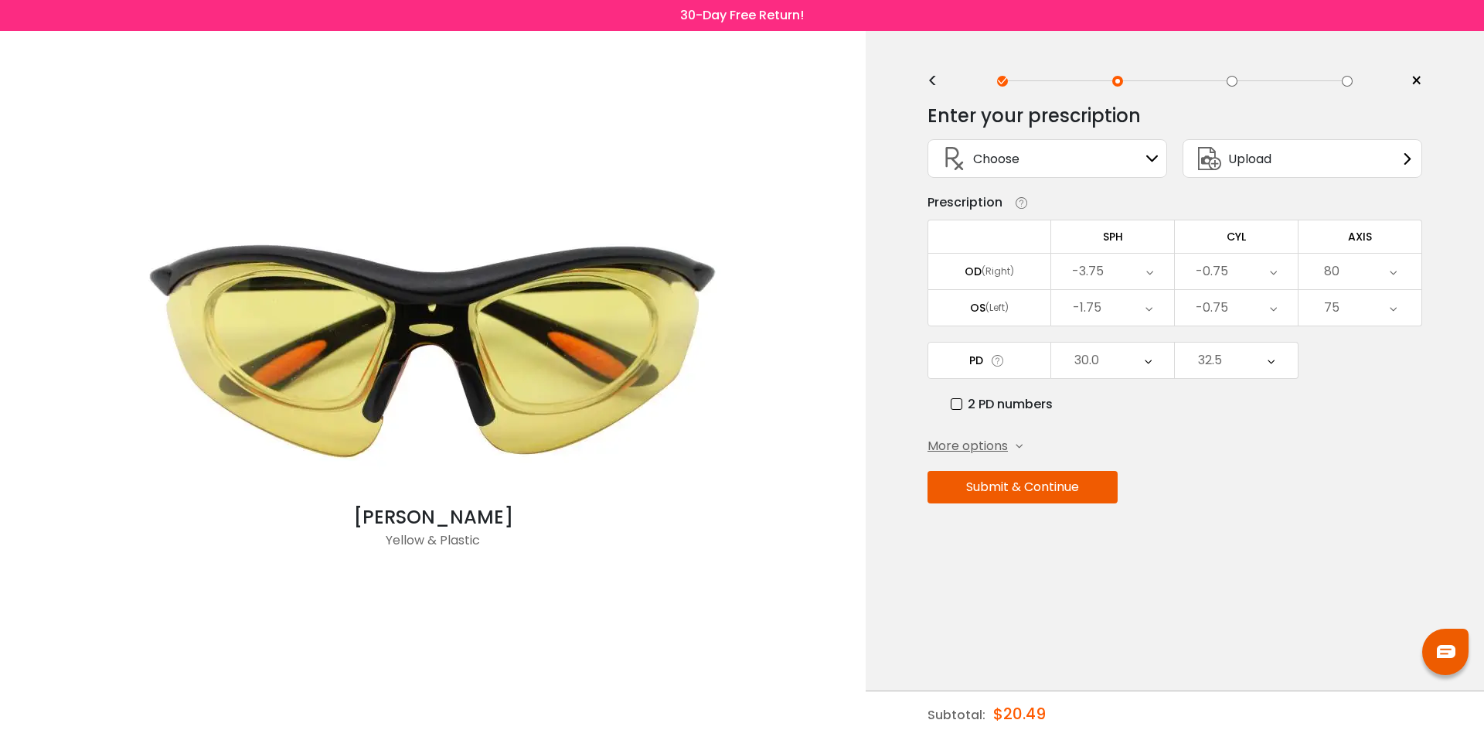
click at [999, 485] on button "Submit & Continue" at bounding box center [1023, 487] width 190 height 32
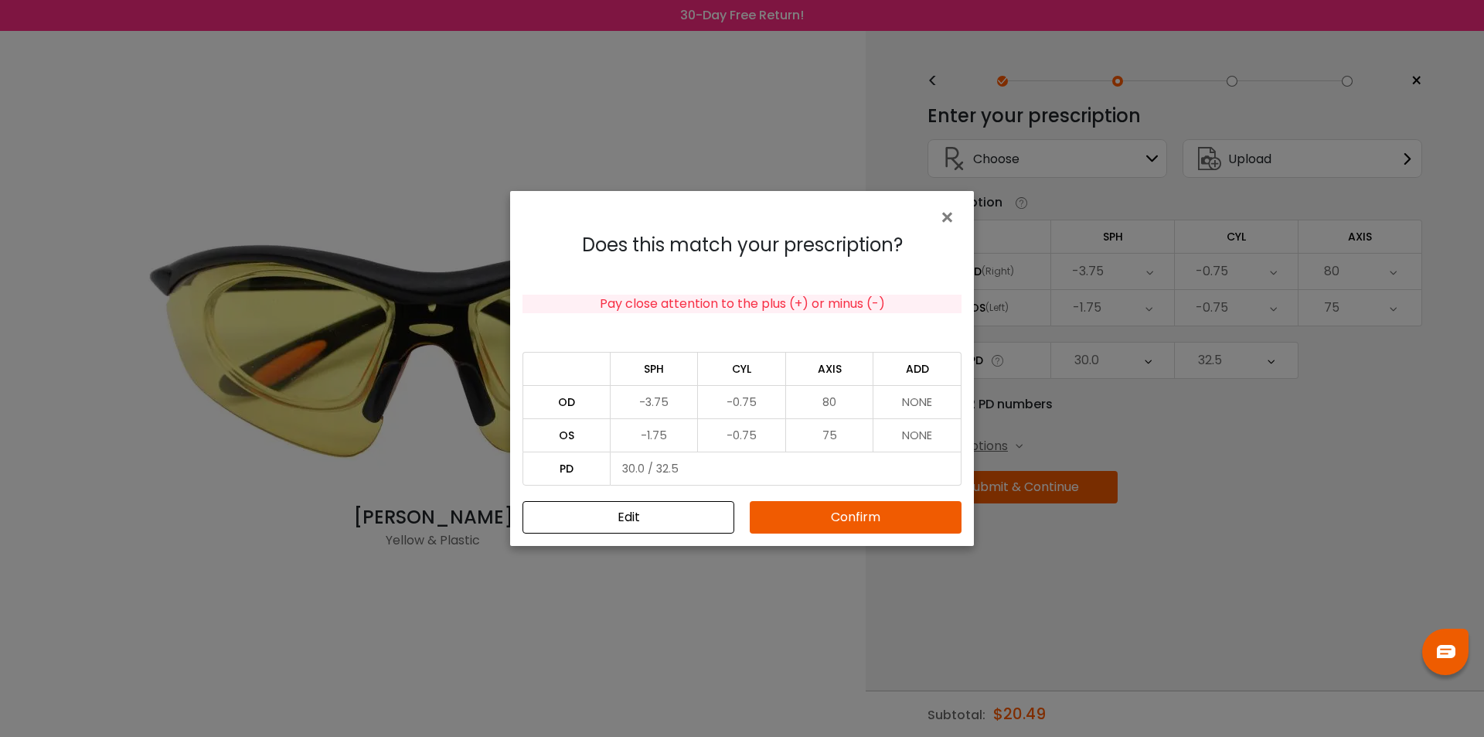
click at [832, 522] on button "Confirm" at bounding box center [856, 517] width 212 height 32
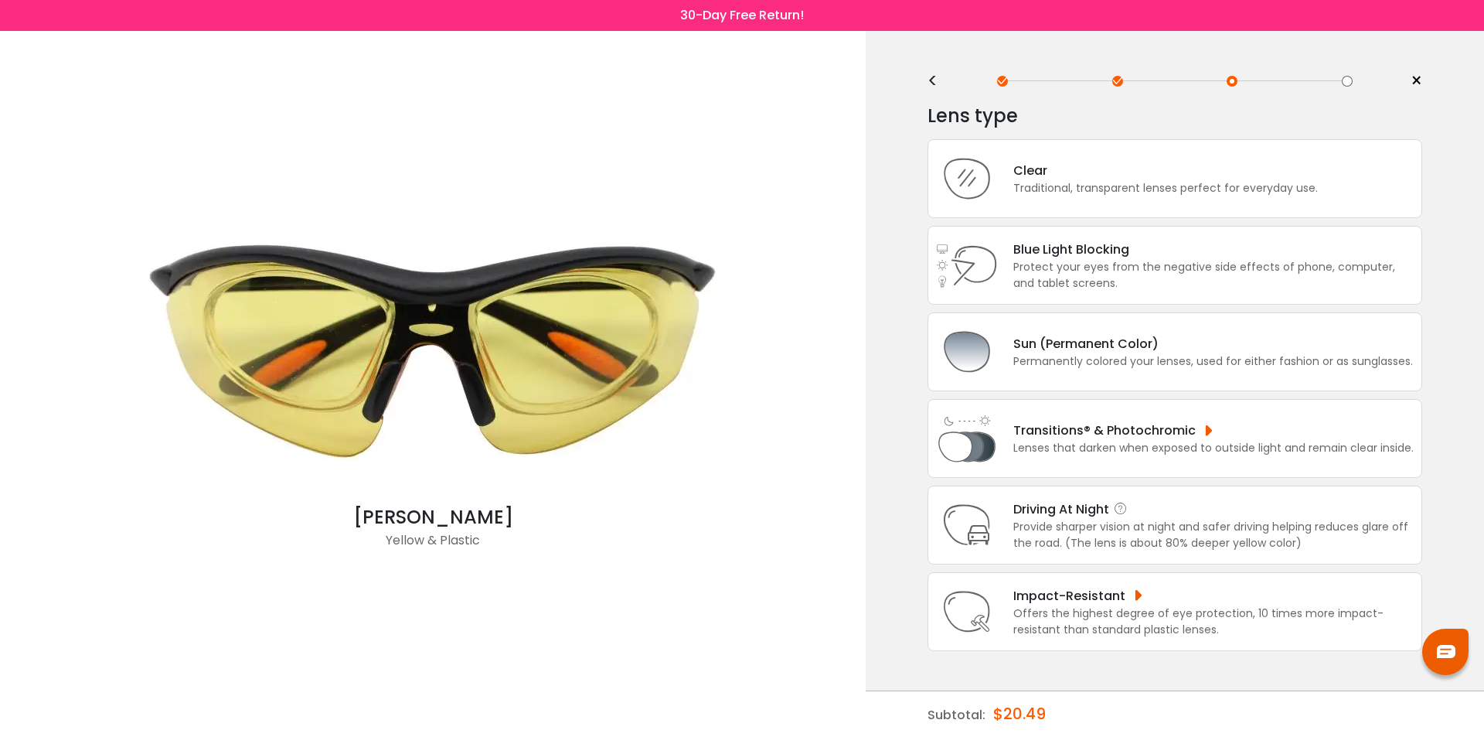
click at [1009, 511] on div "Driving At Night Provide sharper vision at night and safer driving helping redu…" at bounding box center [1206, 525] width 416 height 52
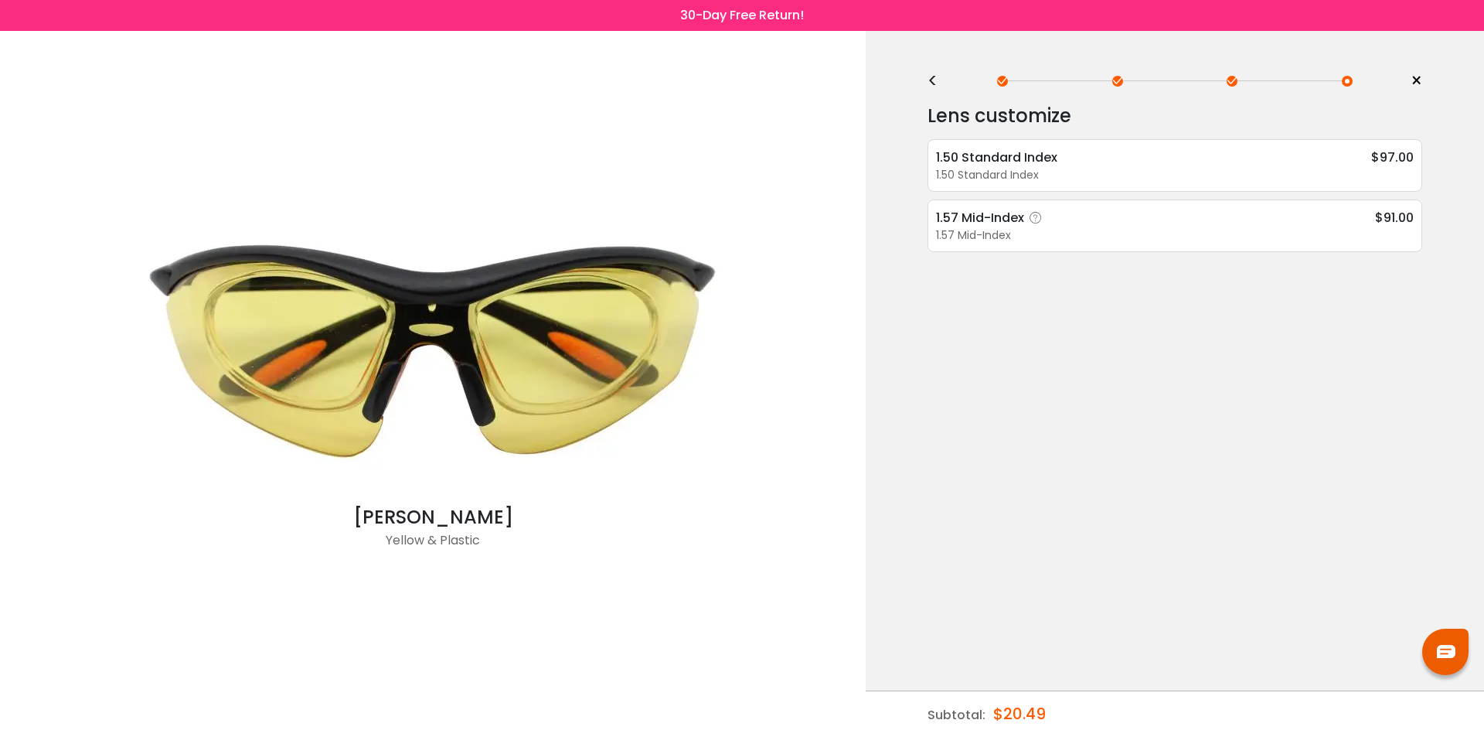
click at [1020, 215] on div "1.57 Mid-Index" at bounding box center [991, 217] width 111 height 19
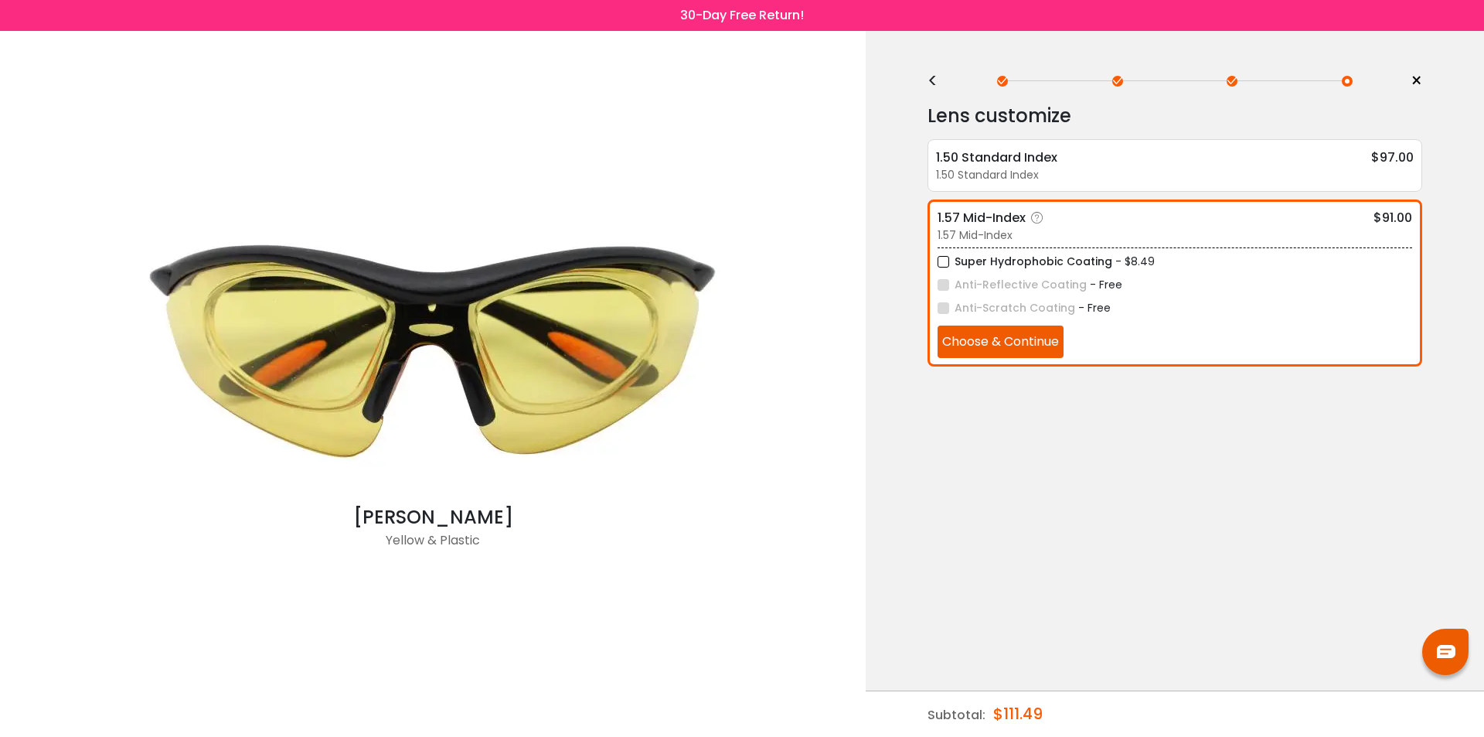
click at [1023, 348] on button "Choose & Continue" at bounding box center [1001, 341] width 126 height 32
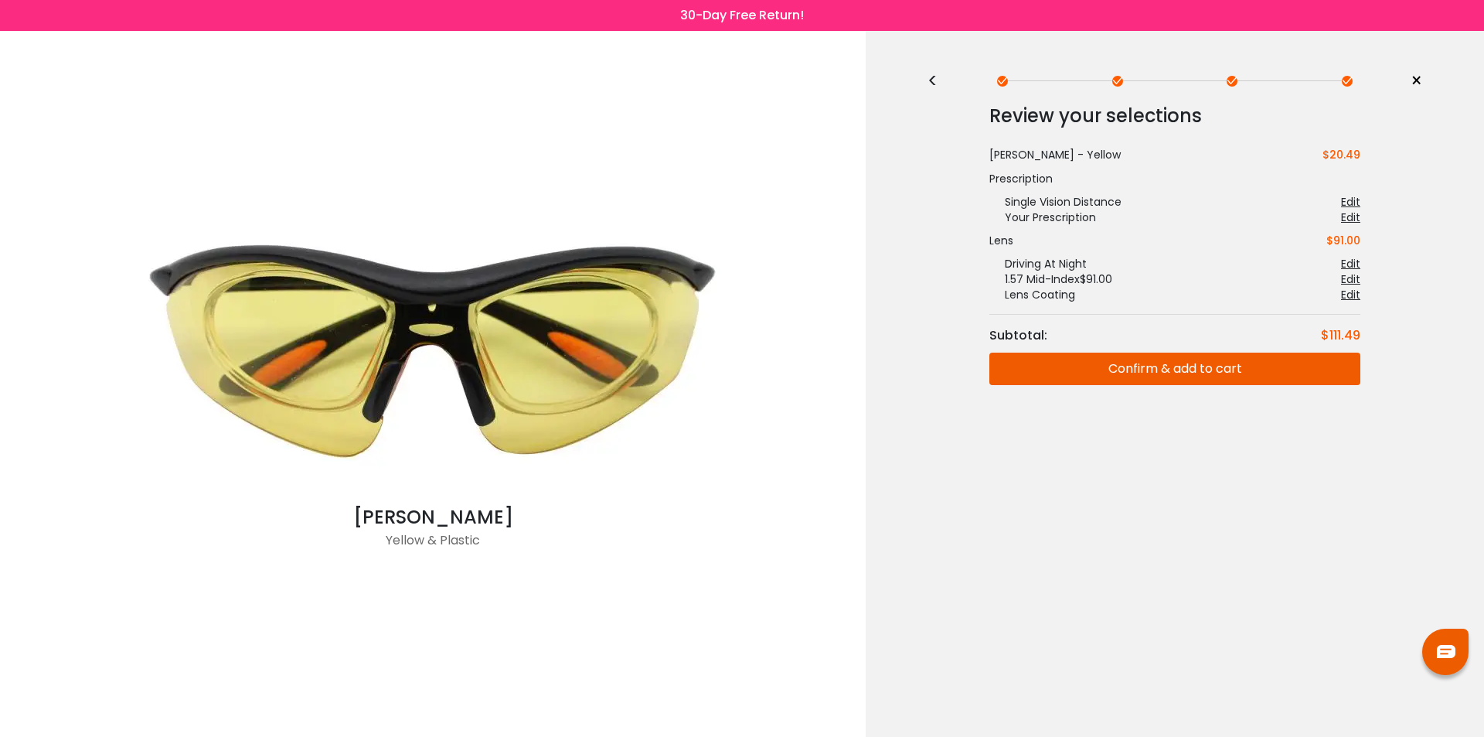
click at [931, 77] on div "<" at bounding box center [939, 81] width 23 height 12
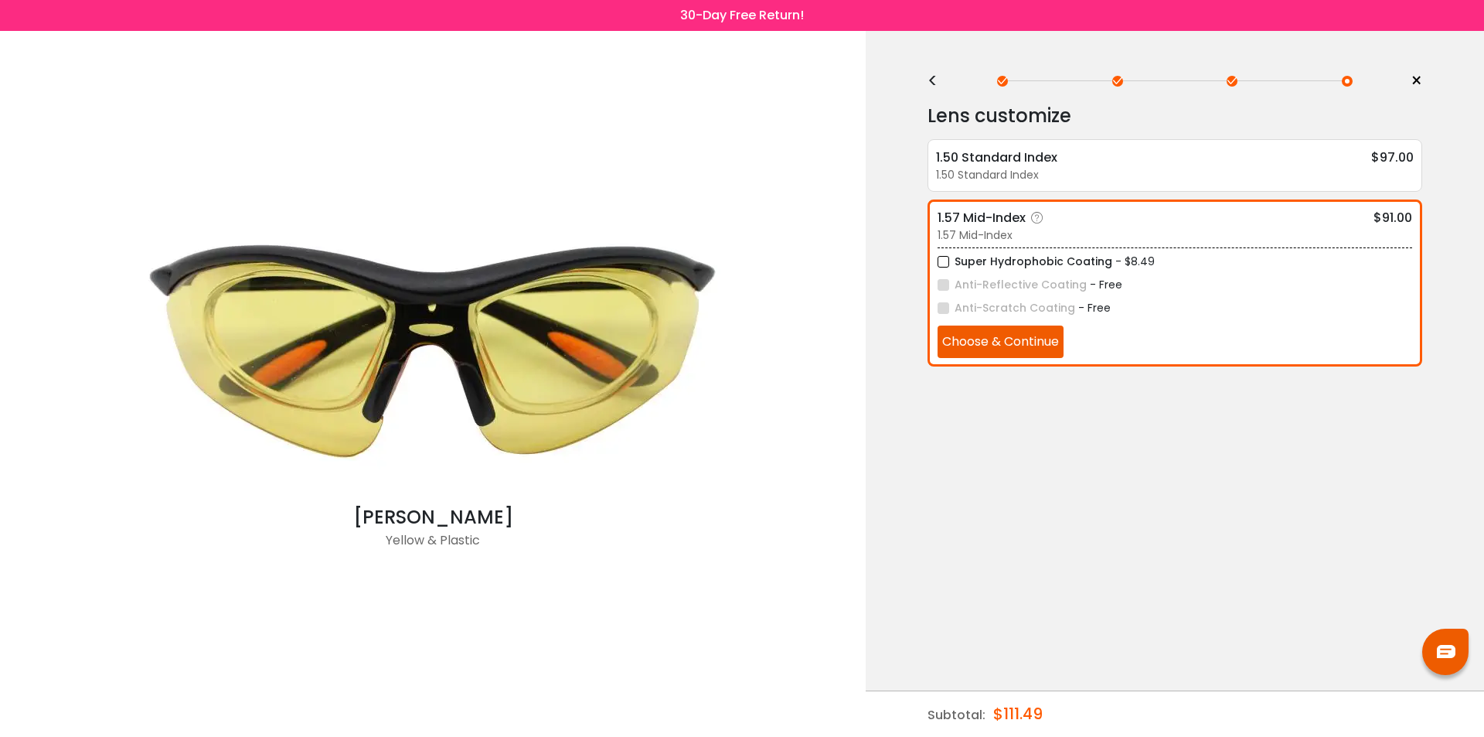
click at [948, 264] on label "Super Hydrophobic Coating" at bounding box center [1025, 261] width 175 height 19
click at [966, 354] on button "Choose & Continue" at bounding box center [1001, 341] width 126 height 32
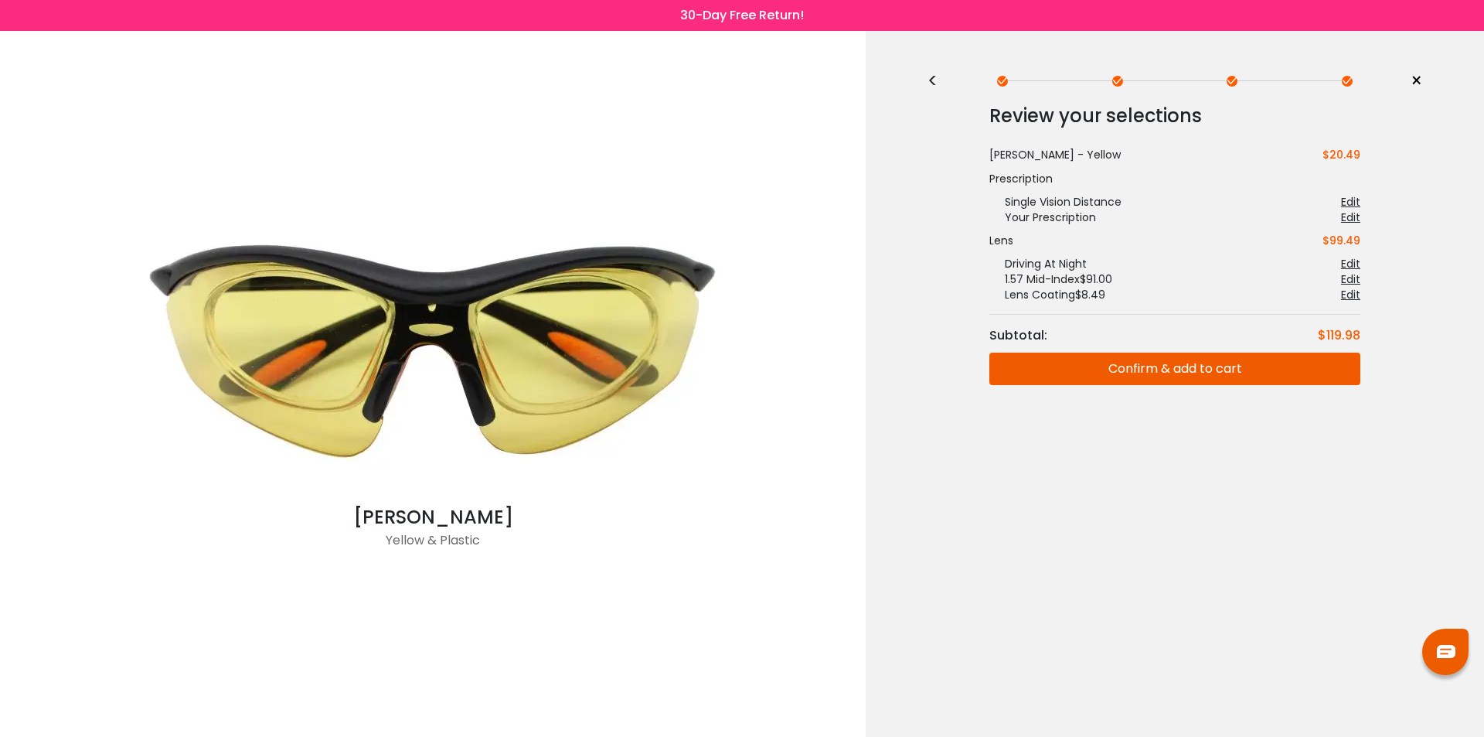
click at [1050, 362] on button "Confirm & add to cart" at bounding box center [1174, 368] width 371 height 32
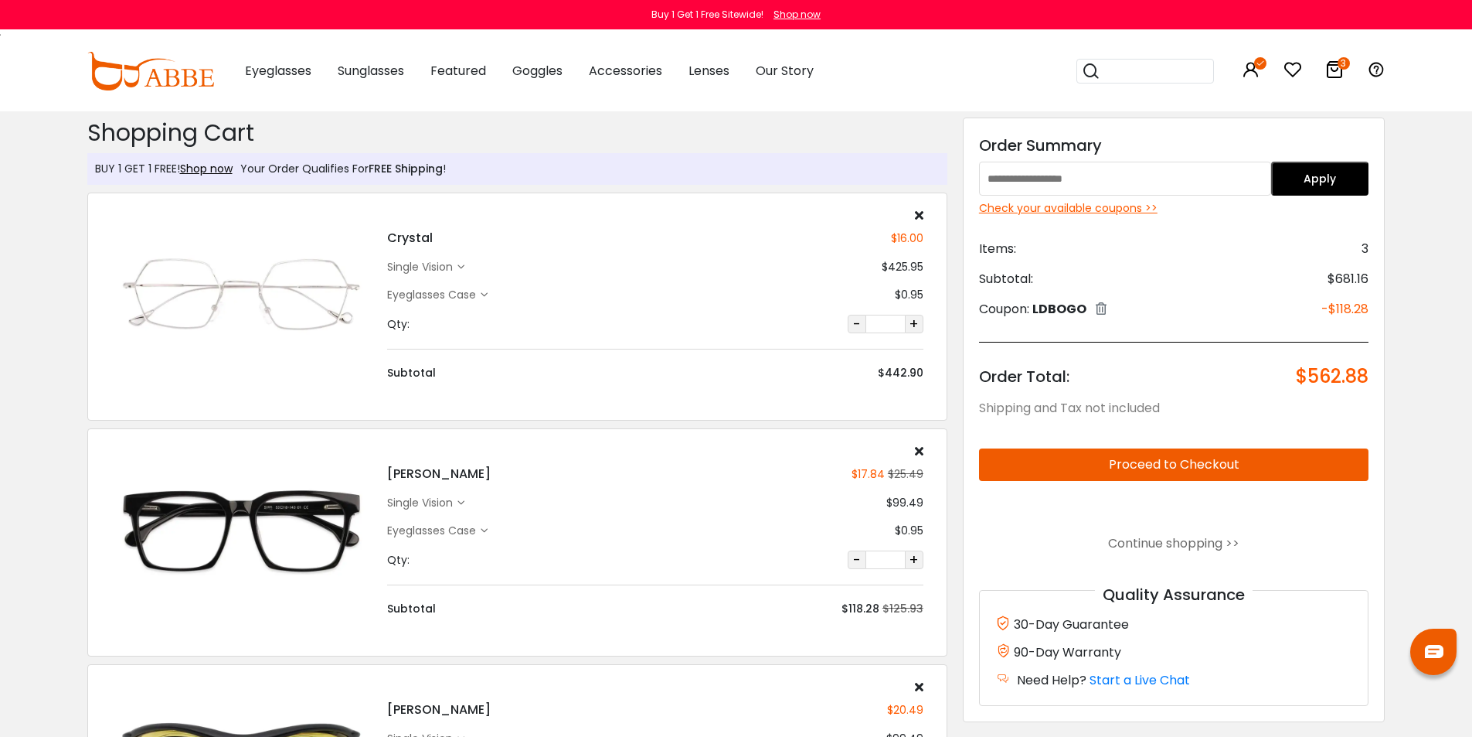
click at [405, 265] on div "single vision" at bounding box center [422, 267] width 70 height 16
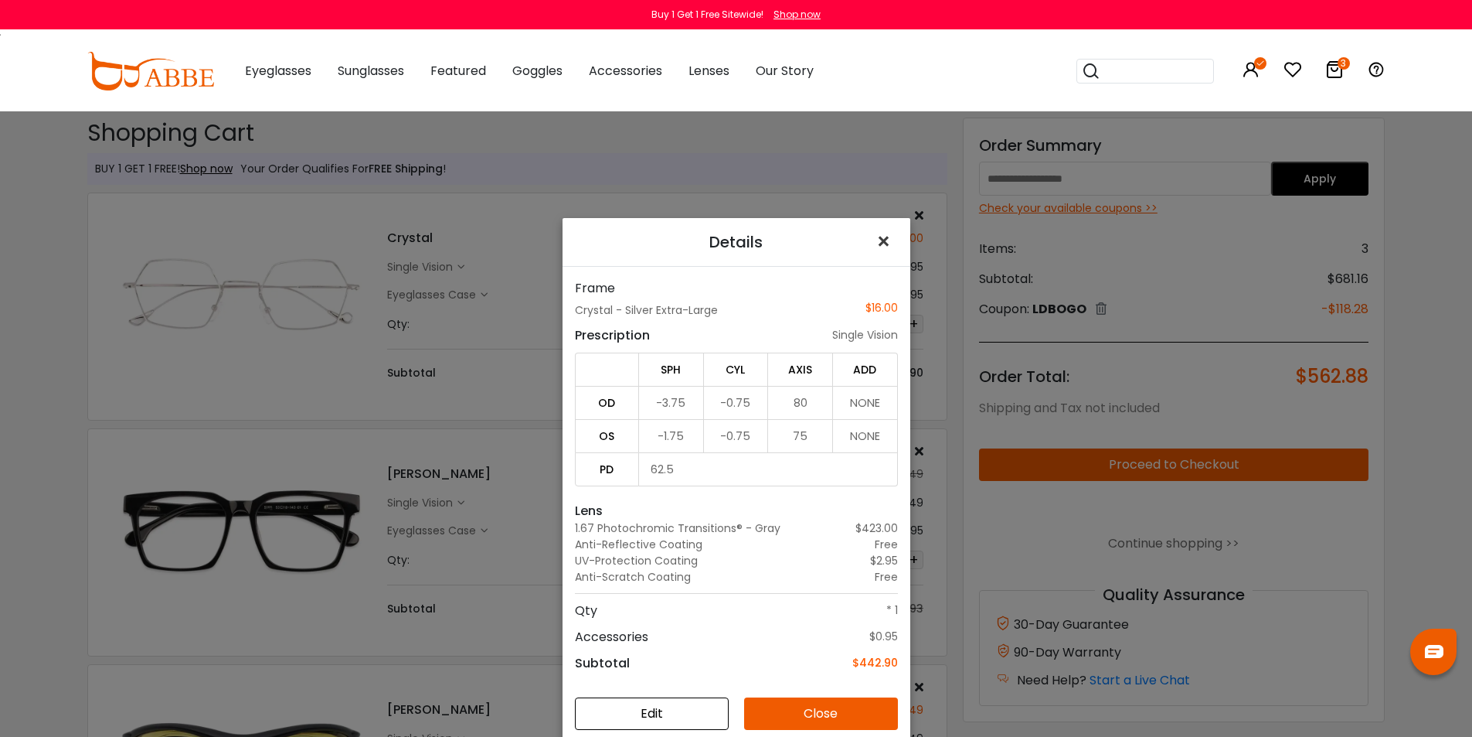
click at [876, 247] on span "×" at bounding box center [887, 241] width 22 height 33
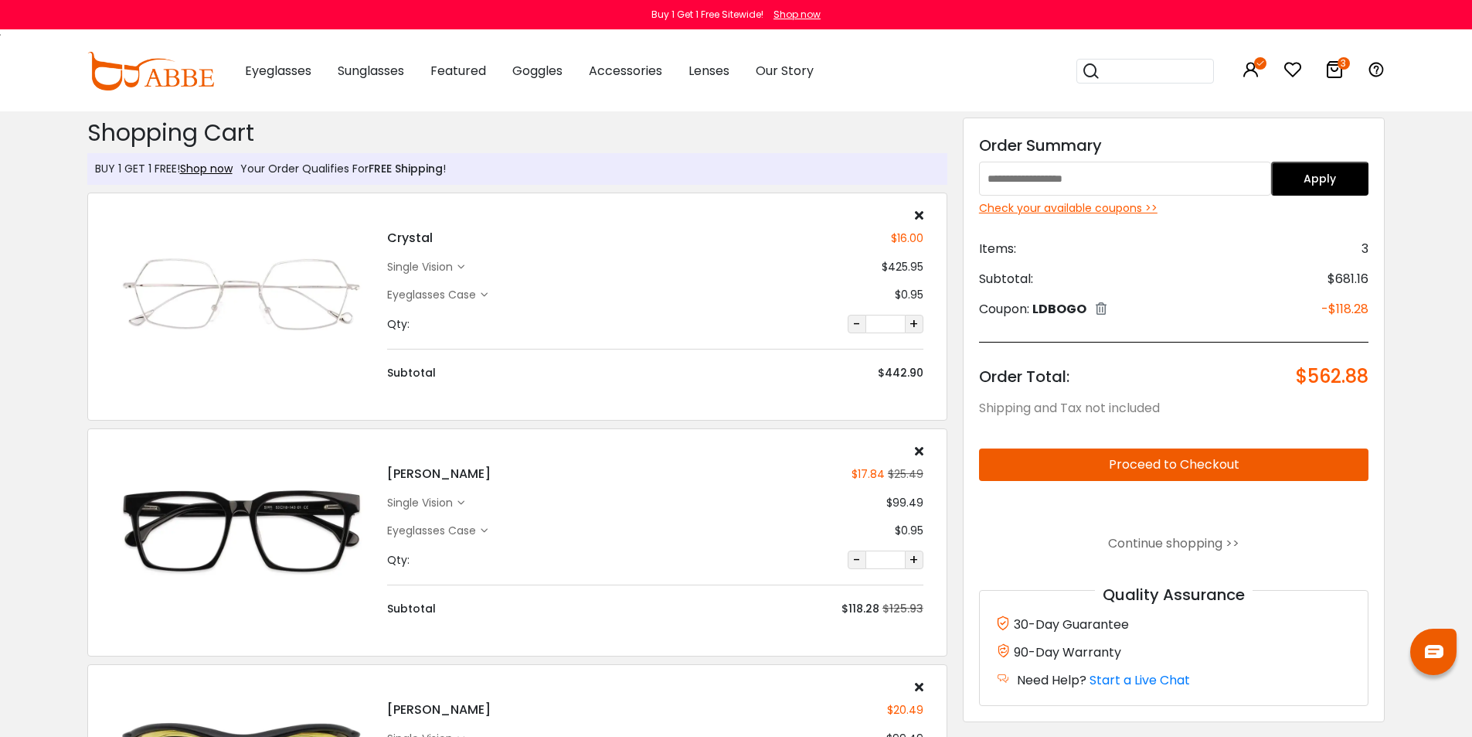
click at [466, 294] on div "Eyeglasses Case" at bounding box center [434, 295] width 94 height 16
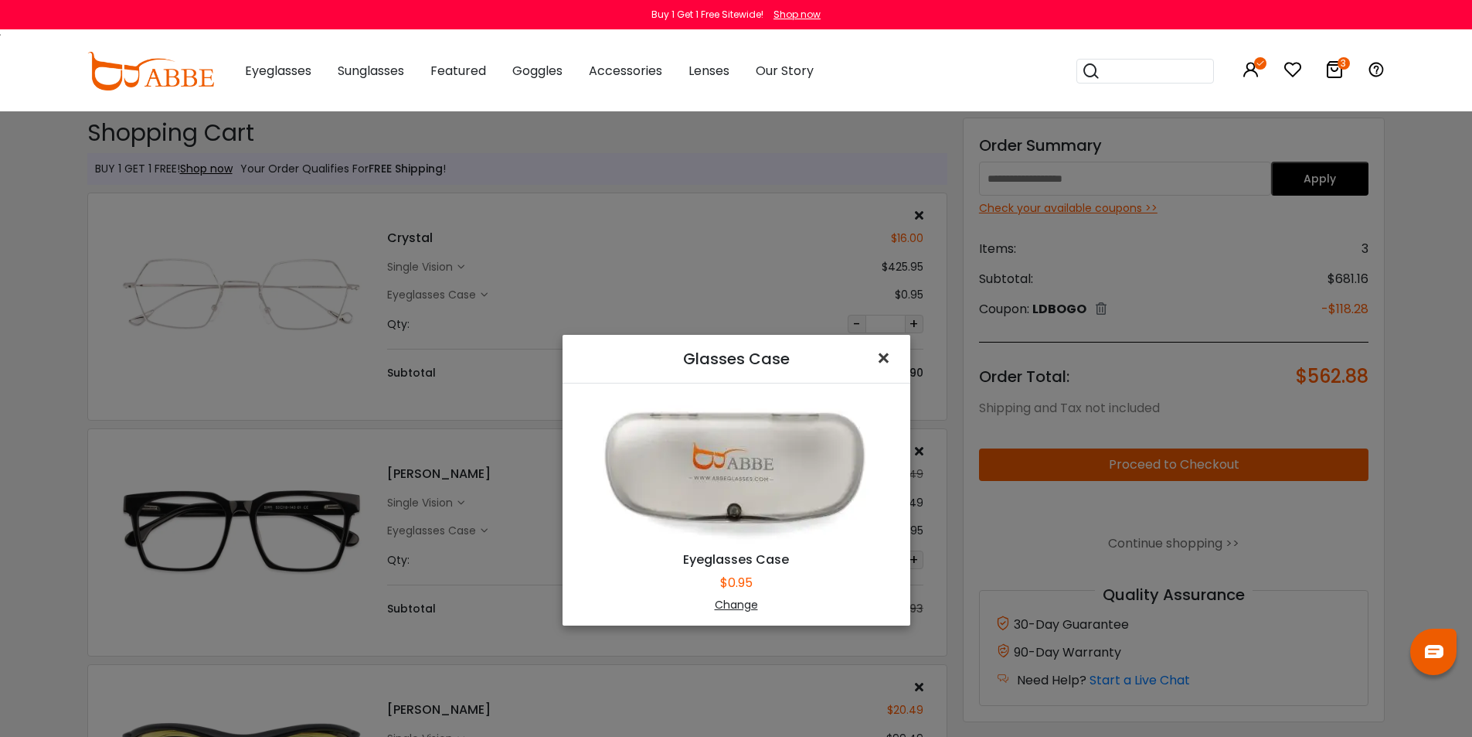
click at [876, 352] on span "×" at bounding box center [887, 358] width 22 height 33
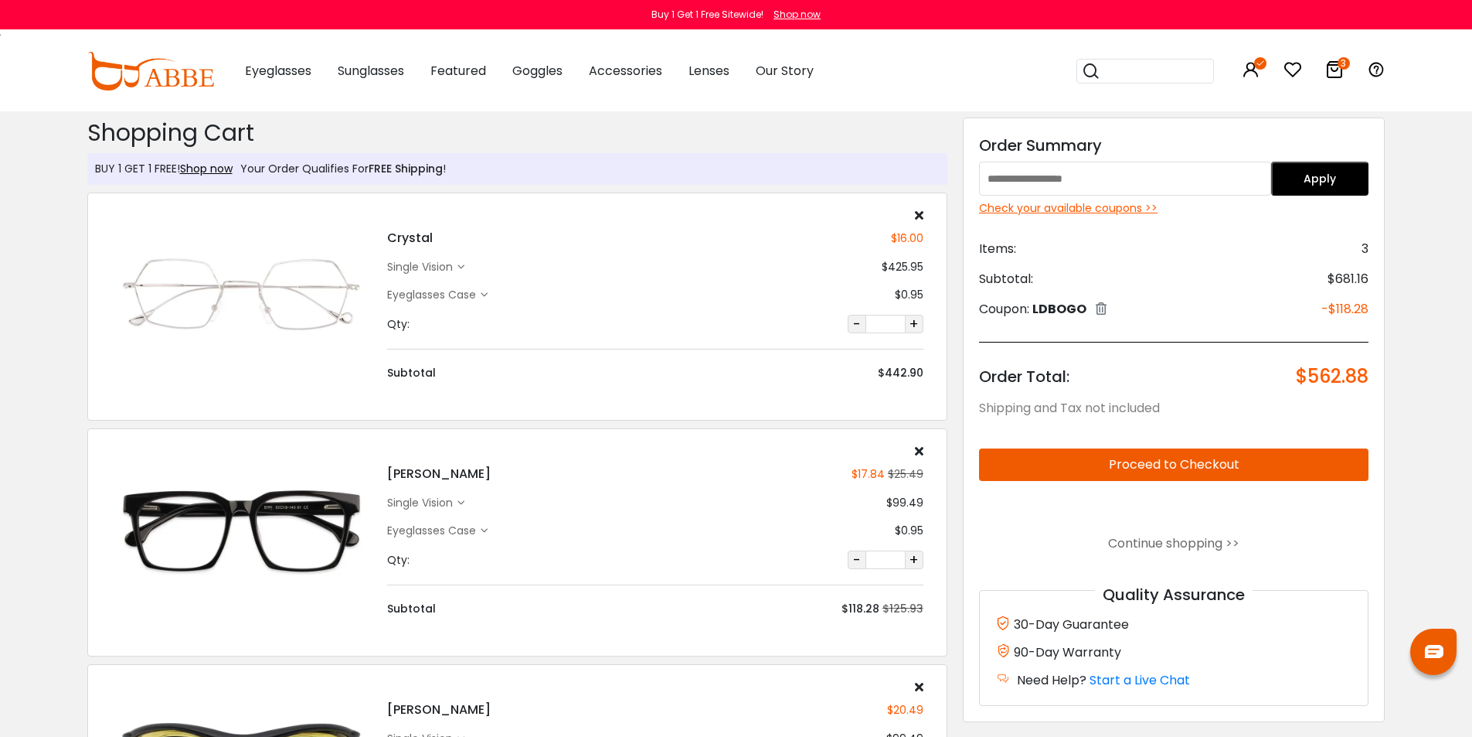
click at [917, 212] on icon at bounding box center [919, 215] width 9 height 12
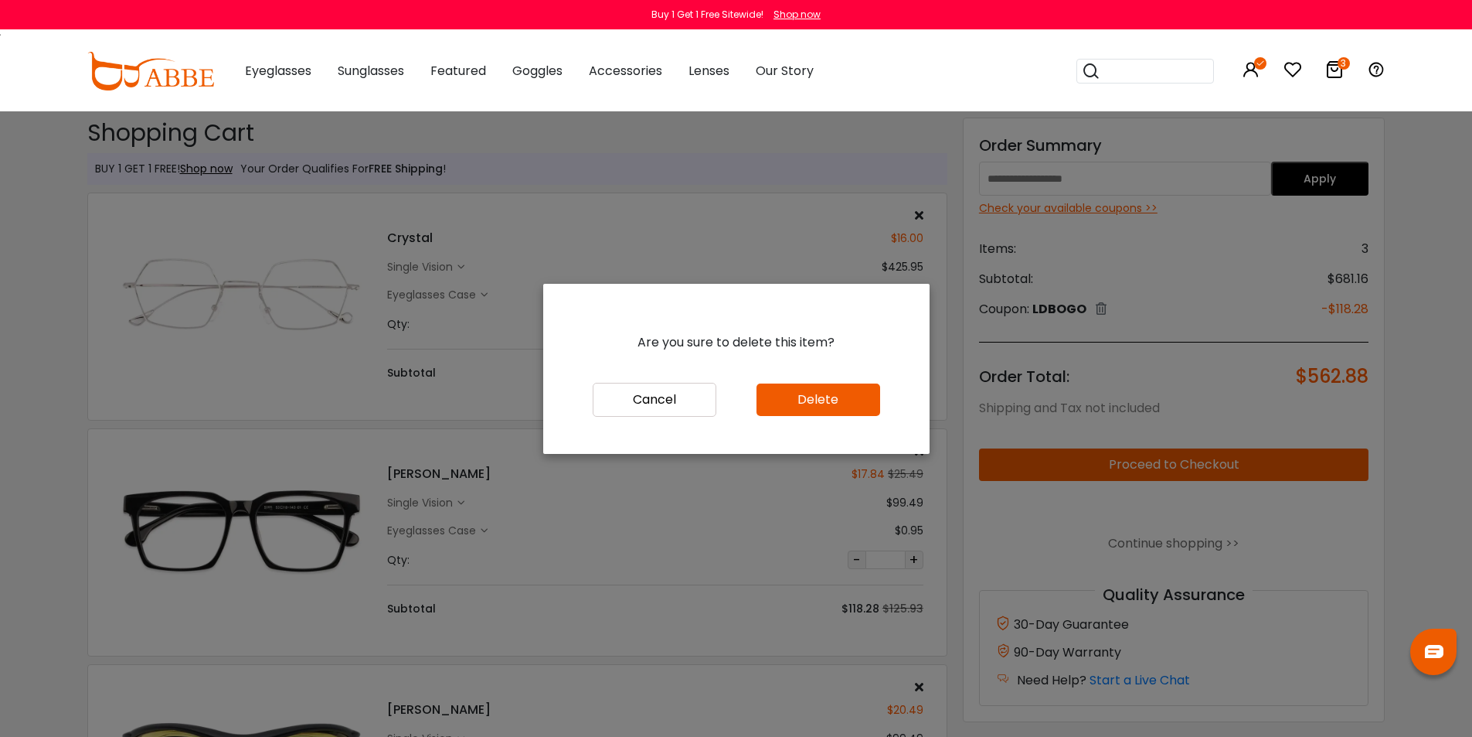
click at [798, 397] on button "Delete" at bounding box center [819, 399] width 124 height 32
